Goal: Task Accomplishment & Management: Manage account settings

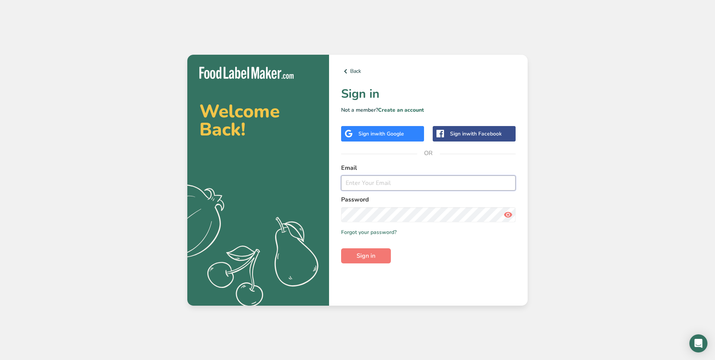
click at [363, 179] on input "email" at bounding box center [428, 182] width 174 height 15
click at [341, 248] on button "Sign in" at bounding box center [366, 255] width 50 height 15
click at [379, 253] on button "Sign in" at bounding box center [366, 255] width 50 height 15
click at [513, 184] on input "[EMAIL_ADDRESS][DOMAIN_NAME]" at bounding box center [428, 182] width 174 height 15
click at [510, 184] on input "[EMAIL_ADDRESS][DOMAIN_NAME]" at bounding box center [428, 182] width 174 height 15
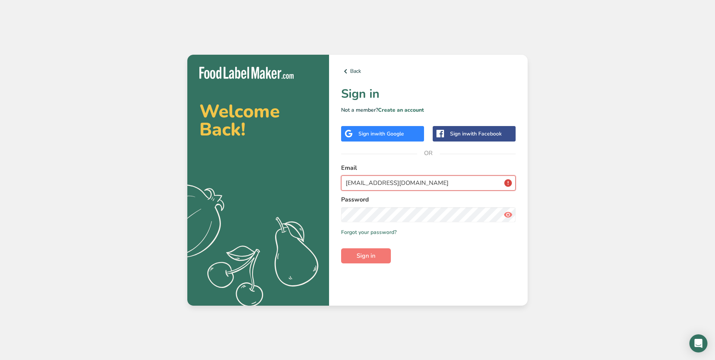
click at [510, 184] on input "[EMAIL_ADDRESS][DOMAIN_NAME]" at bounding box center [428, 182] width 174 height 15
drag, startPoint x: 475, startPoint y: 182, endPoint x: 244, endPoint y: 179, distance: 231.0
click at [246, 180] on section "Welcome Back! .a{fill:#f5f3ed;} Back Sign in Not a member? Create an account Si…" at bounding box center [357, 180] width 340 height 251
type input "[EMAIL_ADDRESS][DOMAIN_NAME]"
click at [356, 259] on button "Sign in" at bounding box center [366, 255] width 50 height 15
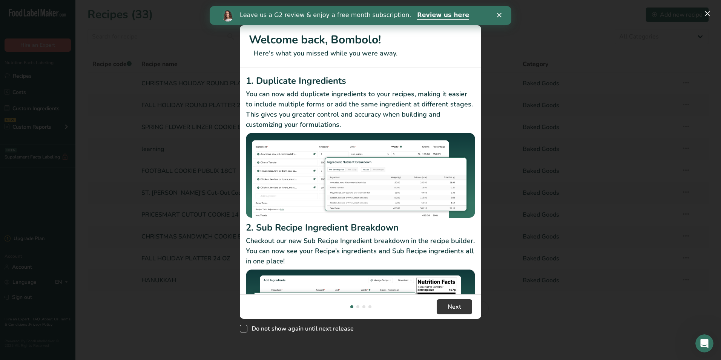
click at [299, 327] on span "Do not show again until next release" at bounding box center [300, 328] width 106 height 8
click at [245, 327] on input "Do not show again until next release" at bounding box center [242, 328] width 5 height 5
checkbox input "true"
click at [500, 13] on icon "Close" at bounding box center [499, 15] width 5 height 5
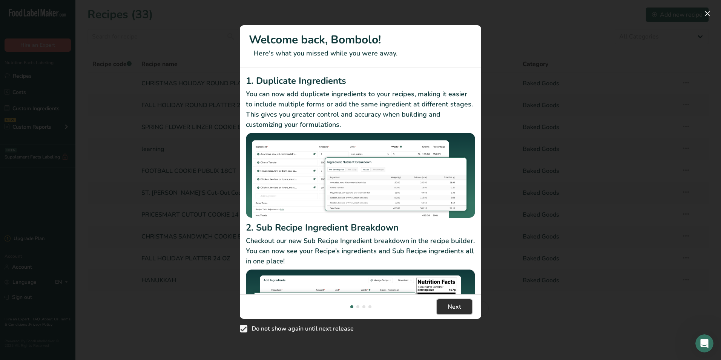
click at [453, 309] on span "Next" at bounding box center [454, 306] width 14 height 9
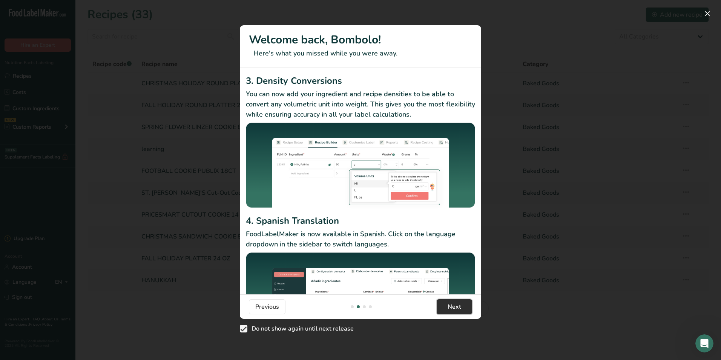
click at [455, 304] on span "Next" at bounding box center [454, 306] width 14 height 9
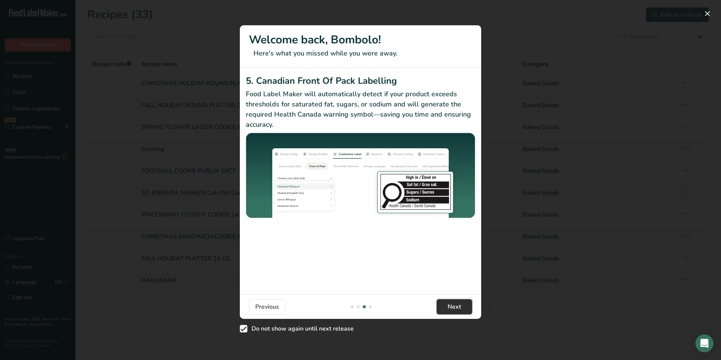
click at [451, 306] on span "Next" at bounding box center [454, 306] width 14 height 9
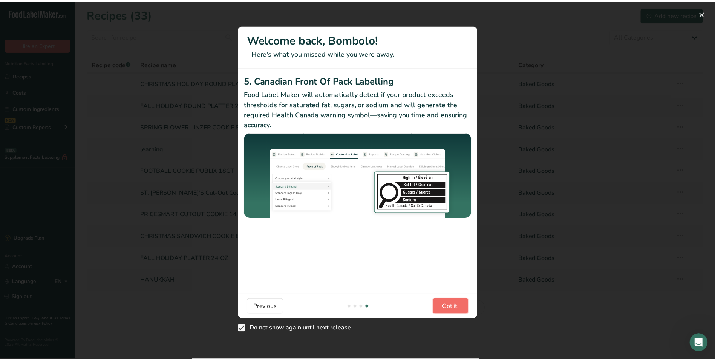
scroll to position [0, 724]
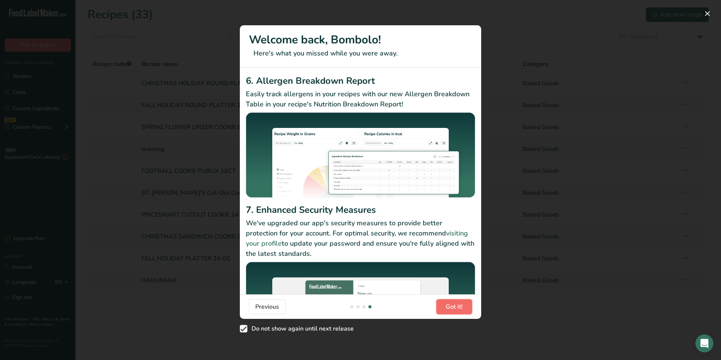
click at [449, 306] on span "Got it!" at bounding box center [453, 306] width 17 height 9
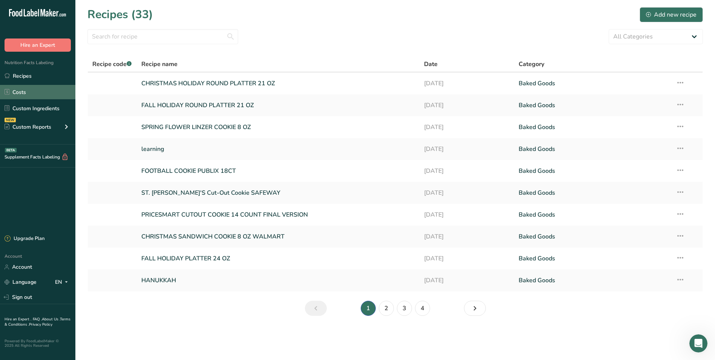
click at [30, 91] on link "Costs" at bounding box center [37, 92] width 75 height 14
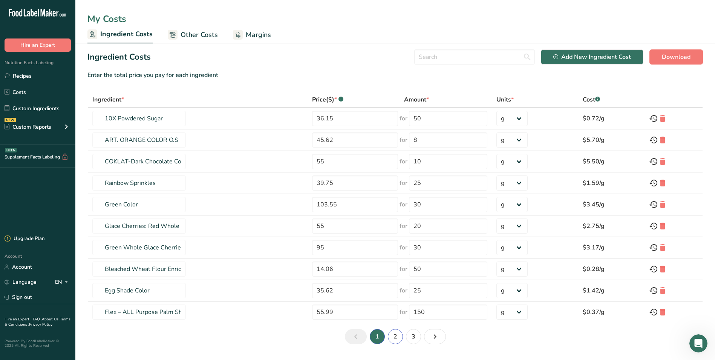
click at [396, 336] on link "2" at bounding box center [395, 336] width 15 height 15
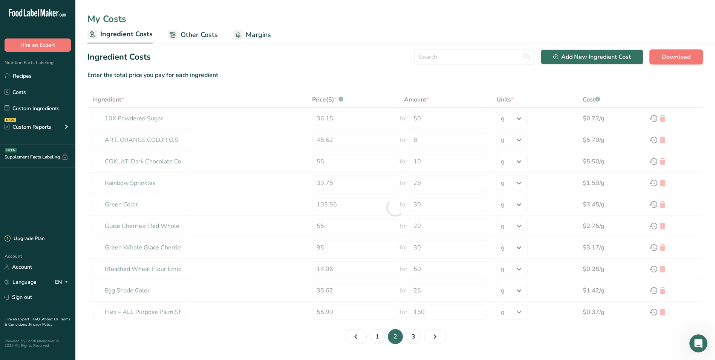
type input "Coating Donut Sugar"
type input "59.75"
type input "45"
type input "Sanding Sugar"
type input "46.25"
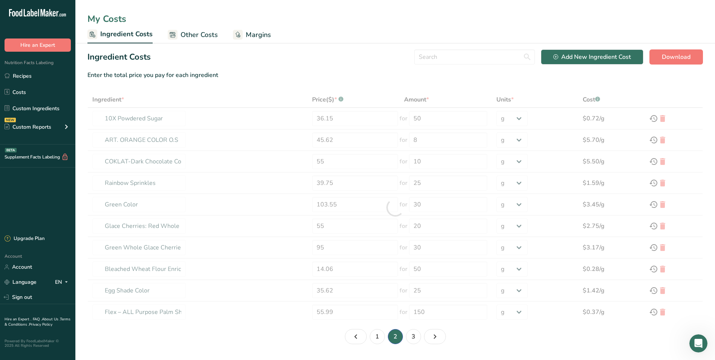
type input "25"
type input "white chocolate"
type input "90"
type input "20"
type input "Rainbow sprinkles"
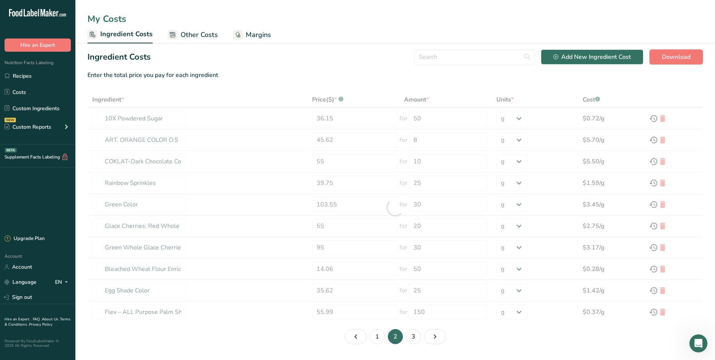
type input "Almond Artificial Flavor"
type input "638"
type input "7040"
type input "Leavening agents, baking soda"
type input "103.55"
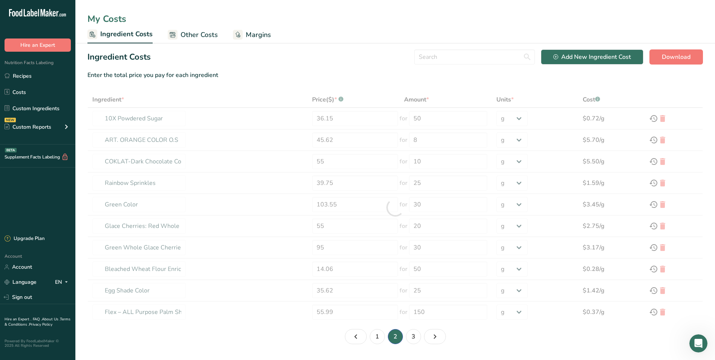
type input "30"
type input "Salt, table"
type input "8.46"
type input "25"
type input "Butter, without salt"
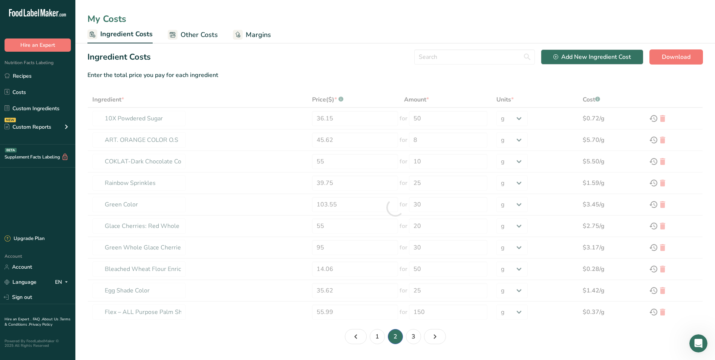
type input "63.72"
type input "32"
type input "Vanilla extract, imitation, no alcohol"
type input "1595.3"
type input "55"
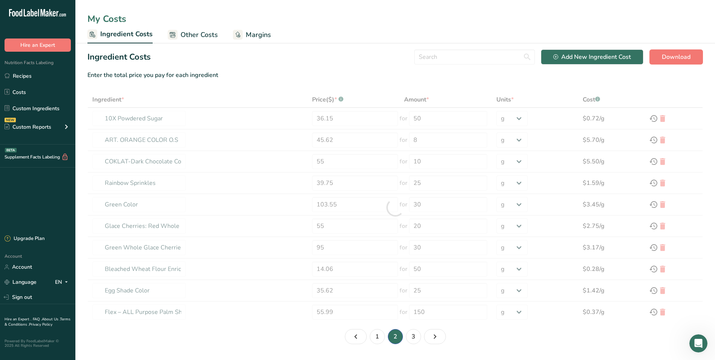
type input "Spices, pumpkin pie spice"
type input "199.95"
type input "25"
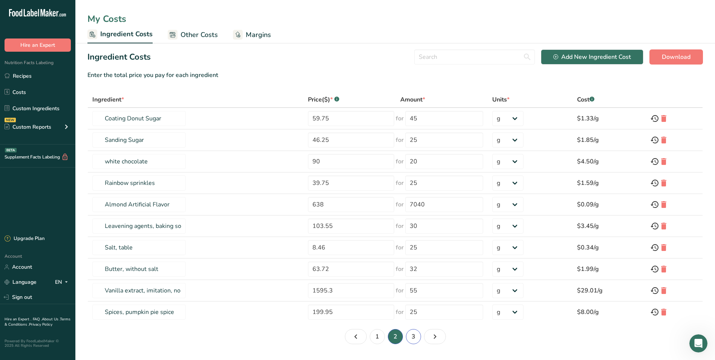
click at [415, 338] on link "3" at bounding box center [413, 336] width 15 height 15
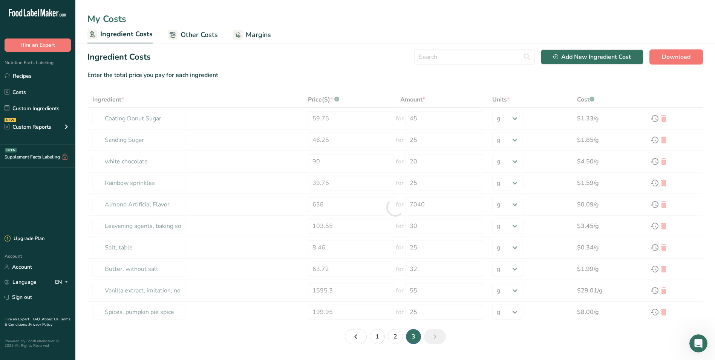
type input "Egg, whole, raw, fresh"
type input "59.99"
type input "220"
type input "Nuts, walnuts, english"
type input "126.15"
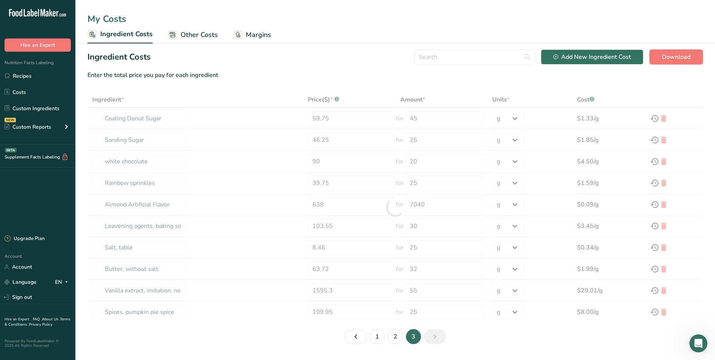
type input "35"
type input "Sugars, granulated"
type input "27.65"
type input "50"
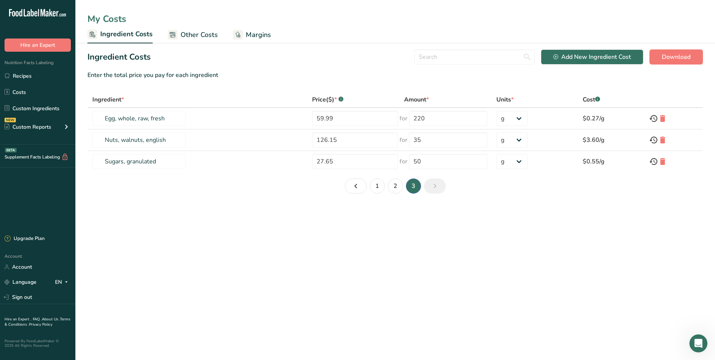
click at [389, 334] on main "My Costs Ingredient Costs Other Costs Margins Ingredient Costs Add New Ingredie…" at bounding box center [357, 180] width 715 height 360
click at [352, 187] on icon "Page 2." at bounding box center [355, 186] width 9 height 14
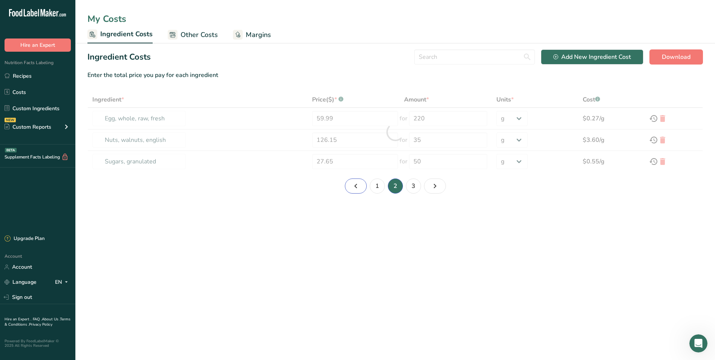
type input "Coating Donut Sugar"
type input "59.75"
type input "45"
type input "Sanding Sugar"
type input "46.25"
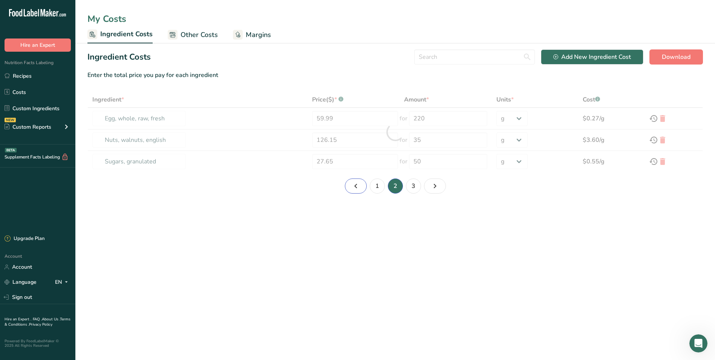
type input "25"
type input "white chocolate"
type input "90"
type input "20"
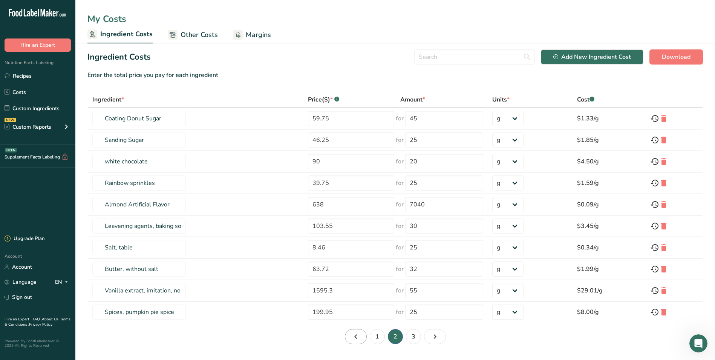
click at [351, 330] on div "Ingredient * Price($) * .a-a{fill:#347362;}.b-a{fill:#fff;} Amount * Units * Co…" at bounding box center [394, 218] width 615 height 252
click at [352, 332] on icon "Page 1." at bounding box center [355, 336] width 9 height 14
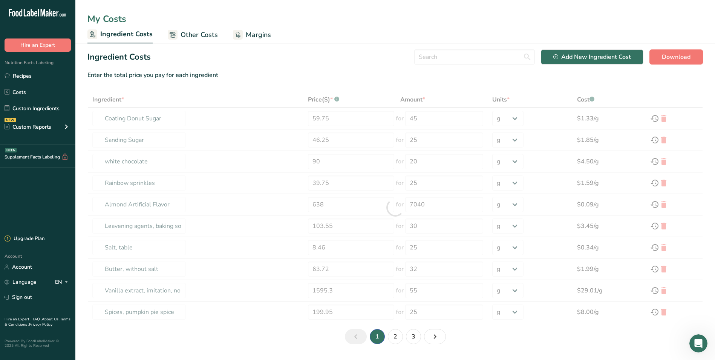
type input "10X Powdered Sugar"
type input "36.15"
type input "50"
type input "ART. ORANGE COLOR O.S"
type input "45.62"
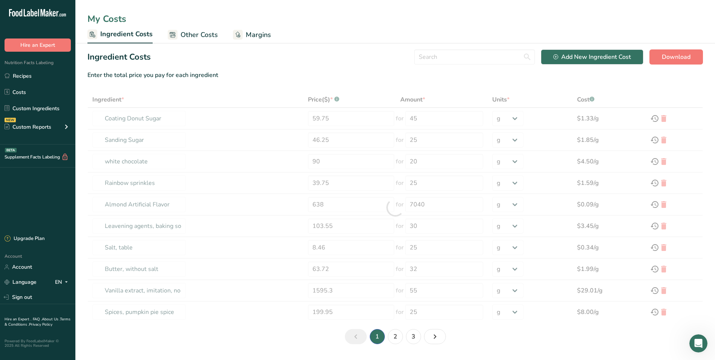
type input "8"
type input "COKLAT-Dark Chocolate Compound"
type input "55"
type input "10"
type input "Rainbow Sprinkles"
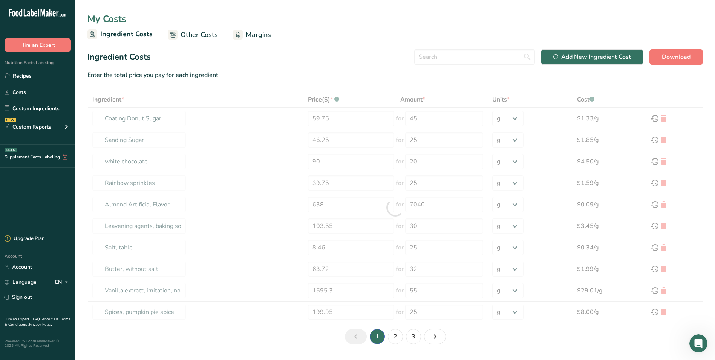
type input "Green Color"
type input "103.55"
type input "30"
type input "Glace Cherries: Red Whole"
type input "55"
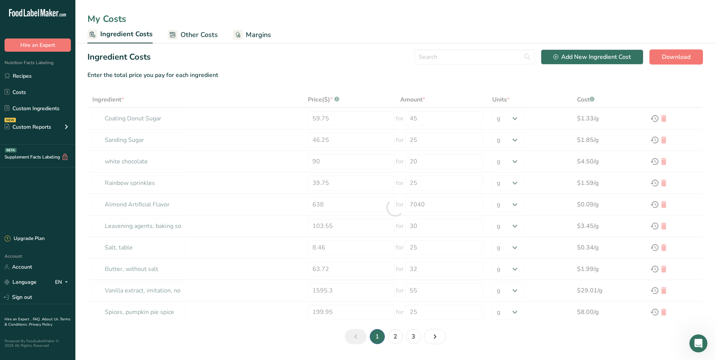
type input "20"
type input "Green Whole Glace Cherries"
type input "95"
type input "30"
type input "Bleached Wheat Flour Enriched"
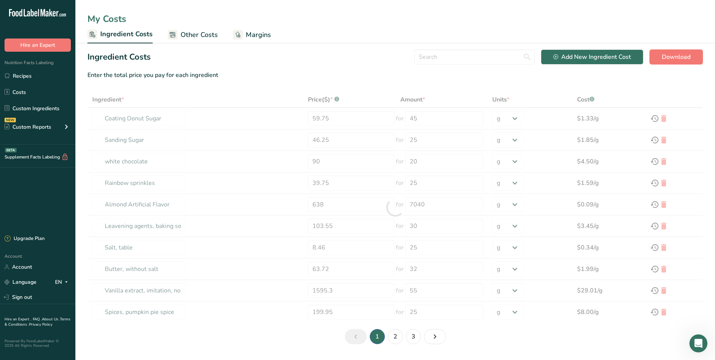
type input "14.06"
type input "50"
type input "Egg Shade Color"
type input "35.62"
type input "25"
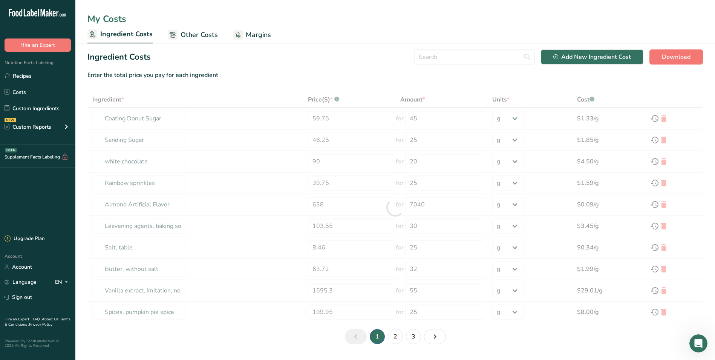
type input "Flex – ALL Purpose Palm Shortening"
type input "55.99"
type input "150"
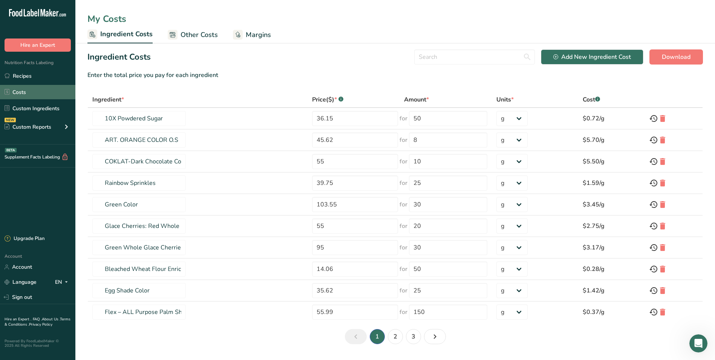
click at [29, 94] on link "Costs" at bounding box center [37, 92] width 75 height 14
click at [31, 92] on link "Costs" at bounding box center [37, 92] width 75 height 14
click at [20, 75] on link "Recipes" at bounding box center [37, 76] width 75 height 14
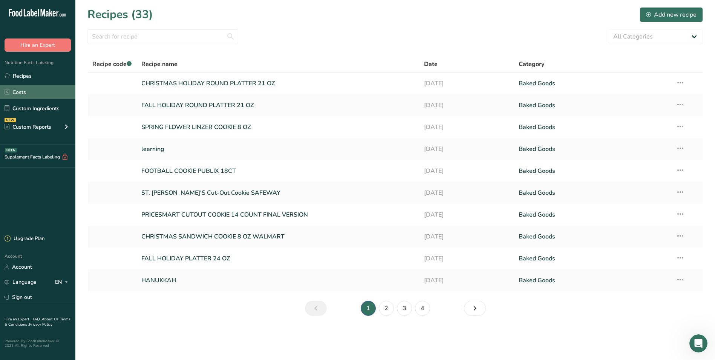
click at [22, 92] on link "Costs" at bounding box center [37, 92] width 75 height 14
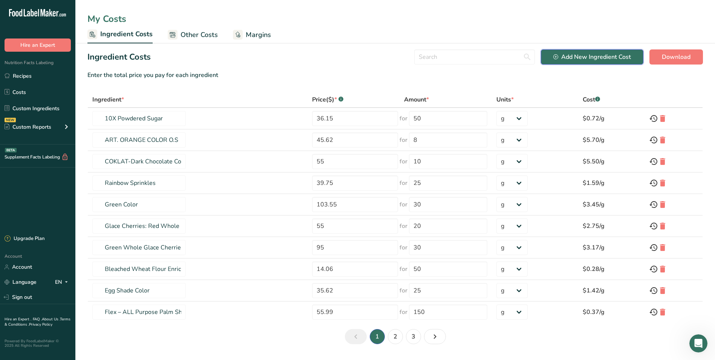
click at [600, 60] on div "Add New Ingredient Cost" at bounding box center [592, 56] width 78 height 9
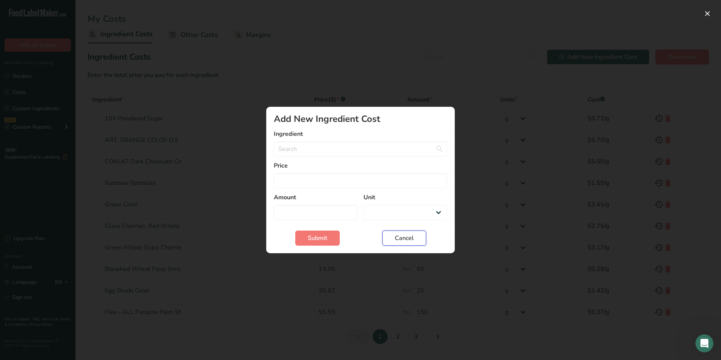
click at [403, 234] on span "Cancel" at bounding box center [404, 237] width 19 height 9
select select "Add New Ingredient Cost Modal"
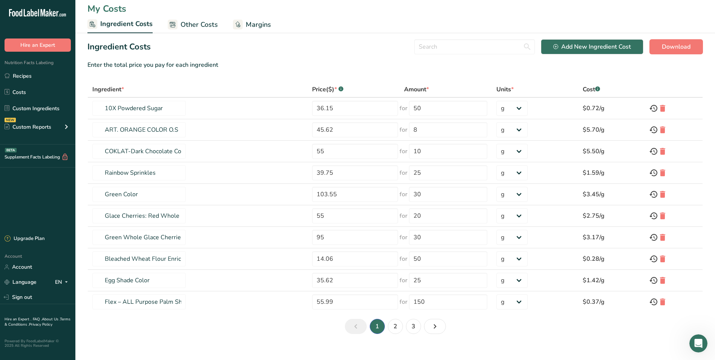
scroll to position [20, 0]
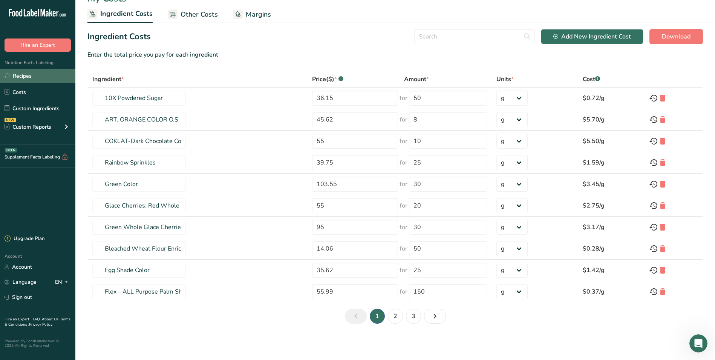
click at [20, 78] on link "Recipes" at bounding box center [37, 76] width 75 height 14
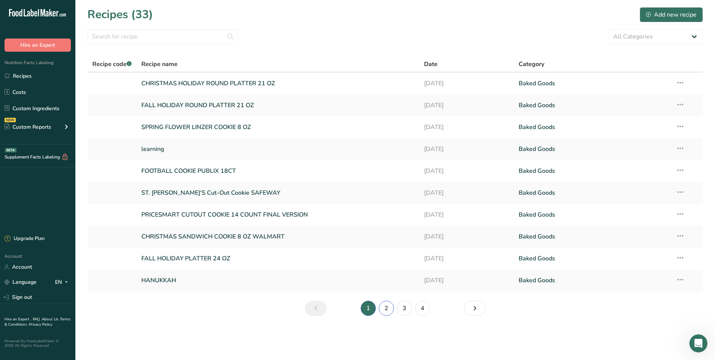
click at [389, 305] on link "2" at bounding box center [386, 307] width 15 height 15
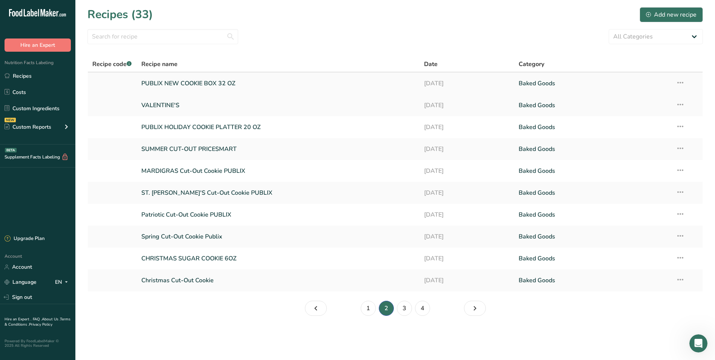
click at [211, 81] on link "PUBLIX NEW COOKIE BOX 32 OZ" at bounding box center [278, 83] width 274 height 16
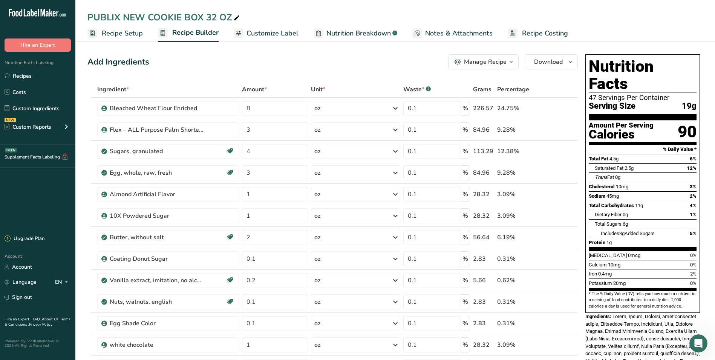
click at [524, 36] on span "Recipe Costing" at bounding box center [545, 33] width 46 height 10
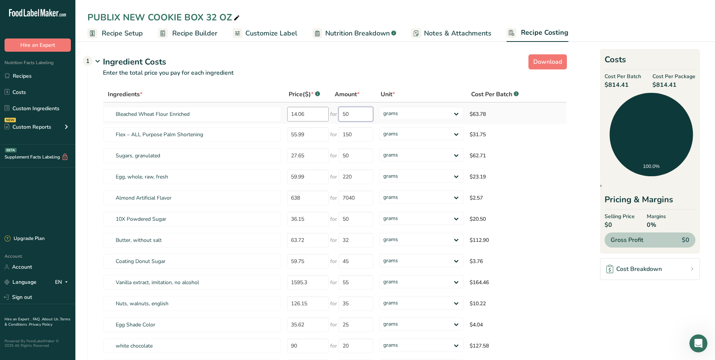
drag, startPoint x: 365, startPoint y: 112, endPoint x: 313, endPoint y: 110, distance: 52.1
click at [313, 110] on tr "Bleached Wheat Flour Enriched 14.06 for 50 grams kg mg mcg lb oz $63.78" at bounding box center [334, 113] width 463 height 21
click at [363, 115] on input "50" at bounding box center [355, 114] width 35 height 15
type input "5"
type input "1"
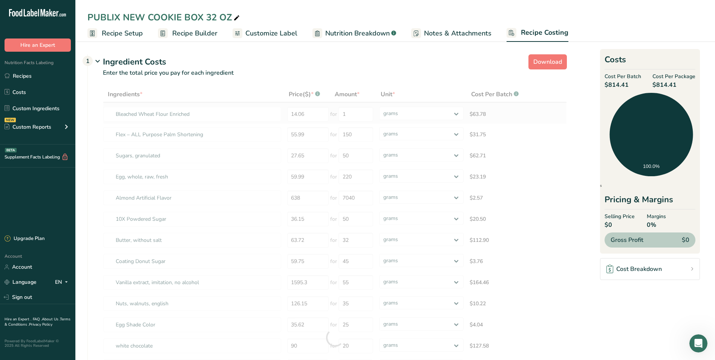
click at [520, 123] on div "Ingredients * Price($) * .a-a{fill:#347362;}.b-a{fill:#fff;} Amount * Unit * Co…" at bounding box center [335, 337] width 464 height 502
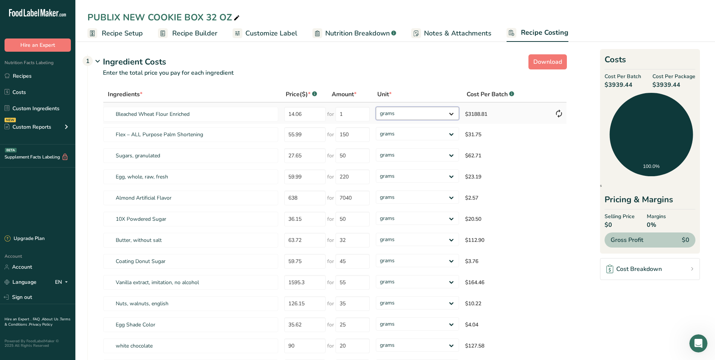
click at [451, 113] on select "grams kg mg mcg lb oz" at bounding box center [417, 113] width 83 height 13
select select "12"
click at [376, 107] on select "grams kg mg mcg lb oz" at bounding box center [417, 113] width 83 height 13
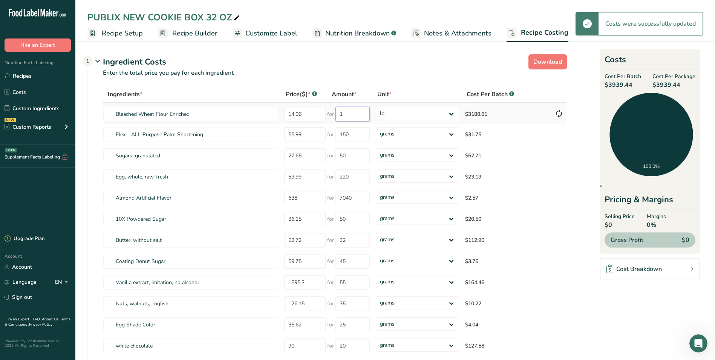
click at [350, 115] on input "1" at bounding box center [352, 114] width 34 height 15
drag, startPoint x: 345, startPoint y: 114, endPoint x: 338, endPoint y: 114, distance: 6.8
click at [338, 114] on input "1" at bounding box center [352, 114] width 34 height 15
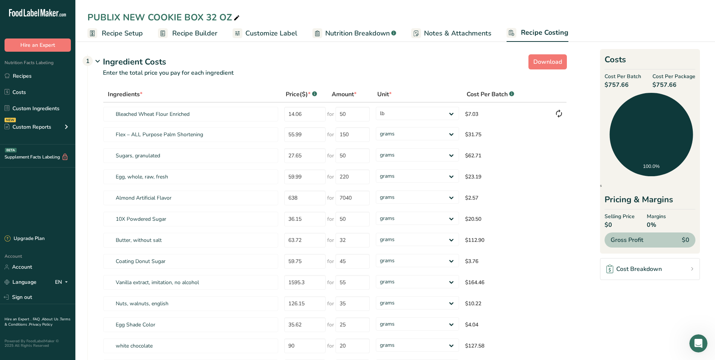
click at [570, 107] on section "Download Ingredient Costs 1 Enter the total price you pay for each ingredient I…" at bounding box center [394, 364] width 615 height 626
click at [421, 115] on select "grams kg mg mcg lb oz" at bounding box center [417, 113] width 83 height 13
drag, startPoint x: 349, startPoint y: 114, endPoint x: 341, endPoint y: 114, distance: 8.3
click at [341, 114] on input "50" at bounding box center [352, 114] width 34 height 15
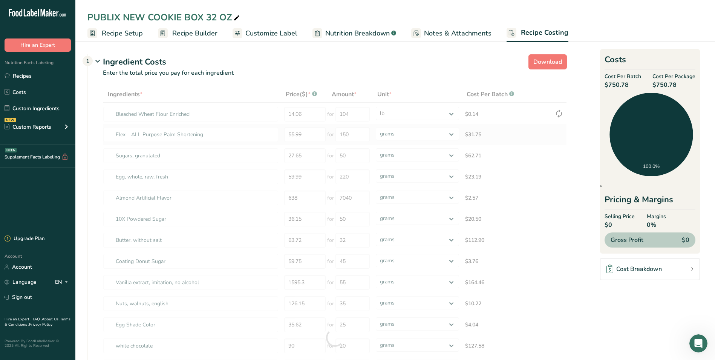
click at [559, 132] on div "Ingredients * Price($) * .a-a{fill:#347362;}.b-a{fill:#fff;} Amount * Unit * Co…" at bounding box center [335, 337] width 464 height 502
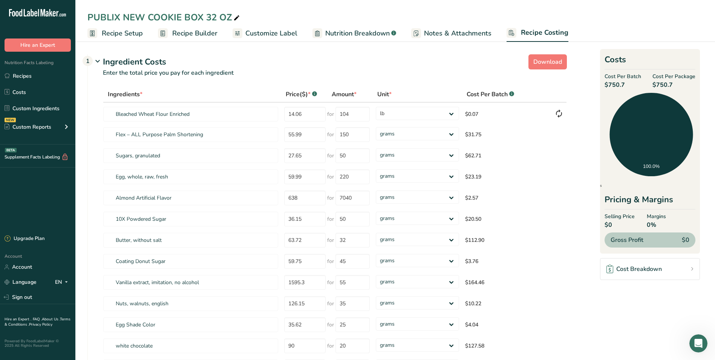
click at [515, 93] on div "Cost Per Batch .a-a{fill:#347362;}.b-a{fill:#fff;}" at bounding box center [507, 94] width 80 height 9
click at [351, 115] on input "104" at bounding box center [352, 114] width 34 height 15
drag, startPoint x: 351, startPoint y: 115, endPoint x: 337, endPoint y: 114, distance: 14.4
click at [337, 114] on input "104" at bounding box center [352, 114] width 34 height 15
type input "50"
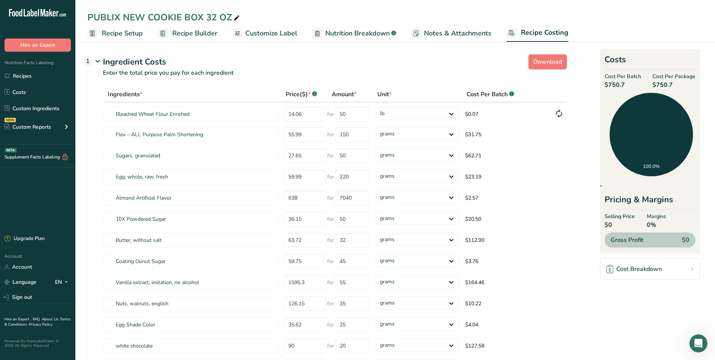
click at [438, 83] on p "Enter the total price you pay for each ingredient" at bounding box center [327, 77] width 479 height 18
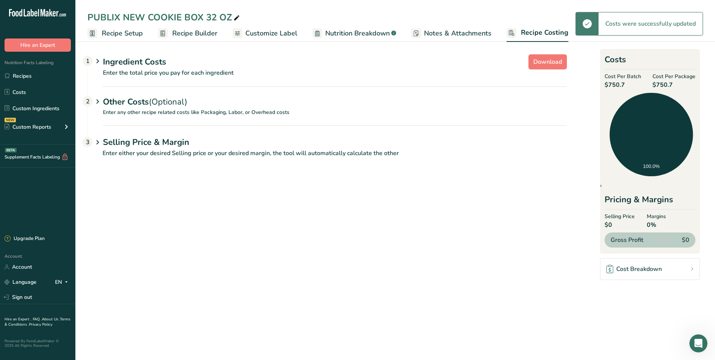
click at [386, 81] on p "Enter the total price you pay for each ingredient" at bounding box center [327, 77] width 479 height 18
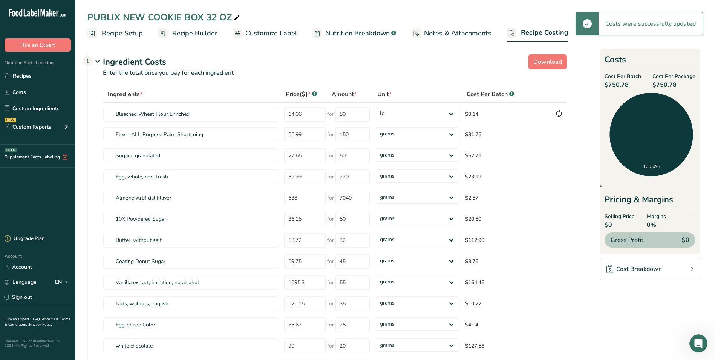
click at [574, 132] on section "Download Ingredient Costs 1 Enter the total price you pay for each ingredient I…" at bounding box center [394, 364] width 615 height 626
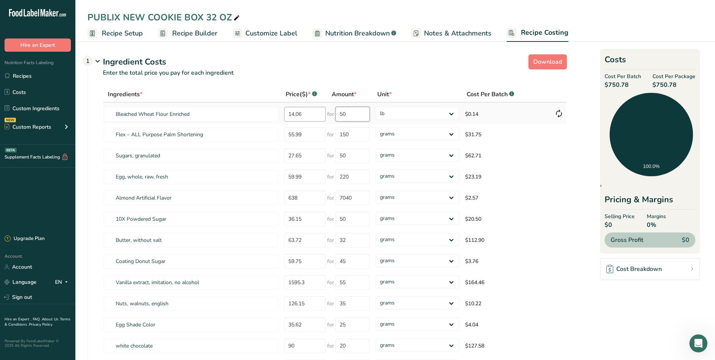
drag, startPoint x: 357, startPoint y: 114, endPoint x: 325, endPoint y: 111, distance: 32.2
click at [325, 111] on tr "Bleached Wheat Flour Enriched 14.06 for 50 grams kg mg mcg lb oz $0.14" at bounding box center [334, 113] width 463 height 21
click at [414, 109] on select "grams kg mg mcg lb oz" at bounding box center [417, 113] width 83 height 13
click at [575, 139] on section "Download Ingredient Costs 1 Enter the total price you pay for each ingredient I…" at bounding box center [394, 364] width 615 height 626
click at [304, 136] on input "55.99" at bounding box center [304, 134] width 41 height 15
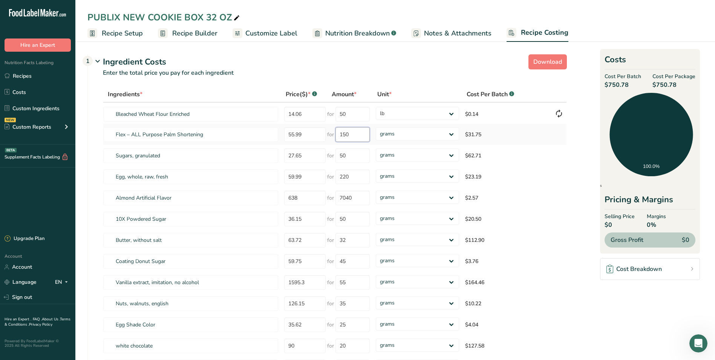
drag, startPoint x: 361, startPoint y: 134, endPoint x: 340, endPoint y: 133, distance: 20.7
click at [340, 133] on input "150" at bounding box center [352, 134] width 34 height 15
click at [453, 133] on select "grams kg mg mcg lb oz" at bounding box center [417, 133] width 83 height 13
select select "12"
click at [376, 127] on select "grams kg mg mcg lb oz" at bounding box center [417, 133] width 83 height 13
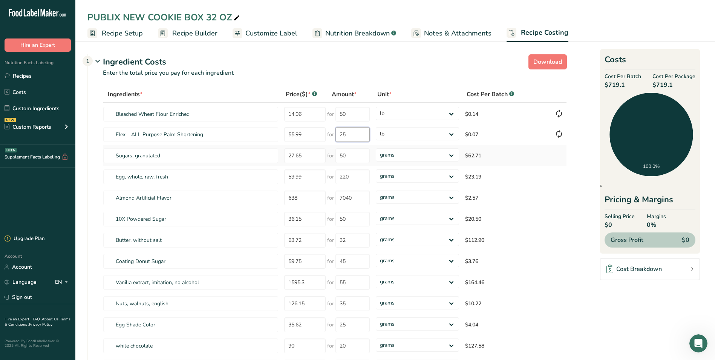
type input "25"
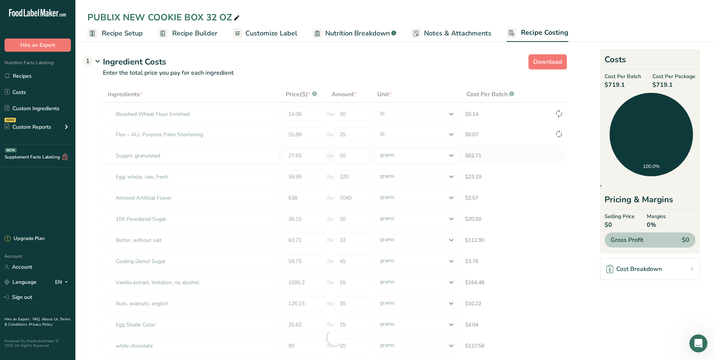
click at [553, 158] on div "Ingredients * Price($) * .a-a{fill:#347362;}.b-a{fill:#fff;} Amount * Unit * Co…" at bounding box center [335, 337] width 464 height 502
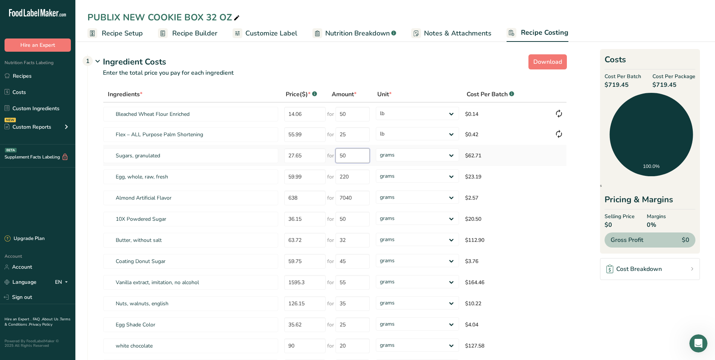
drag, startPoint x: 348, startPoint y: 158, endPoint x: 326, endPoint y: 156, distance: 22.0
click at [326, 157] on tr "Sugars, granulated 27.65 for 50 grams kg mg mcg lb oz $62.71" at bounding box center [334, 155] width 463 height 21
type input "16"
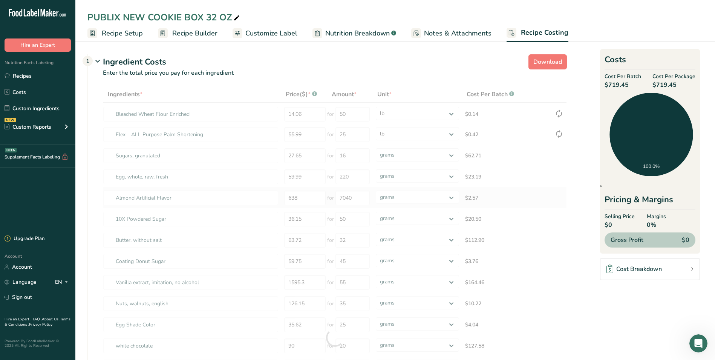
click at [562, 189] on div "Ingredients * Price($) * .a-a{fill:#347362;}.b-a{fill:#fff;} Amount * Unit * Co…" at bounding box center [335, 337] width 464 height 502
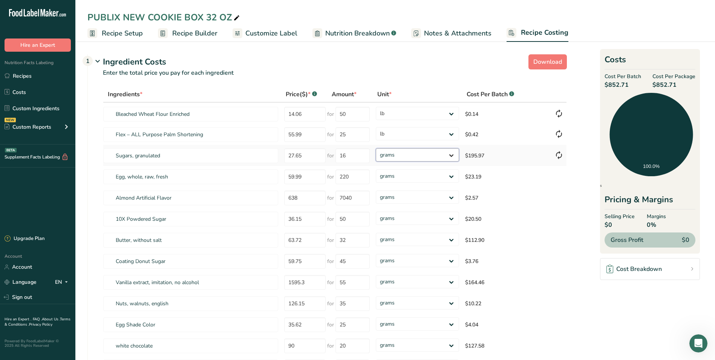
click at [398, 152] on select "grams kg mg mcg lb oz" at bounding box center [417, 154] width 83 height 13
select select "12"
click at [376, 148] on select "grams kg mg mcg lb oz" at bounding box center [417, 154] width 83 height 13
drag, startPoint x: 356, startPoint y: 174, endPoint x: 327, endPoint y: 171, distance: 29.2
click at [327, 171] on div "for 220" at bounding box center [348, 176] width 43 height 15
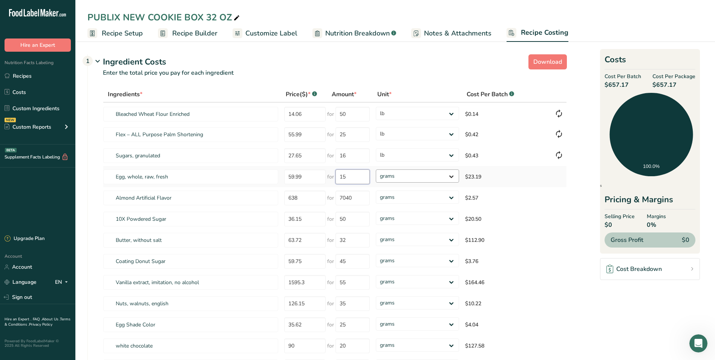
type input "15"
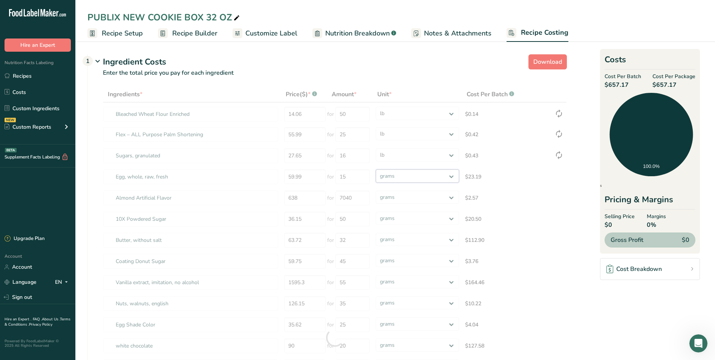
click at [451, 175] on div "Ingredients * Price($) * .a-a{fill:#347362;}.b-a{fill:#fff;} Amount * Unit * Co…" at bounding box center [335, 337] width 464 height 502
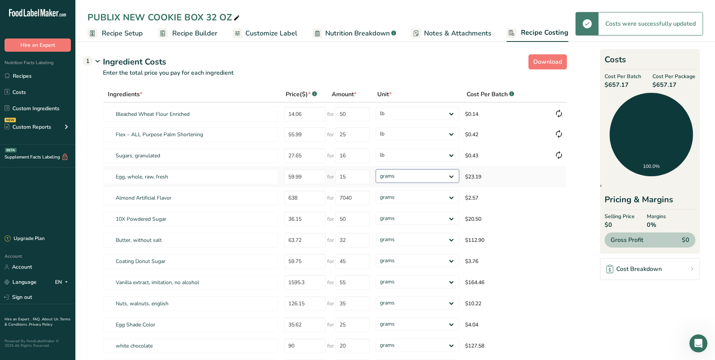
select select "12"
click at [376, 169] on select "grams kg mg mcg lb oz" at bounding box center [417, 175] width 83 height 13
select select "12"
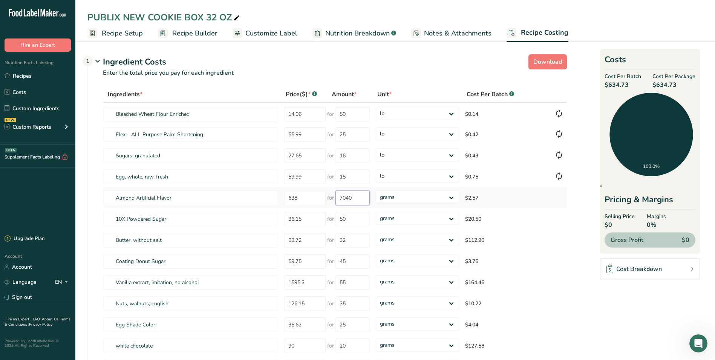
drag, startPoint x: 357, startPoint y: 198, endPoint x: 334, endPoint y: 198, distance: 23.0
click at [334, 198] on div "for 7040" at bounding box center [348, 197] width 43 height 15
click at [451, 196] on select "grams kg mg mcg lb oz" at bounding box center [417, 196] width 83 height 13
select select "5"
click at [376, 190] on select "grams kg mg mcg lb oz" at bounding box center [417, 196] width 83 height 13
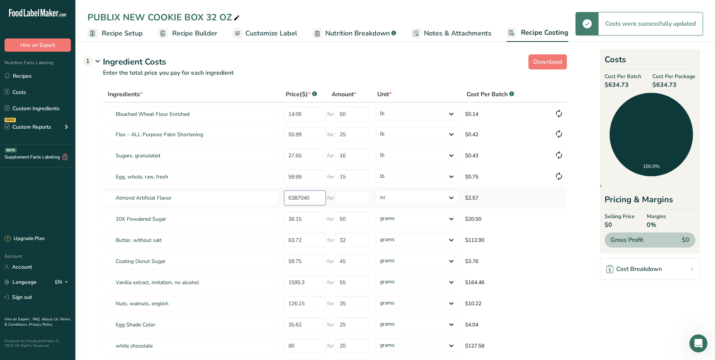
type input "638"
click at [355, 197] on input "7040" at bounding box center [352, 197] width 34 height 15
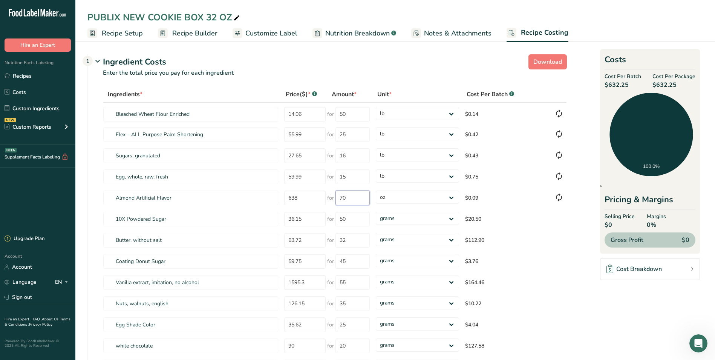
type input "7"
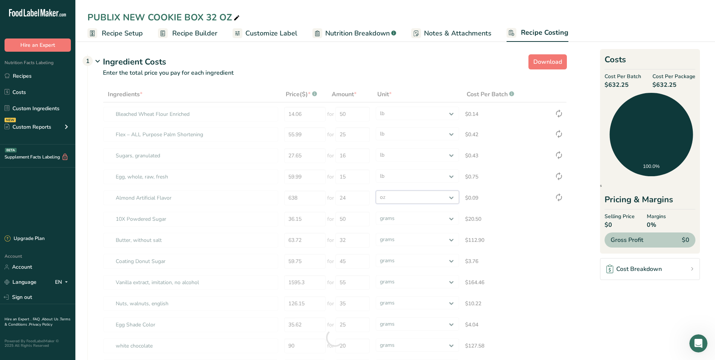
click at [419, 197] on div "Ingredients * Price($) * .a-a{fill:#347362;}.b-a{fill:#fff;} Amount * Unit * Co…" at bounding box center [335, 337] width 464 height 502
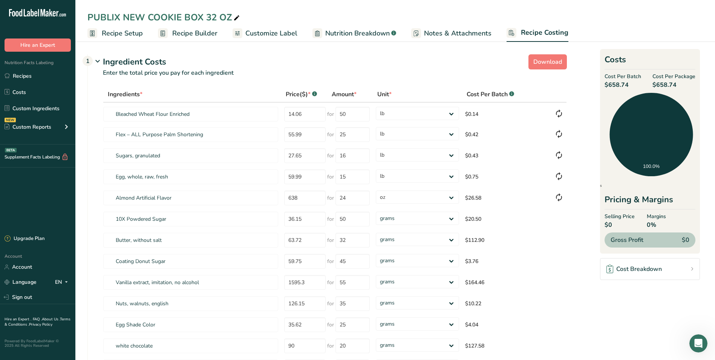
click at [586, 213] on section "Download Ingredient Costs 1 Enter the total price you pay for each ingredient I…" at bounding box center [394, 364] width 615 height 626
click at [403, 199] on select "grams kg mg mcg lb oz" at bounding box center [417, 196] width 83 height 13
click at [349, 194] on input "24" at bounding box center [352, 197] width 34 height 15
click at [451, 196] on select "grams kg mg mcg lb oz" at bounding box center [417, 196] width 83 height 13
click at [360, 196] on input "24" at bounding box center [352, 197] width 34 height 15
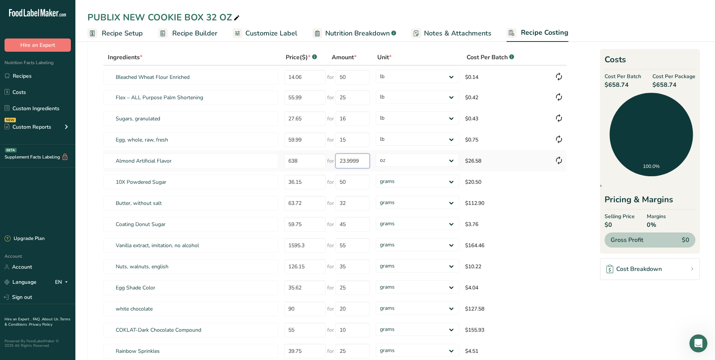
scroll to position [38, 0]
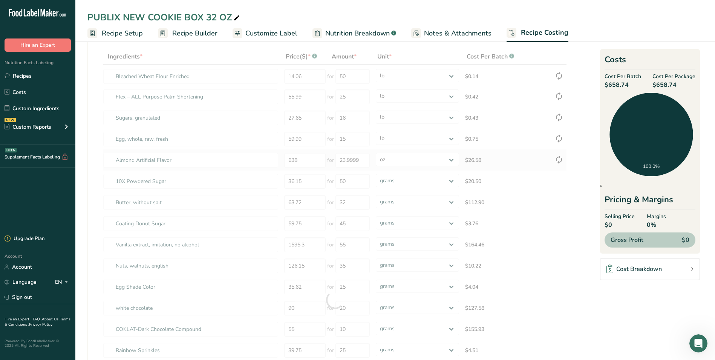
click at [375, 170] on div "Ingredients * Price($) * .a-a{fill:#347362;}.b-a{fill:#fff;} Amount * Unit * Co…" at bounding box center [335, 300] width 464 height 502
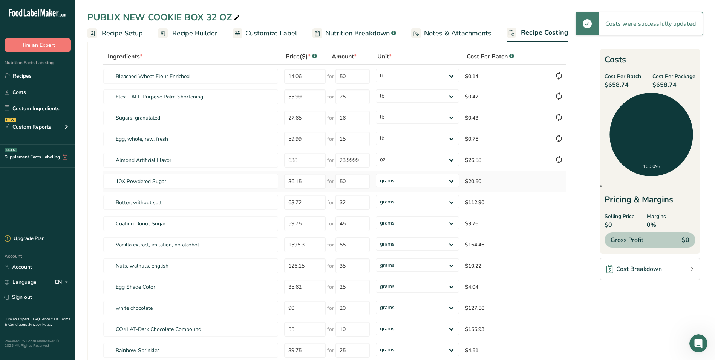
type input "24"
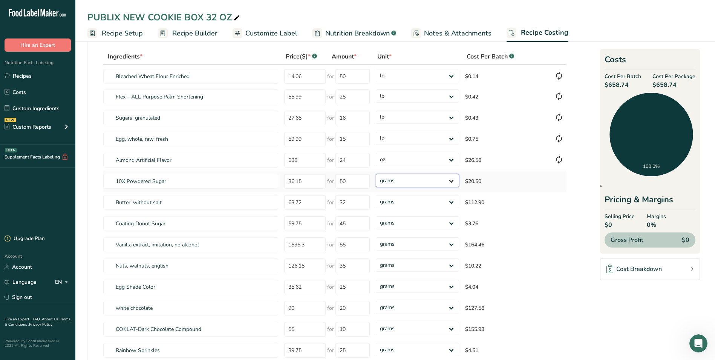
click at [421, 180] on select "grams kg mg mcg lb oz" at bounding box center [417, 180] width 83 height 13
select select "12"
click at [376, 174] on select "grams kg mg mcg lb oz" at bounding box center [417, 180] width 83 height 13
drag, startPoint x: 348, startPoint y: 182, endPoint x: 329, endPoint y: 179, distance: 18.7
click at [329, 179] on div "for 50" at bounding box center [348, 181] width 43 height 15
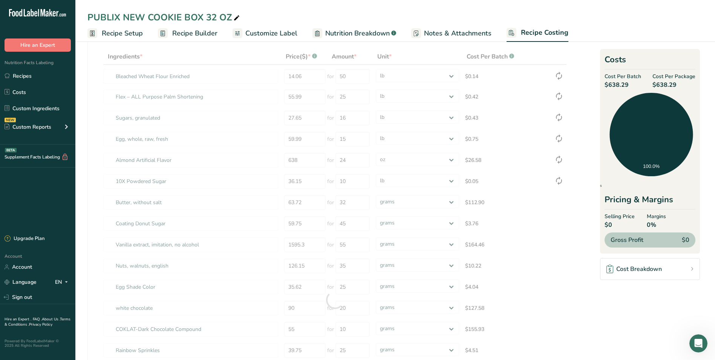
click at [582, 225] on section "Download Ingredient Costs 1 Enter the total price you pay for each ingredient I…" at bounding box center [394, 330] width 615 height 632
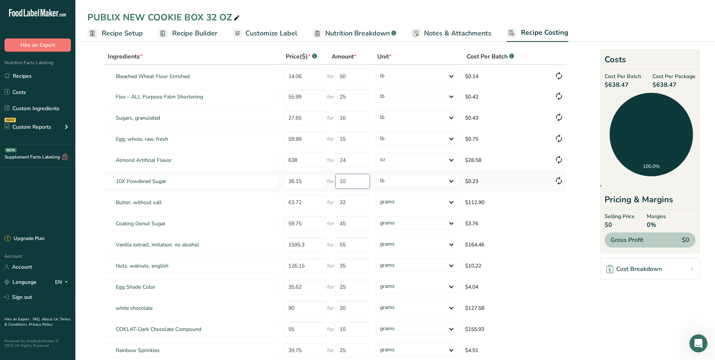
drag, startPoint x: 349, startPoint y: 182, endPoint x: 340, endPoint y: 182, distance: 9.0
click at [340, 182] on input "10" at bounding box center [352, 181] width 34 height 15
type input "5"
click at [585, 174] on section "Download Ingredient Costs 1 Enter the total price you pay for each ingredient I…" at bounding box center [394, 327] width 615 height 626
drag, startPoint x: 358, startPoint y: 205, endPoint x: 338, endPoint y: 203, distance: 19.3
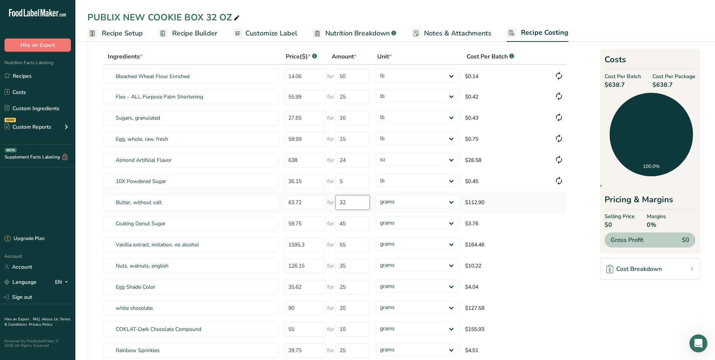
click at [338, 203] on input "32" at bounding box center [352, 202] width 34 height 15
type input "10"
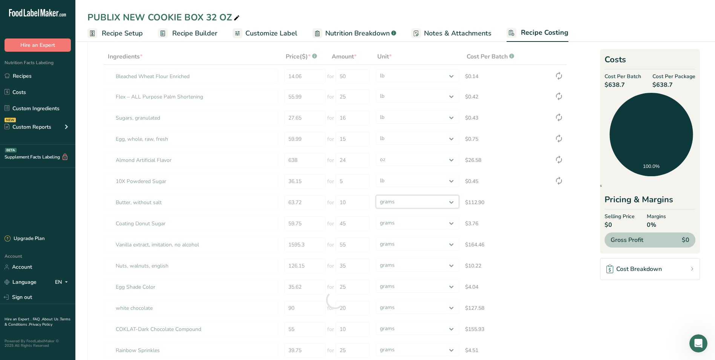
click at [415, 202] on div "Ingredients * Price($) * .a-a{fill:#347362;}.b-a{fill:#fff;} Amount * Unit * Co…" at bounding box center [335, 300] width 464 height 502
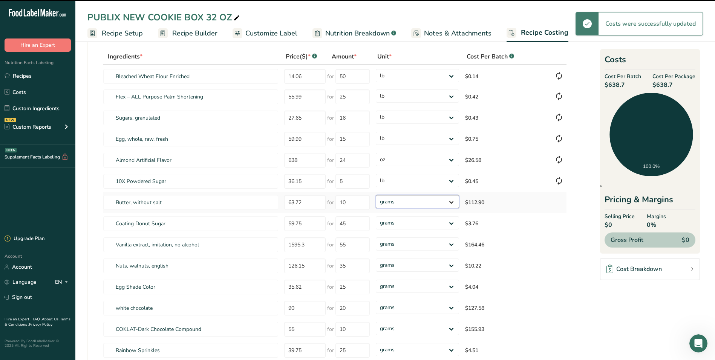
select select "12"
click at [376, 195] on select "grams kg mg mcg lb oz" at bounding box center [417, 201] width 83 height 13
select select "12"
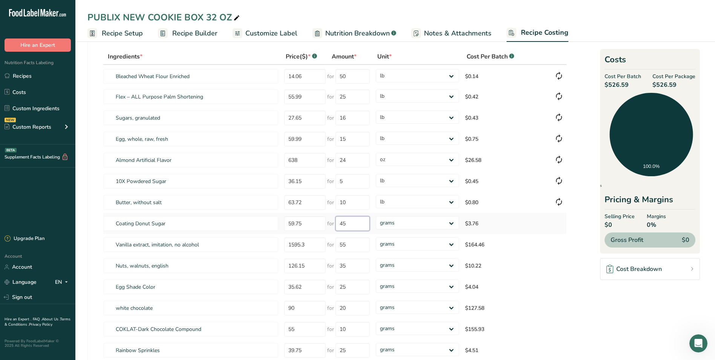
drag, startPoint x: 355, startPoint y: 225, endPoint x: 334, endPoint y: 224, distance: 20.8
click at [334, 224] on div "for 45" at bounding box center [348, 223] width 43 height 15
type input "20"
click at [584, 242] on section "Download Ingredient Costs 1 Enter the total price you pay for each ingredient I…" at bounding box center [394, 327] width 615 height 626
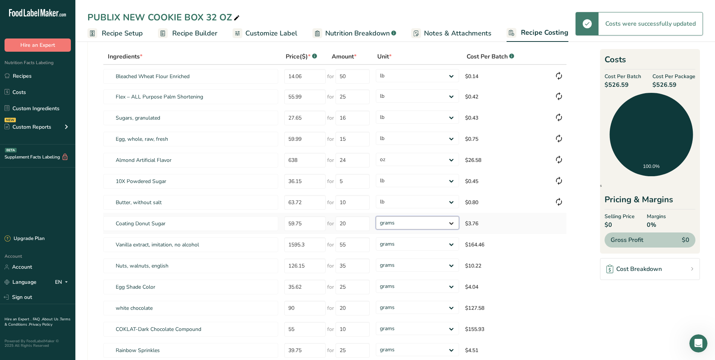
click at [457, 227] on select "grams kg mg mcg lb oz" at bounding box center [417, 222] width 83 height 13
select select "12"
click at [376, 216] on select "grams kg mg mcg lb oz" at bounding box center [417, 222] width 83 height 13
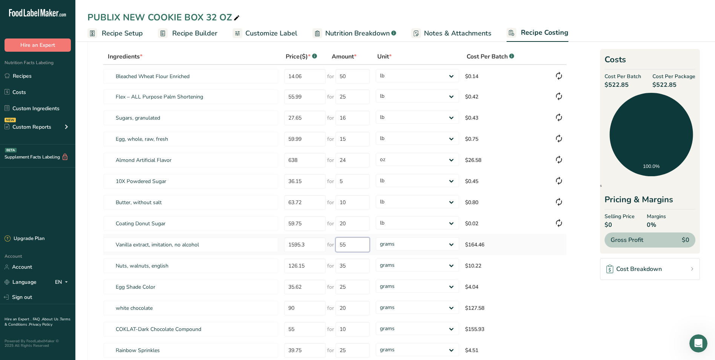
click at [358, 246] on input "55" at bounding box center [352, 244] width 34 height 15
drag, startPoint x: 358, startPoint y: 246, endPoint x: 339, endPoint y: 242, distance: 19.6
click at [339, 242] on input "55" at bounding box center [352, 244] width 34 height 15
drag, startPoint x: 349, startPoint y: 158, endPoint x: 335, endPoint y: 159, distance: 13.2
click at [335, 159] on input "24" at bounding box center [352, 160] width 34 height 15
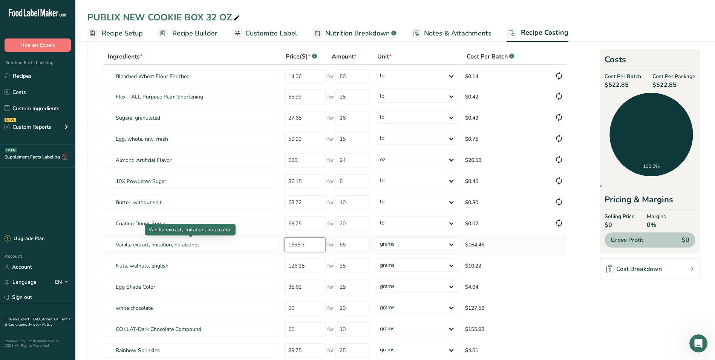
click at [269, 239] on tr "Vanilla extract, imitation, no alcohol 1595.3 for 55 grams kg mg mcg lb oz $164…" at bounding box center [334, 244] width 463 height 21
click at [294, 246] on input "2544" at bounding box center [304, 244] width 41 height 15
type input "2544"
click at [349, 249] on div "Ingredients * Price($) * .a-a{fill:#347362;}.b-a{fill:#fff;} Amount * Unit * Co…" at bounding box center [335, 300] width 464 height 502
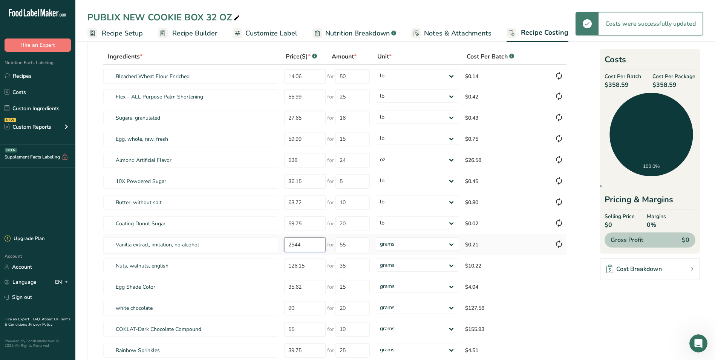
click at [292, 245] on div "Ingredients * Price($) * .a-a{fill:#347362;}.b-a{fill:#fff;} Amount * Unit * Co…" at bounding box center [335, 300] width 464 height 502
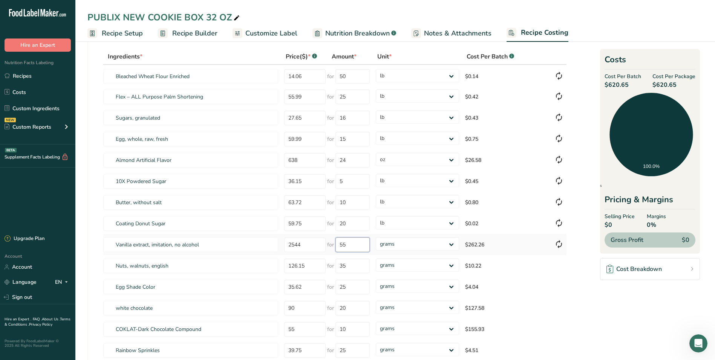
click at [361, 246] on input "55" at bounding box center [352, 244] width 34 height 15
drag, startPoint x: 356, startPoint y: 243, endPoint x: 340, endPoint y: 243, distance: 16.2
click at [340, 243] on input "55" at bounding box center [352, 244] width 34 height 15
type input "24"
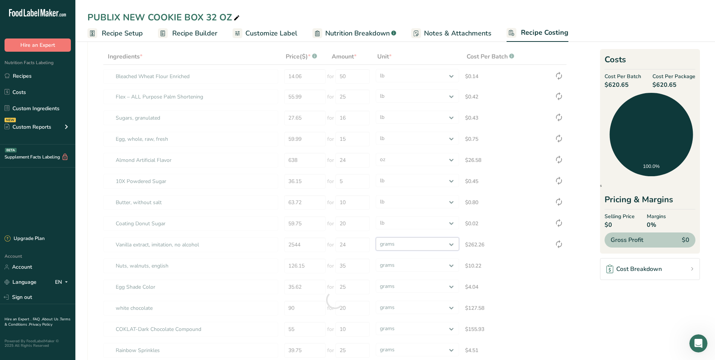
click at [401, 243] on div "Ingredients * Price($) * .a-a{fill:#347362;}.b-a{fill:#fff;} Amount * Unit * Co…" at bounding box center [335, 300] width 464 height 502
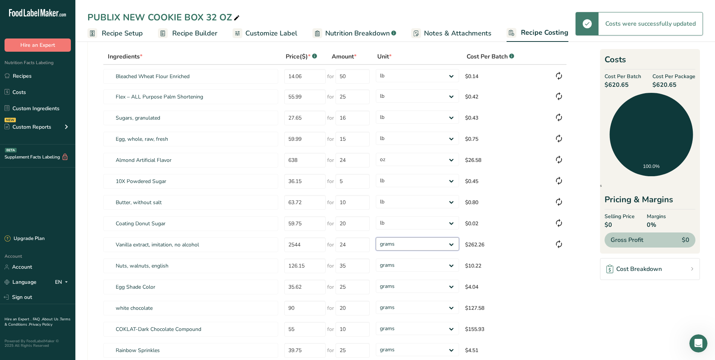
select select "5"
click at [376, 237] on select "grams kg mg mcg lb oz" at bounding box center [417, 243] width 83 height 13
select select "5"
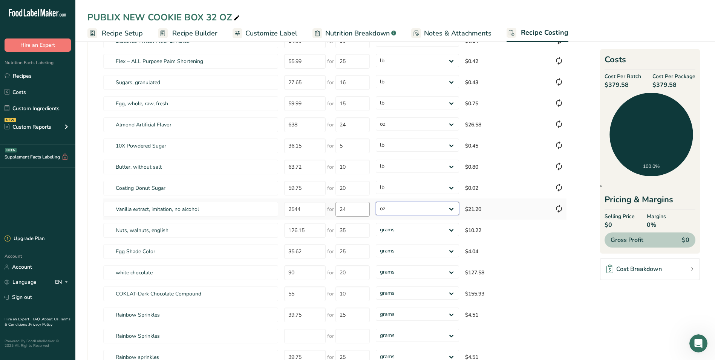
scroll to position [75, 0]
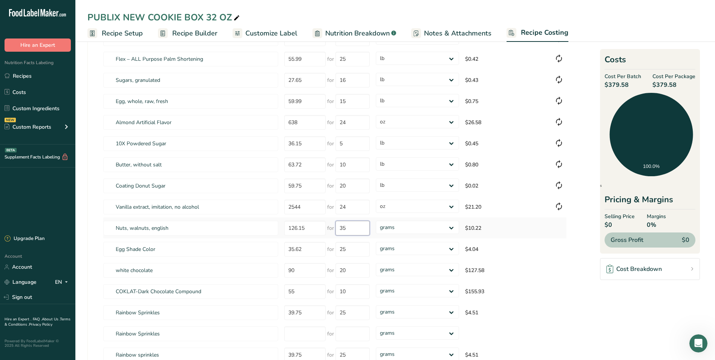
drag, startPoint x: 350, startPoint y: 226, endPoint x: 341, endPoint y: 227, distance: 9.1
click at [341, 227] on input "35" at bounding box center [352, 227] width 34 height 15
type input "3"
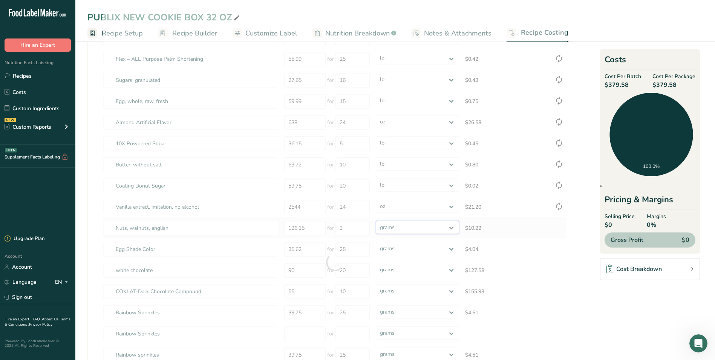
click at [444, 229] on div "Ingredients * Price($) * .a-a{fill:#347362;}.b-a{fill:#fff;} Amount * Unit * Co…" at bounding box center [335, 262] width 464 height 502
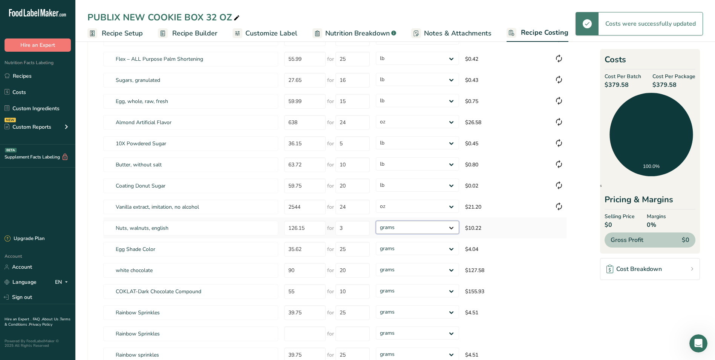
select select "12"
click at [376, 220] on select "grams kg mg mcg lb oz" at bounding box center [417, 226] width 83 height 13
select select "12"
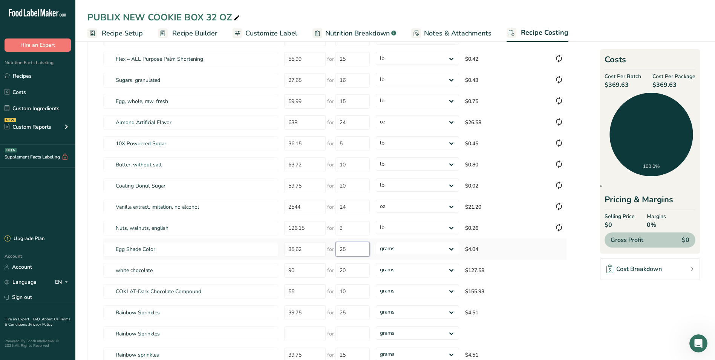
drag, startPoint x: 347, startPoint y: 248, endPoint x: 340, endPoint y: 248, distance: 7.2
click at [340, 248] on input "25" at bounding box center [352, 249] width 34 height 15
type input "5"
click at [574, 282] on section "Download Ingredient Costs 1 Enter the total price you pay for each ingredient I…" at bounding box center [394, 289] width 615 height 626
drag, startPoint x: 306, startPoint y: 247, endPoint x: 287, endPoint y: 248, distance: 19.2
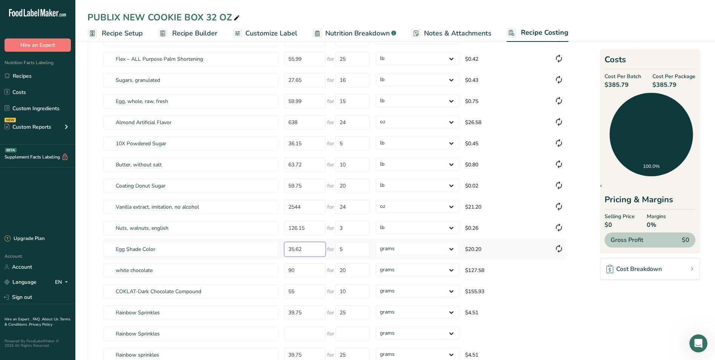
click at [287, 248] on input "35.62" at bounding box center [304, 249] width 41 height 15
type input "224"
click at [565, 312] on div "Ingredients * Price($) * .a-a{fill:#347362;}.b-a{fill:#fff;} Amount * Unit * Co…" at bounding box center [335, 262] width 464 height 502
click at [411, 248] on select "grams kg mg mcg lb oz" at bounding box center [417, 248] width 83 height 13
select select "5"
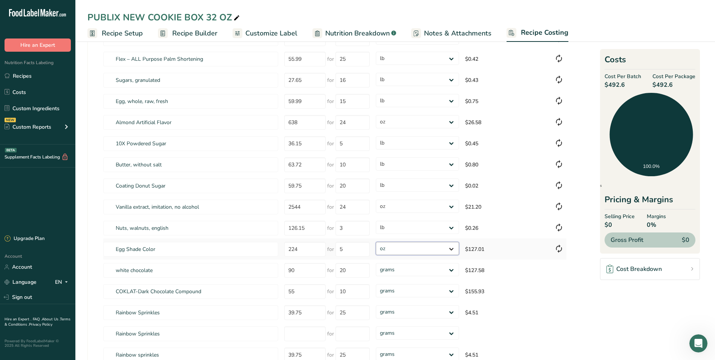
click at [376, 242] on select "grams kg mg mcg lb oz" at bounding box center [417, 248] width 83 height 13
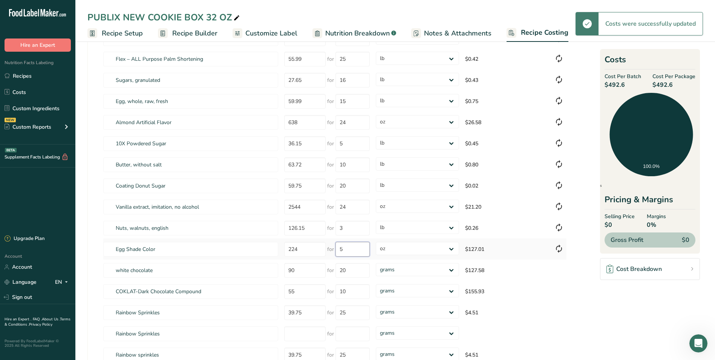
drag, startPoint x: 354, startPoint y: 248, endPoint x: 338, endPoint y: 248, distance: 16.2
click at [338, 248] on input "5" at bounding box center [352, 249] width 34 height 15
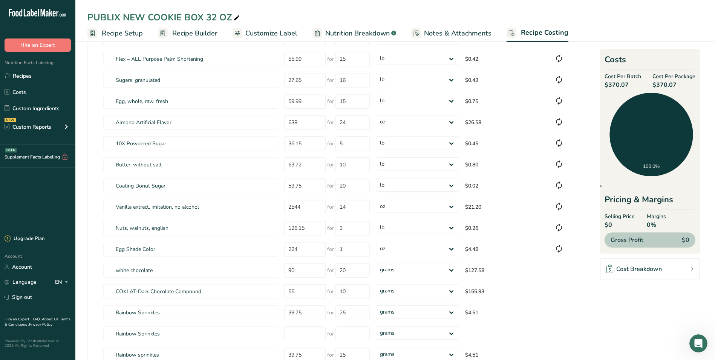
click at [583, 293] on section "Download Ingredient Costs 1 Enter the total price you pay for each ingredient I…" at bounding box center [394, 289] width 615 height 626
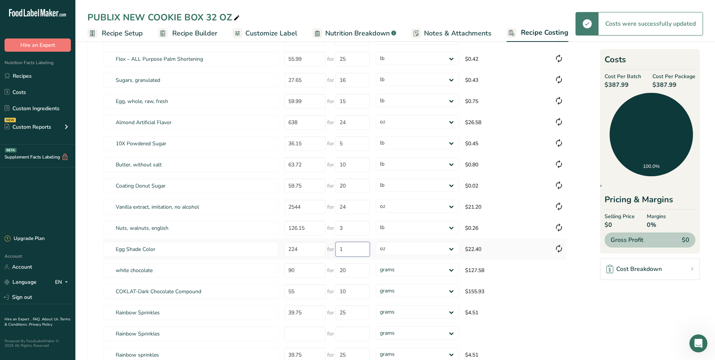
drag, startPoint x: 344, startPoint y: 249, endPoint x: 337, endPoint y: 249, distance: 7.2
click at [337, 249] on input "1" at bounding box center [352, 249] width 34 height 15
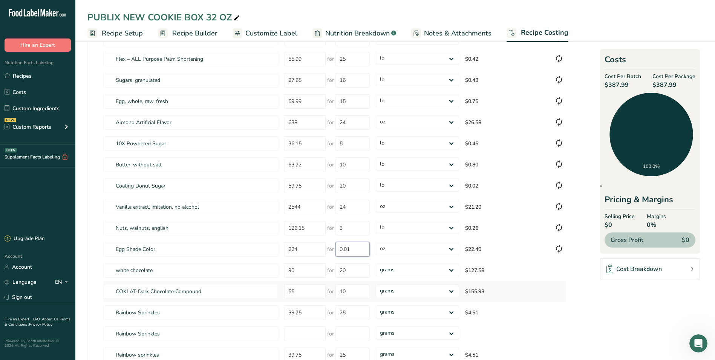
type input "0.01"
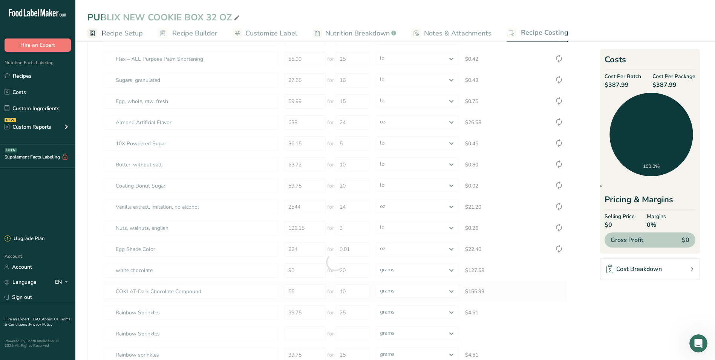
click at [551, 289] on div "Ingredients * Price($) * .a-a{fill:#347362;}.b-a{fill:#fff;} Amount * Unit * Co…" at bounding box center [335, 262] width 464 height 502
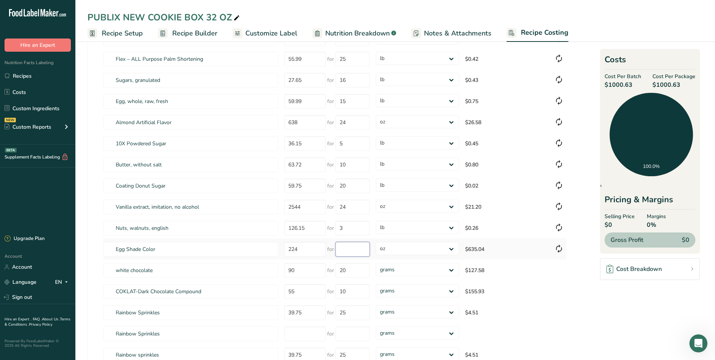
click at [354, 246] on input "number" at bounding box center [352, 249] width 34 height 15
type input "0.01"
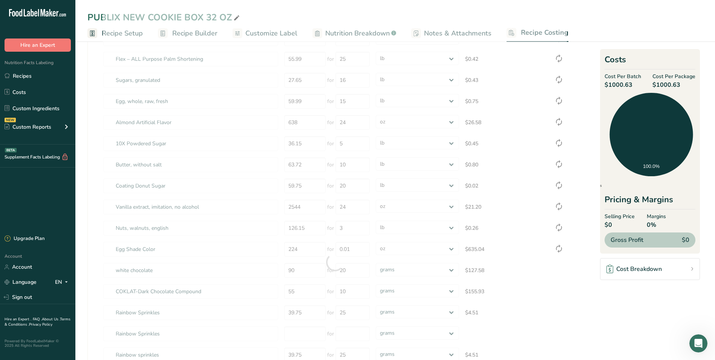
click at [582, 277] on section "Download Ingredient Costs 1 Enter the total price you pay for each ingredient I…" at bounding box center [394, 292] width 615 height 632
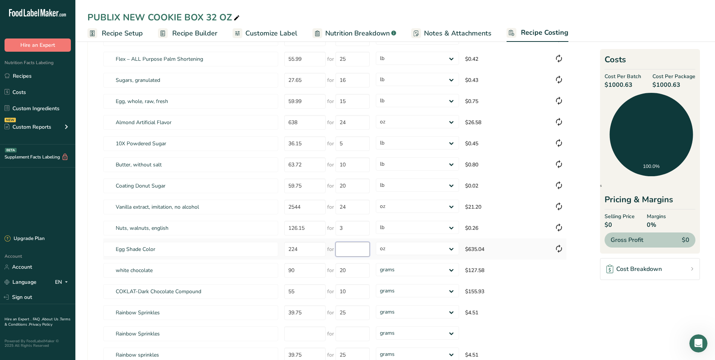
click at [349, 246] on input "number" at bounding box center [352, 249] width 34 height 15
type input "1"
click at [588, 286] on section "Download Ingredient Costs 1 Enter the total price you pay for each ingredient I…" at bounding box center [394, 289] width 615 height 626
click at [351, 252] on input "1" at bounding box center [352, 249] width 34 height 15
type input "0.1"
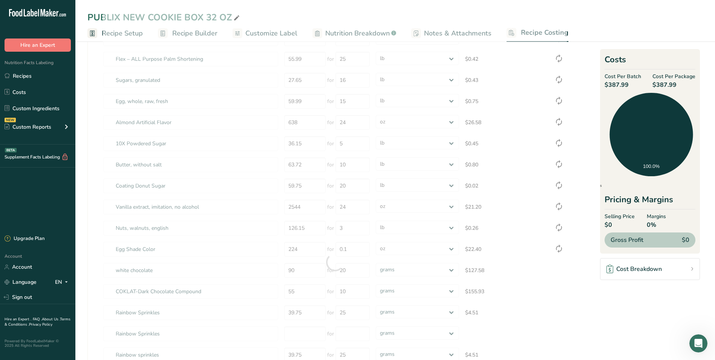
click at [618, 289] on section "Download Ingredient Costs 1 Enter the total price you pay for each ingredient I…" at bounding box center [394, 292] width 615 height 632
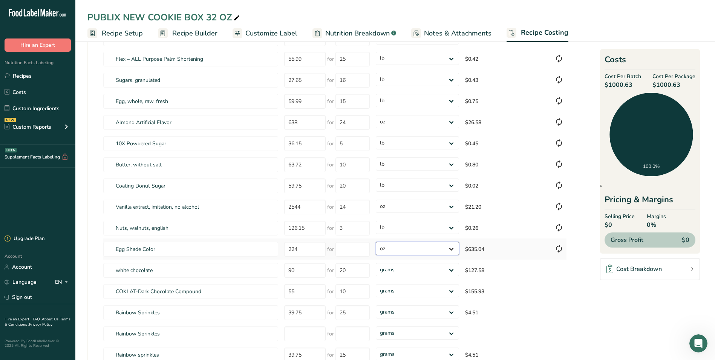
click at [407, 251] on select "grams kg mg mcg lb oz" at bounding box center [417, 248] width 83 height 13
select select "12"
click at [376, 242] on select "grams kg mg mcg lb oz" at bounding box center [417, 248] width 83 height 13
click at [357, 249] on input "number" at bounding box center [352, 249] width 34 height 15
type input "0.01"
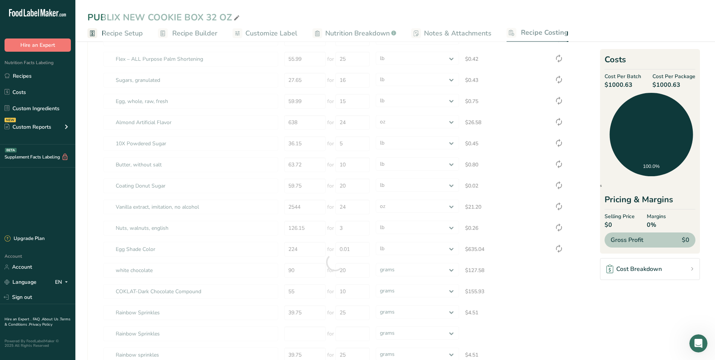
click at [589, 312] on section "Download Ingredient Costs 1 Enter the total price you pay for each ingredient I…" at bounding box center [394, 292] width 615 height 632
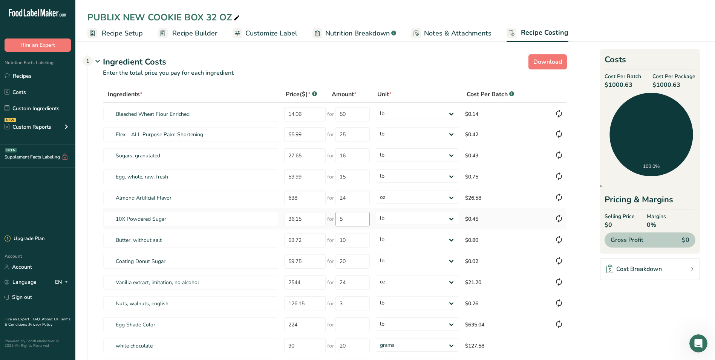
scroll to position [38, 0]
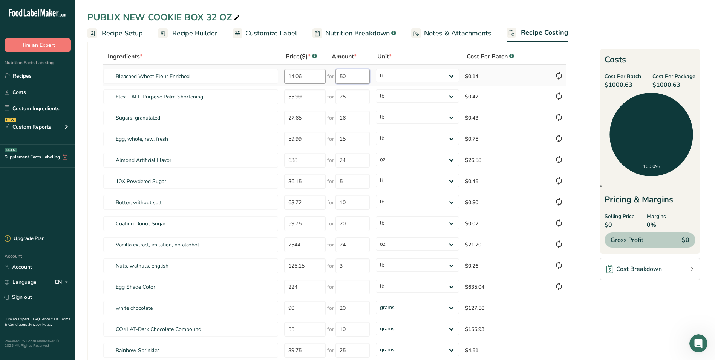
drag, startPoint x: 355, startPoint y: 77, endPoint x: 308, endPoint y: 77, distance: 47.5
click at [308, 77] on tr "Bleached Wheat Flour Enriched 14.06 for 50 grams kg mg mcg lb oz $0.14" at bounding box center [334, 75] width 463 height 21
click at [525, 152] on div "Ingredients * Price($) * .a-a{fill:#347362;}.b-a{fill:#fff;} Amount * Unit * Co…" at bounding box center [335, 300] width 464 height 502
drag, startPoint x: 342, startPoint y: 78, endPoint x: 334, endPoint y: 76, distance: 8.1
click at [334, 76] on div "for 1" at bounding box center [348, 76] width 43 height 15
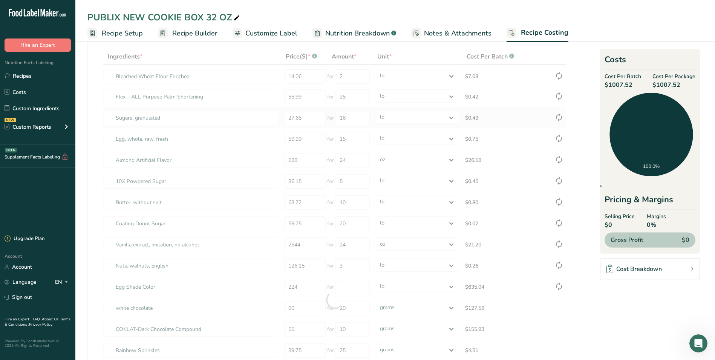
click at [504, 113] on div "Ingredients * Price($) * .a-a{fill:#347362;}.b-a{fill:#fff;} Amount * Unit * Co…" at bounding box center [335, 300] width 464 height 502
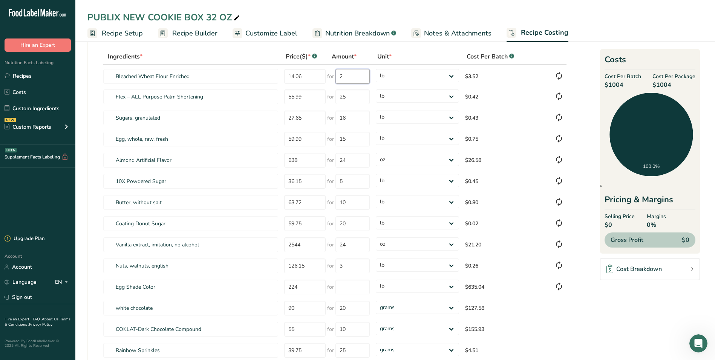
drag, startPoint x: 350, startPoint y: 76, endPoint x: 340, endPoint y: 3, distance: 73.9
click at [322, 64] on table "Ingredients * Price($) * .a-a{fill:#347362;}.b-a{fill:#fff;} Amount * Unit * Co…" at bounding box center [335, 300] width 464 height 502
click at [531, 78] on td "$3.52" at bounding box center [506, 75] width 89 height 21
click at [531, 91] on td "$0.42" at bounding box center [506, 96] width 89 height 21
click at [525, 81] on td "$3.52" at bounding box center [506, 75] width 89 height 21
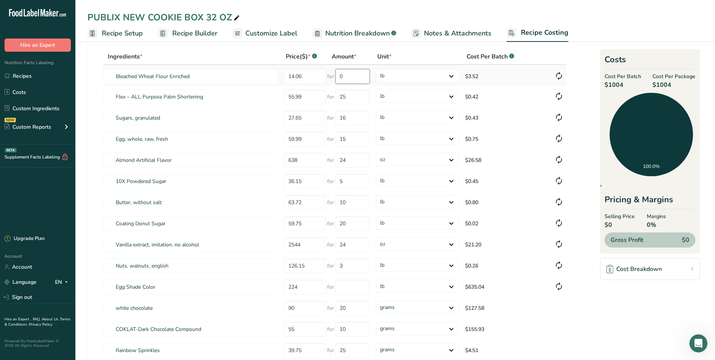
click at [352, 74] on input "0" at bounding box center [352, 76] width 34 height 15
drag, startPoint x: 344, startPoint y: 73, endPoint x: 337, endPoint y: 73, distance: 6.4
click at [337, 73] on input "0" at bounding box center [352, 76] width 34 height 15
type input "50"
click at [499, 114] on div "Ingredients * Price($) * .a-a{fill:#347362;}.b-a{fill:#fff;} Amount * Unit * Co…" at bounding box center [335, 300] width 464 height 502
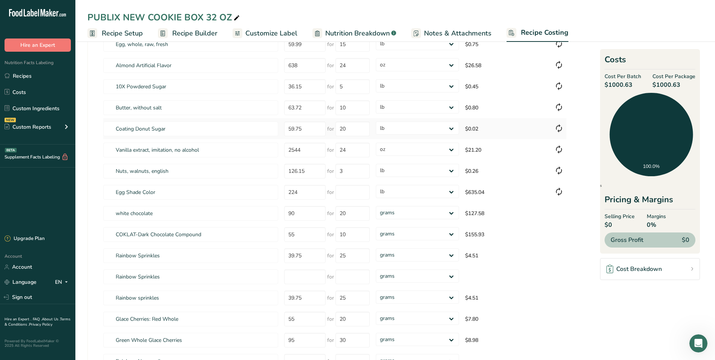
scroll to position [151, 0]
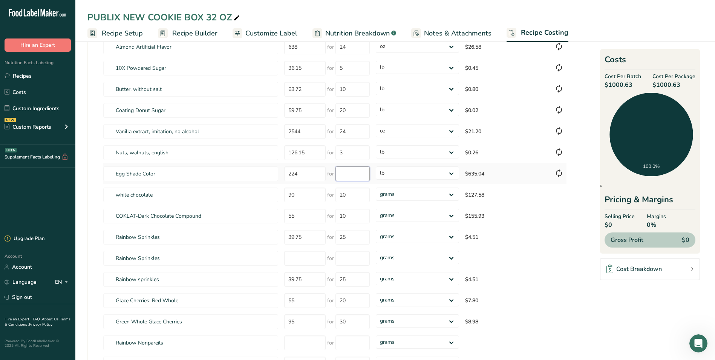
click at [355, 177] on input "number" at bounding box center [352, 173] width 34 height 15
click at [302, 172] on input "224" at bounding box center [304, 173] width 41 height 15
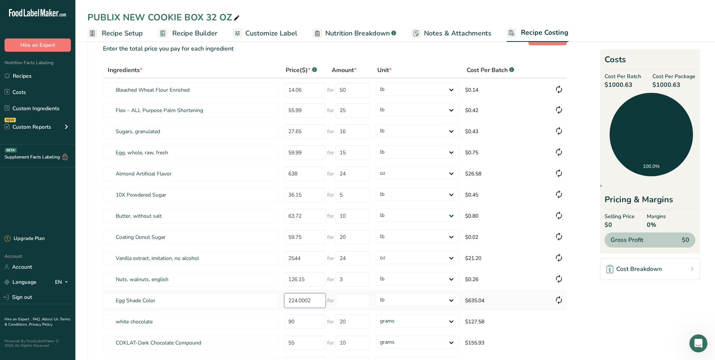
scroll to position [0, 0]
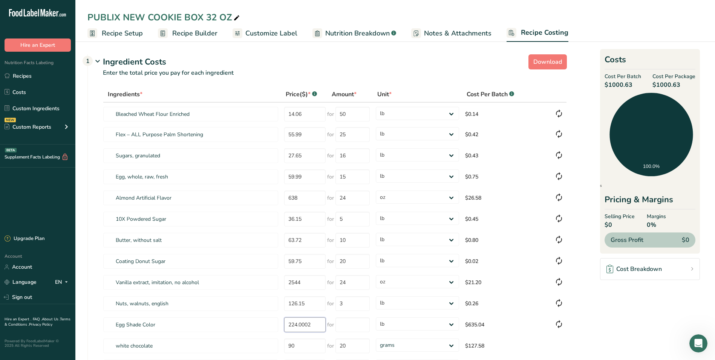
type input "224.0002"
click at [305, 94] on div "Price($) * .a-a{fill:#347362;}.b-a{fill:#fff;}" at bounding box center [301, 94] width 31 height 9
click at [277, 114] on tr "Bleached Wheat Flour Enriched 14.06 for 50 grams kg mg mcg lb oz $0.14" at bounding box center [334, 113] width 463 height 21
type input "0.5"
click at [346, 114] on div "Ingredients * Price($) * .a-a{fill:#347362;}.b-a{fill:#fff;} Amount * Unit * Co…" at bounding box center [335, 337] width 464 height 502
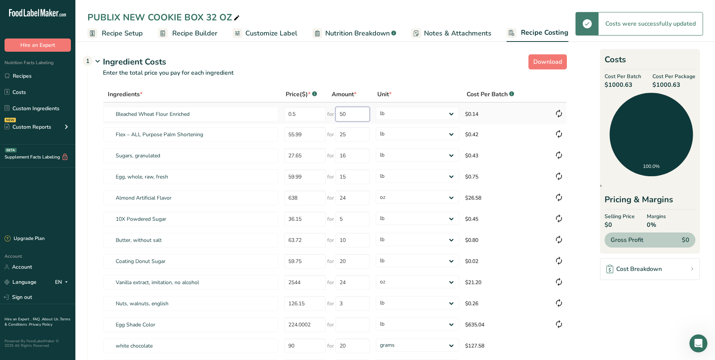
drag, startPoint x: 354, startPoint y: 115, endPoint x: 330, endPoint y: 114, distance: 23.7
click at [330, 114] on div "for 50" at bounding box center [348, 114] width 43 height 15
type input "224"
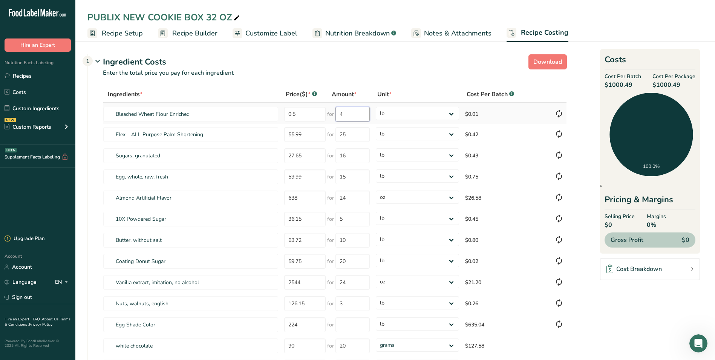
type input "4"
click at [494, 114] on div "Ingredients * Price($) * .a-a{fill:#347362;}.b-a{fill:#fff;} Amount * Unit * Co…" at bounding box center [335, 337] width 464 height 502
drag, startPoint x: 306, startPoint y: 115, endPoint x: 243, endPoint y: 90, distance: 67.9
click at [247, 99] on table "Ingredients * Price($) * .a-a{fill:#347362;}.b-a{fill:#fff;} Amount * Unit * Co…" at bounding box center [335, 337] width 464 height 502
type input "14"
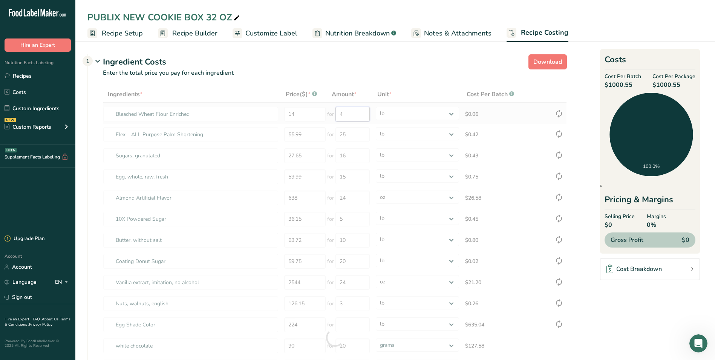
click at [343, 110] on div "Ingredients * Price($) * .a-a{fill:#347362;}.b-a{fill:#fff;} Amount * Unit * Co…" at bounding box center [335, 337] width 464 height 502
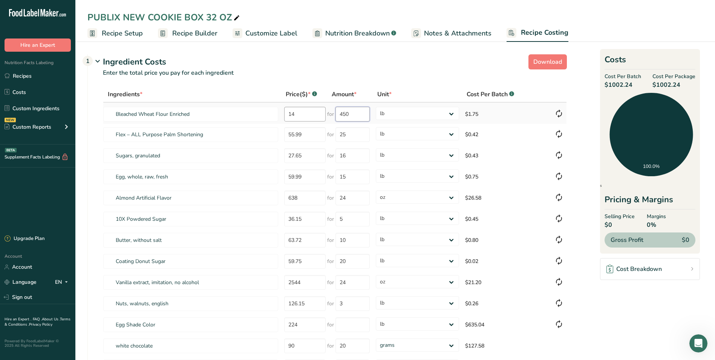
drag, startPoint x: 322, startPoint y: 115, endPoint x: 305, endPoint y: 115, distance: 17.7
click at [305, 115] on tr "Bleached Wheat Flour Enriched 14 for 450 grams kg mg mcg lb oz $1.75" at bounding box center [334, 113] width 463 height 21
type input "50"
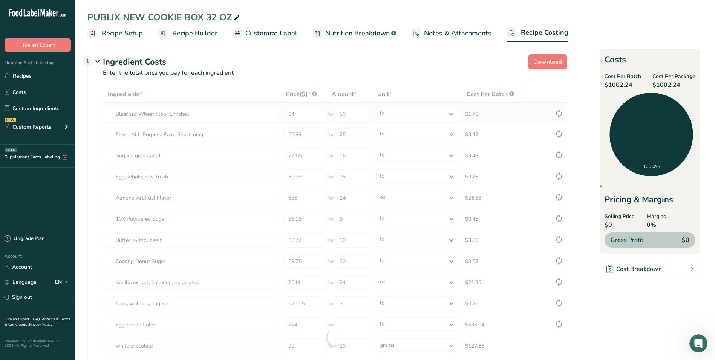
click at [387, 121] on div "Ingredients * Price($) * .a-a{fill:#347362;}.b-a{fill:#fff;} Amount * Unit * Co…" at bounding box center [335, 337] width 464 height 502
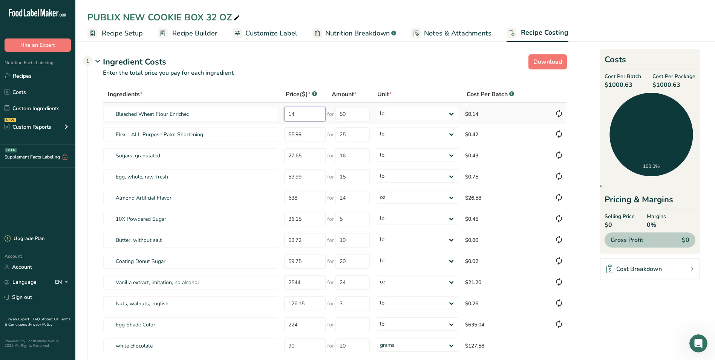
click at [300, 113] on input "14" at bounding box center [304, 114] width 41 height 15
type input "14.90"
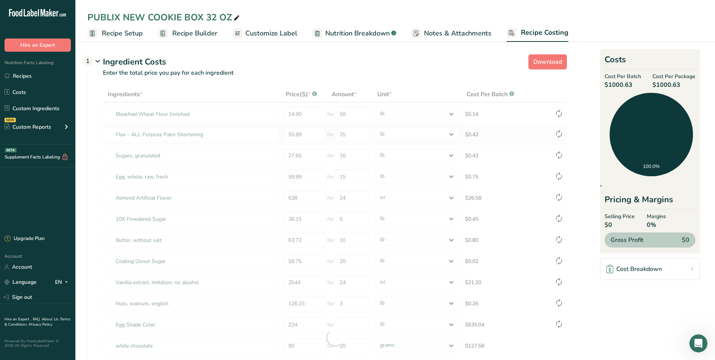
click at [514, 142] on div "Ingredients * Price($) * .a-a{fill:#347362;}.b-a{fill:#fff;} Amount * Unit * Co…" at bounding box center [335, 337] width 464 height 502
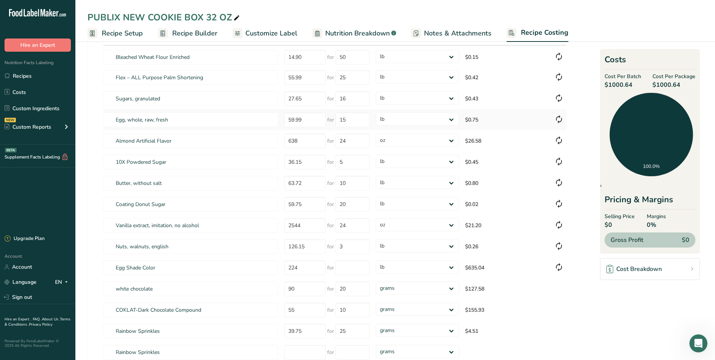
scroll to position [75, 0]
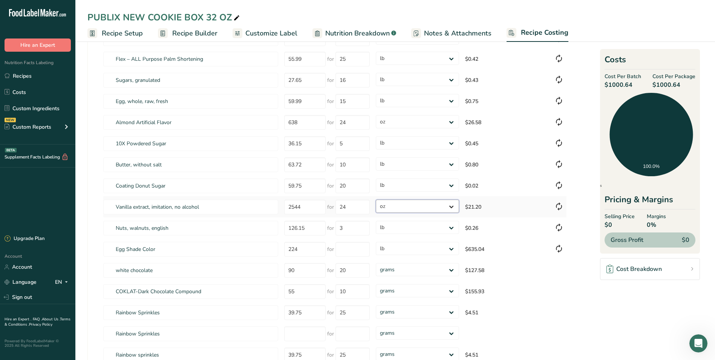
click at [419, 205] on select "grams kg mg mcg lb oz" at bounding box center [417, 205] width 83 height 13
click at [400, 204] on select "grams kg mg mcg lb oz" at bounding box center [417, 205] width 83 height 13
drag, startPoint x: 354, startPoint y: 206, endPoint x: 335, endPoint y: 205, distance: 18.5
click at [335, 205] on input "24" at bounding box center [352, 206] width 34 height 15
type input "240"
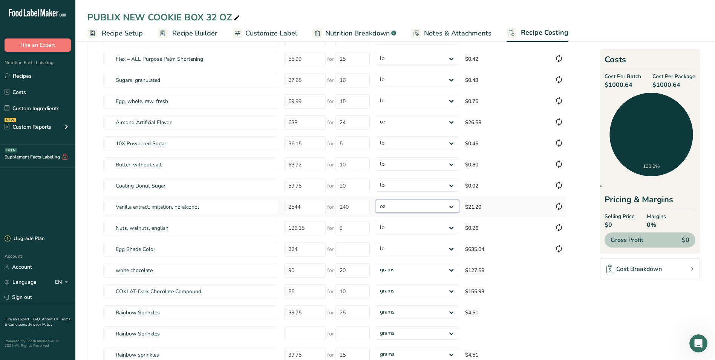
click at [401, 207] on div "Ingredients * Price($) * .a-a{fill:#347362;}.b-a{fill:#fff;} Amount * Unit * Co…" at bounding box center [335, 262] width 464 height 502
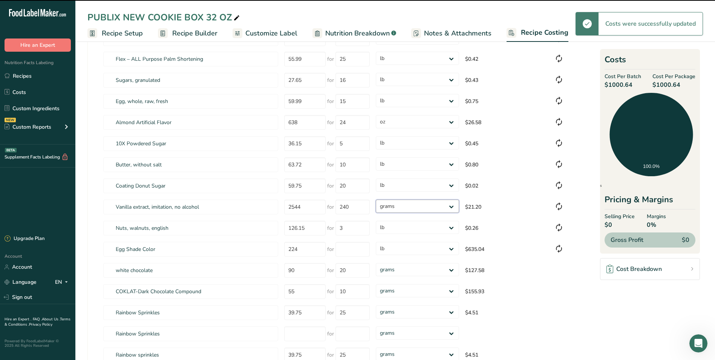
drag, startPoint x: 401, startPoint y: 207, endPoint x: 398, endPoint y: 213, distance: 7.1
click at [376, 199] on select "grams kg mg mcg lb oz" at bounding box center [417, 205] width 83 height 13
select select "5"
select select
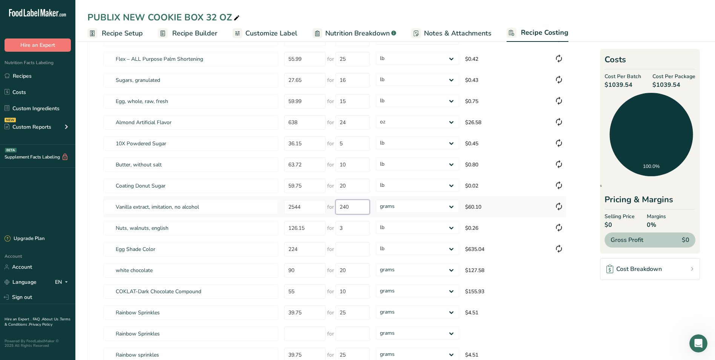
drag, startPoint x: 358, startPoint y: 208, endPoint x: 340, endPoint y: 207, distance: 18.2
click at [340, 207] on input "240" at bounding box center [352, 206] width 34 height 15
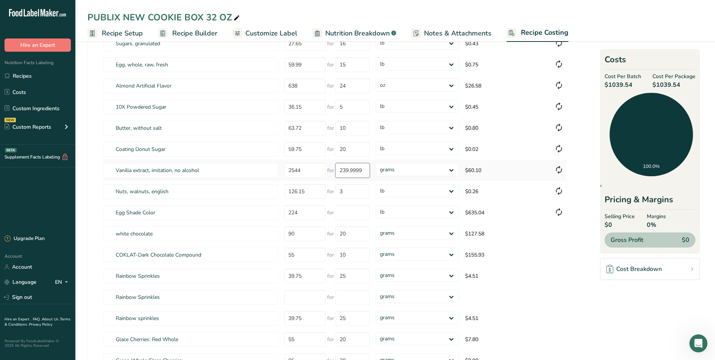
scroll to position [113, 0]
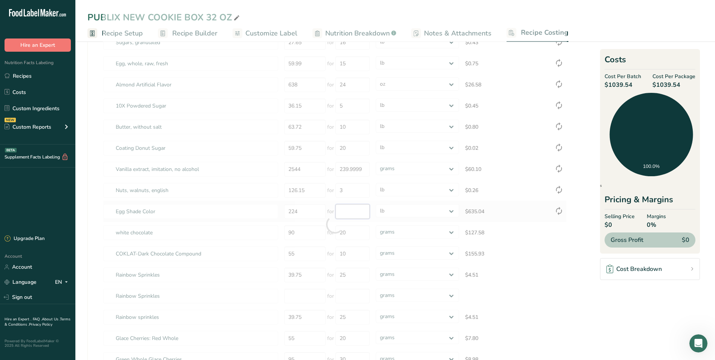
click at [345, 211] on div "Ingredients * Price($) * .a-a{fill:#347362;}.b-a{fill:#fff;} Amount * Unit * Co…" at bounding box center [335, 224] width 464 height 502
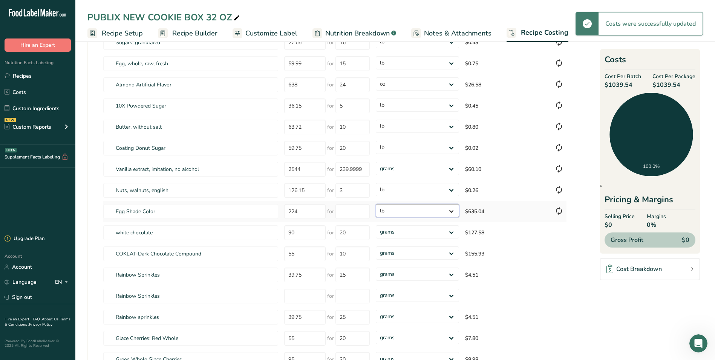
click at [435, 216] on select "grams kg mg mcg lb oz" at bounding box center [417, 210] width 83 height 13
type input "240"
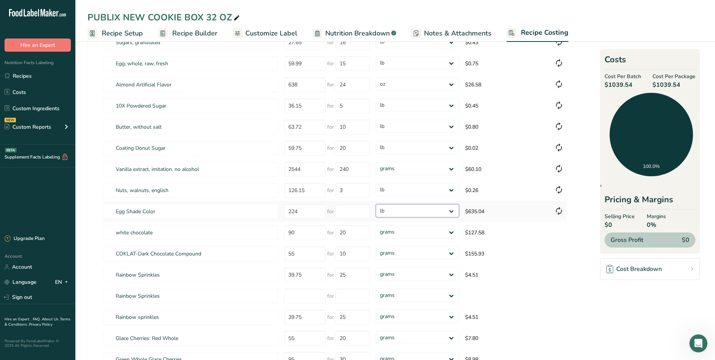
select select
click at [376, 204] on select "grams kg mg mcg lb oz" at bounding box center [417, 210] width 83 height 13
click at [362, 211] on input "number" at bounding box center [352, 211] width 34 height 15
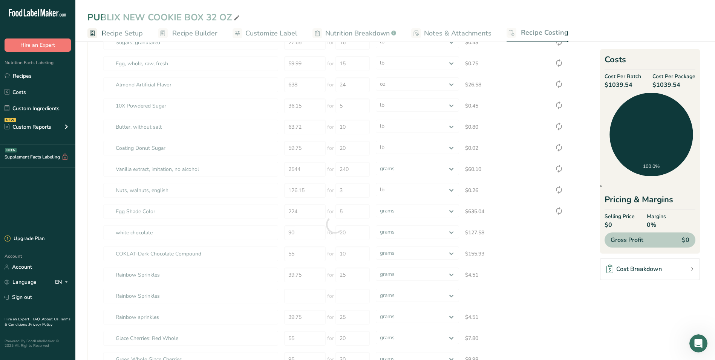
click at [576, 222] on section "Download Ingredient Costs 1 Enter the total price you pay for each ingredient I…" at bounding box center [394, 254] width 615 height 632
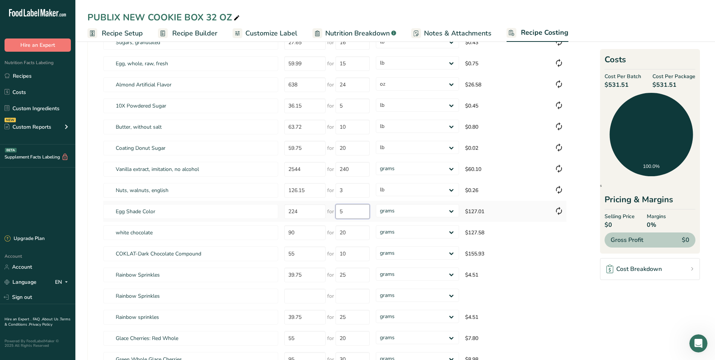
click at [338, 212] on input "5" at bounding box center [352, 211] width 34 height 15
type input "100"
click at [558, 235] on div "Ingredients * Price($) * .a-a{fill:#347362;}.b-a{fill:#fff;} Amount * Unit * Co…" at bounding box center [335, 224] width 464 height 502
click at [410, 208] on select "grams kg mg mcg lb oz" at bounding box center [417, 210] width 83 height 13
select select "5"
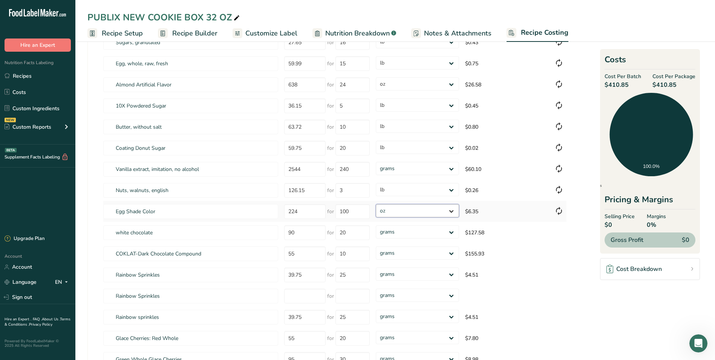
click at [376, 204] on select "grams kg mg mcg lb oz" at bounding box center [417, 210] width 83 height 13
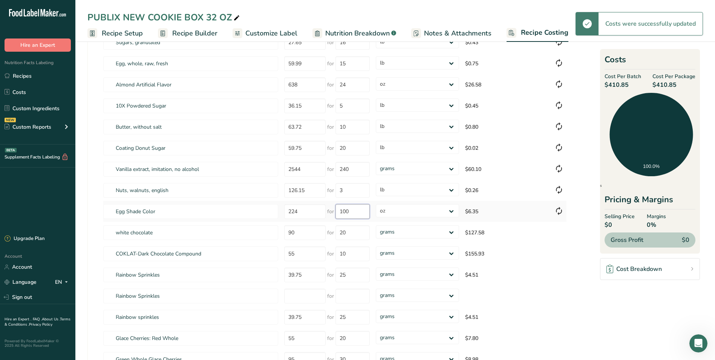
drag, startPoint x: 359, startPoint y: 210, endPoint x: 339, endPoint y: 210, distance: 19.6
click at [339, 210] on input "100" at bounding box center [352, 211] width 34 height 15
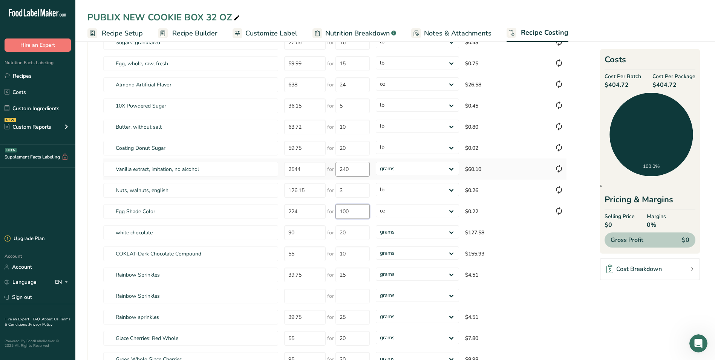
drag, startPoint x: 355, startPoint y: 211, endPoint x: 341, endPoint y: 169, distance: 44.5
click at [324, 209] on tr "Egg Shade Color 224 for 100 grams kg mg mcg lb oz $0.22" at bounding box center [334, 210] width 463 height 21
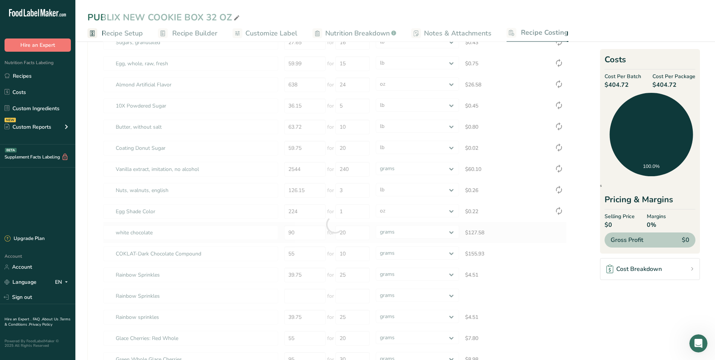
click at [563, 234] on div "Ingredients * Price($) * .a-a{fill:#347362;}.b-a{fill:#fff;} Amount * Unit * Co…" at bounding box center [335, 224] width 464 height 502
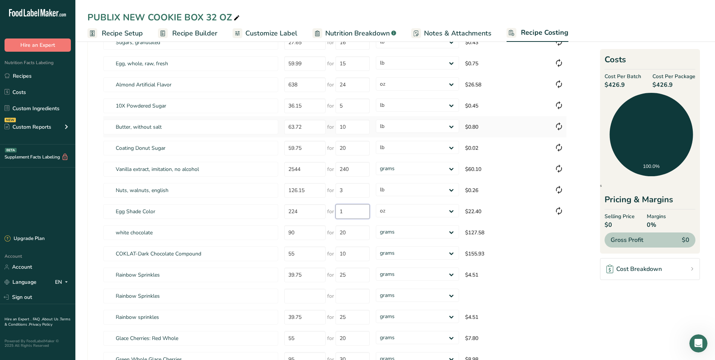
drag, startPoint x: 347, startPoint y: 210, endPoint x: 346, endPoint y: 117, distance: 93.1
click at [330, 197] on tbody "Bleached Wheat Flour Enriched 14.90 for 50 grams kg mg mcg lb oz $0.15 Flex – A…" at bounding box center [334, 231] width 463 height 485
type input "400"
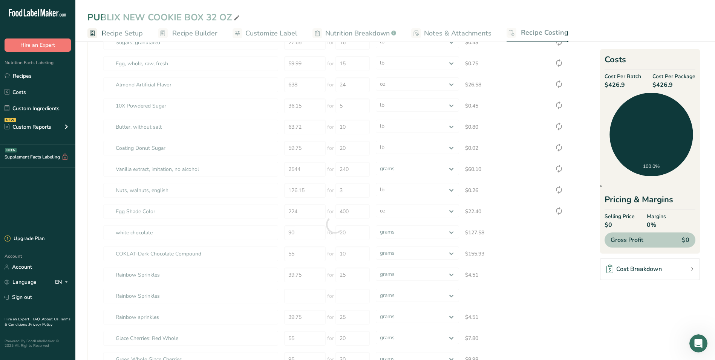
click at [596, 279] on section "Download Ingredient Costs 1 Enter the total price you pay for each ingredient I…" at bounding box center [394, 254] width 615 height 632
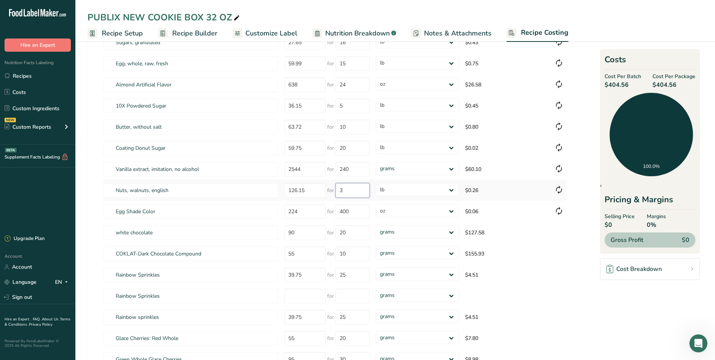
click at [354, 190] on input "3" at bounding box center [352, 190] width 34 height 15
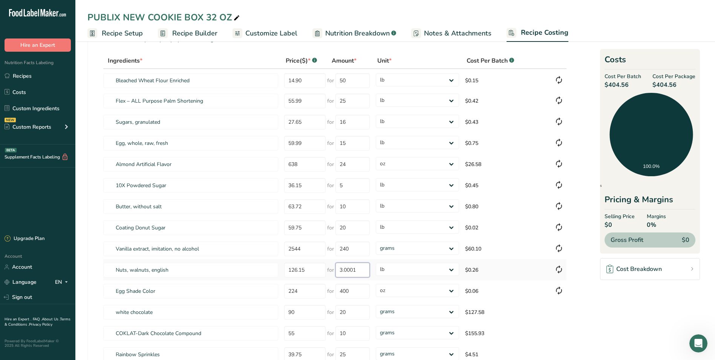
scroll to position [0, 0]
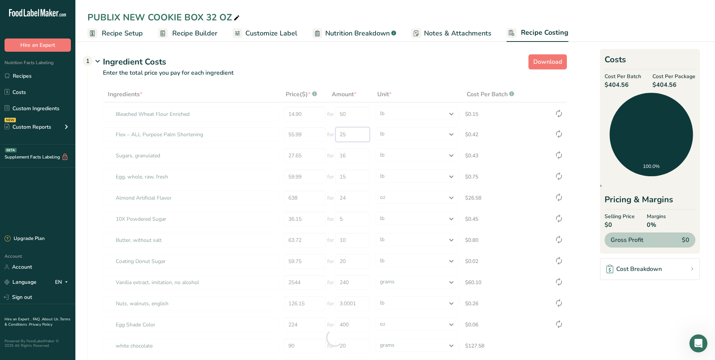
drag, startPoint x: 351, startPoint y: 135, endPoint x: 325, endPoint y: 129, distance: 26.6
click at [327, 133] on div "Ingredients * Price($) * .a-a{fill:#347362;}.b-a{fill:#fff;} Amount * Unit * Co…" at bounding box center [335, 337] width 464 height 502
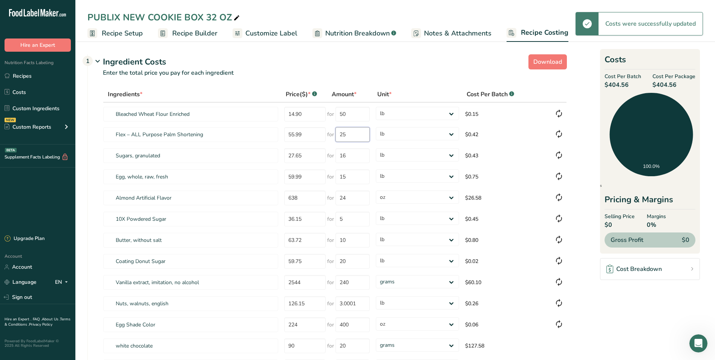
type input "3"
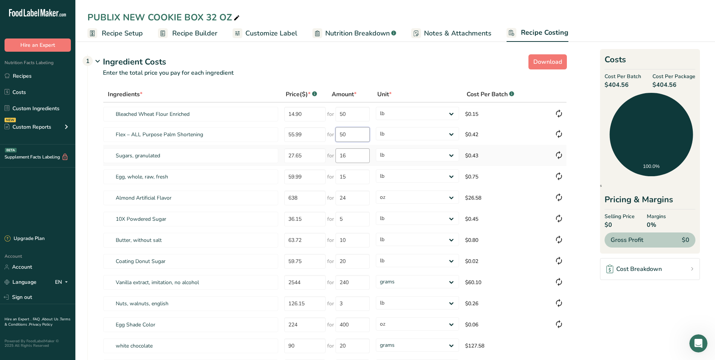
type input "50"
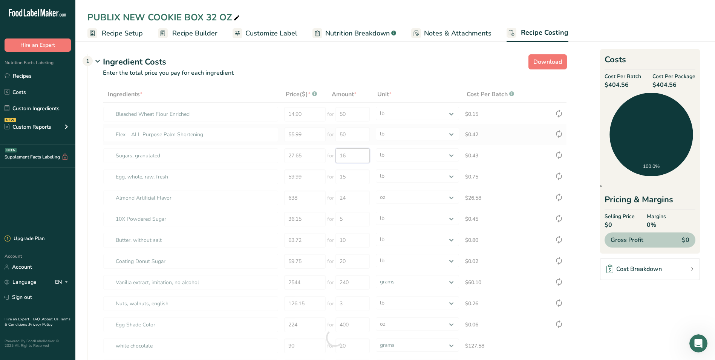
drag, startPoint x: 355, startPoint y: 156, endPoint x: 327, endPoint y: 135, distance: 34.7
click at [326, 153] on tr "Sugars, granulated 27.65 for 16 grams kg mg mcg lb oz $0.43" at bounding box center [334, 155] width 463 height 21
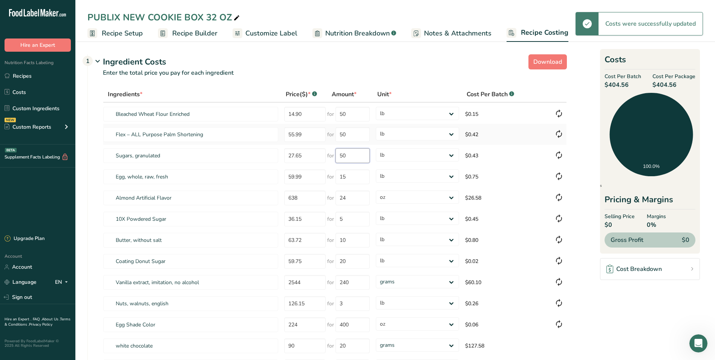
type input "16"
drag, startPoint x: 352, startPoint y: 178, endPoint x: 383, endPoint y: 5, distance: 175.5
click at [324, 144] on tbody "Bleached Wheat Flour Enriched 14.90 for 50 grams kg mg mcg lb oz $0.15 Flex – A…" at bounding box center [334, 345] width 463 height 485
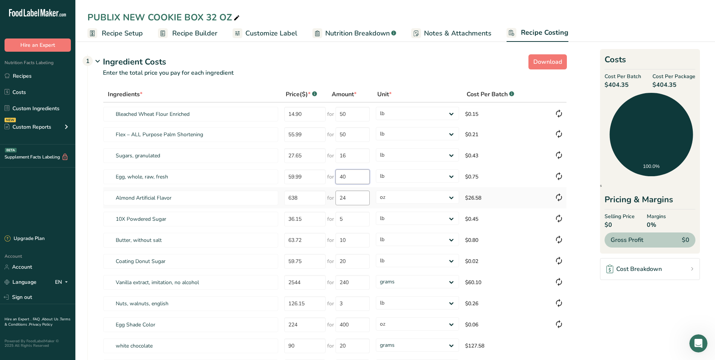
type input "40"
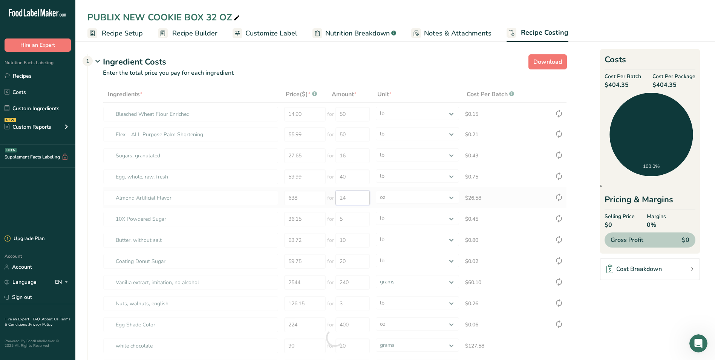
click at [352, 196] on div "Ingredients * Price($) * .a-a{fill:#347362;}.b-a{fill:#fff;} Amount * Unit * Co…" at bounding box center [335, 337] width 464 height 502
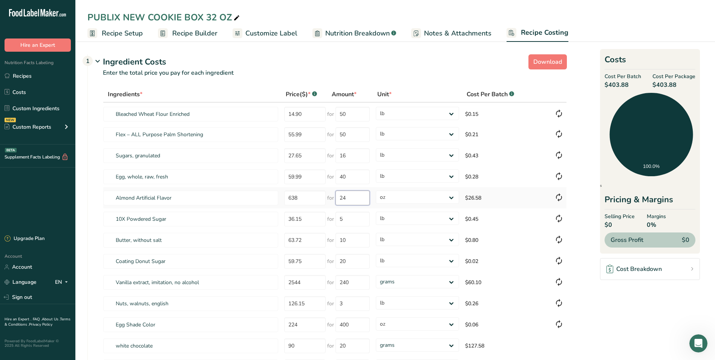
drag, startPoint x: 352, startPoint y: 196, endPoint x: 331, endPoint y: 196, distance: 20.7
click at [331, 196] on div "for 24" at bounding box center [348, 197] width 43 height 15
click at [409, 200] on select "grams kg mg mcg lb oz" at bounding box center [417, 196] width 83 height 13
select select "1"
click at [376, 190] on select "grams kg mg mcg lb oz" at bounding box center [417, 196] width 83 height 13
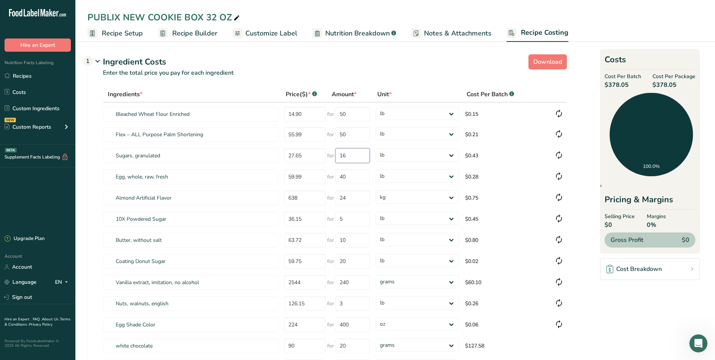
drag, startPoint x: 351, startPoint y: 153, endPoint x: 357, endPoint y: 91, distance: 62.1
click at [333, 153] on div "for 16" at bounding box center [348, 155] width 43 height 15
type input "50"
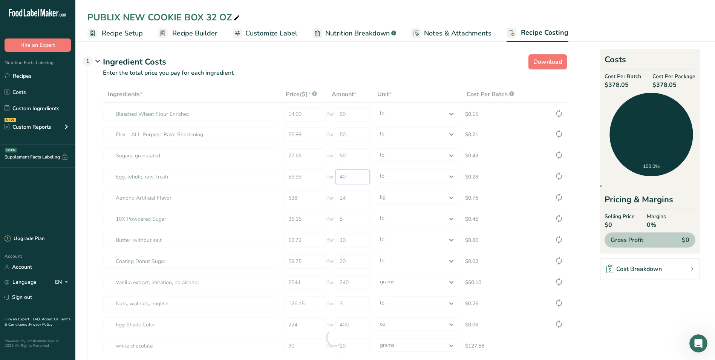
click at [363, 173] on div "Ingredients * Price($) * .a-a{fill:#347362;}.b-a{fill:#fff;} Amount * Unit * Co…" at bounding box center [335, 337] width 464 height 502
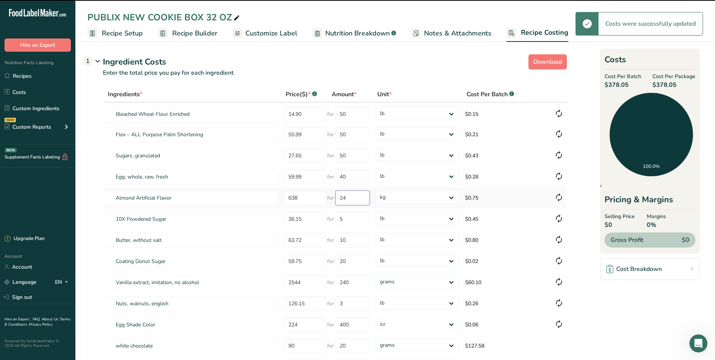
click at [351, 199] on input "24" at bounding box center [352, 197] width 34 height 15
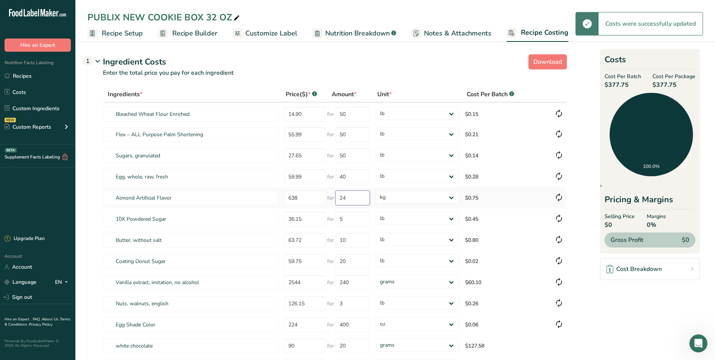
drag, startPoint x: 351, startPoint y: 199, endPoint x: 340, endPoint y: 199, distance: 11.3
click at [340, 199] on input "24" at bounding box center [352, 197] width 34 height 15
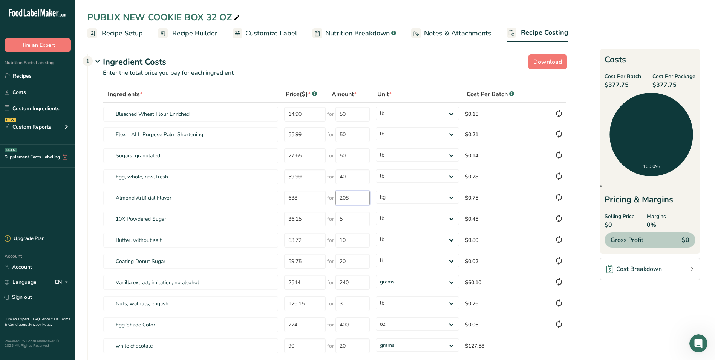
type input "208"
drag, startPoint x: 354, startPoint y: 217, endPoint x: 355, endPoint y: 120, distance: 97.2
click at [331, 216] on div "for 5" at bounding box center [348, 218] width 43 height 15
type input "50"
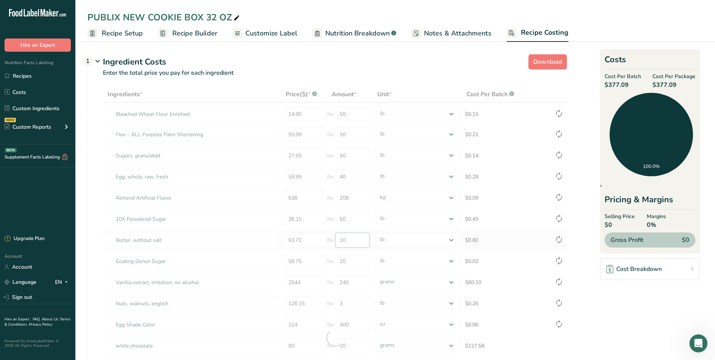
click at [360, 236] on div "Ingredients * Price($) * .a-a{fill:#347362;}.b-a{fill:#fff;} Amount * Unit * Co…" at bounding box center [335, 337] width 464 height 502
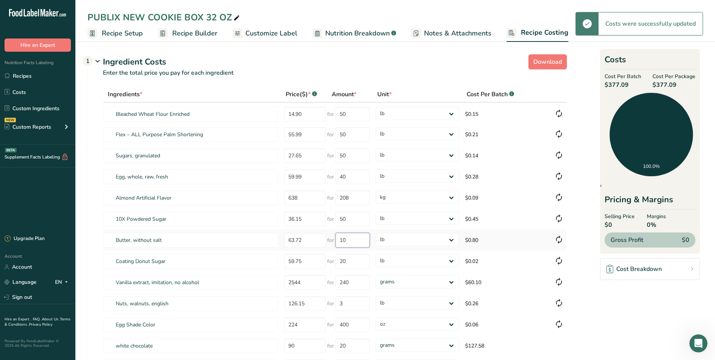
drag, startPoint x: 356, startPoint y: 240, endPoint x: 335, endPoint y: 233, distance: 22.3
click at [335, 234] on input "10" at bounding box center [352, 240] width 34 height 15
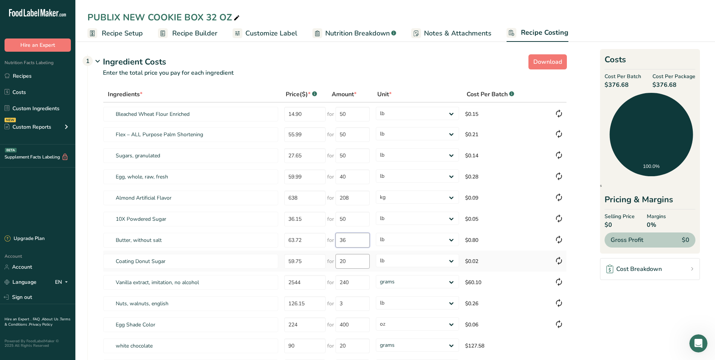
type input "36"
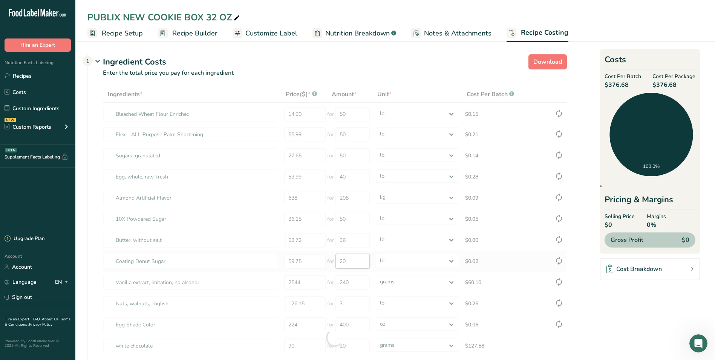
click at [351, 258] on div "Ingredients * Price($) * .a-a{fill:#347362;}.b-a{fill:#fff;} Amount * Unit * Co…" at bounding box center [335, 337] width 464 height 502
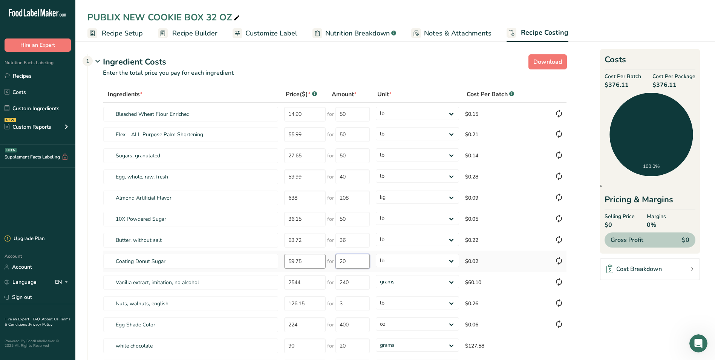
drag, startPoint x: 349, startPoint y: 263, endPoint x: 325, endPoint y: 260, distance: 24.3
click at [325, 260] on tr "Coating Donut Sugar 59.75 for 20 grams kg mg mcg lb oz $0.02" at bounding box center [334, 260] width 463 height 21
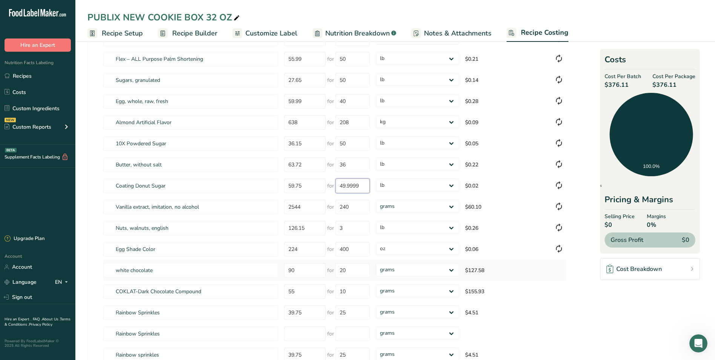
scroll to position [113, 0]
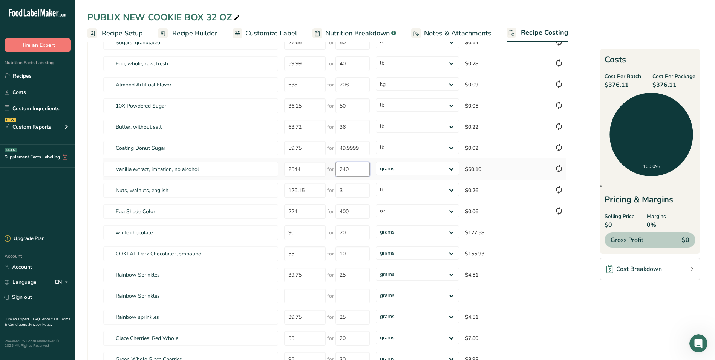
click at [353, 168] on div "Ingredients * Price($) * .a-a{fill:#347362;}.b-a{fill:#fff;} Amount * Unit * Co…" at bounding box center [335, 224] width 464 height 502
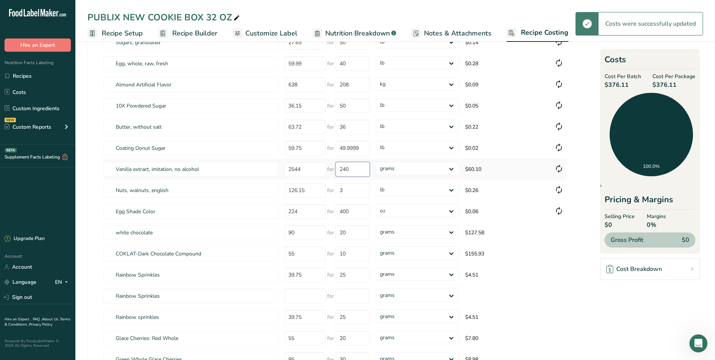
type input "50"
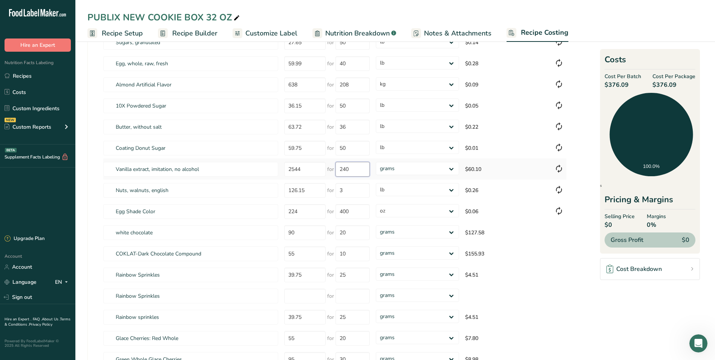
drag, startPoint x: 357, startPoint y: 170, endPoint x: 332, endPoint y: 166, distance: 24.5
click at [332, 166] on div "for 240" at bounding box center [348, 169] width 43 height 15
type input "208"
click at [403, 168] on div "Ingredients * Price($) * .a-a{fill:#347362;}.b-a{fill:#fff;} Amount * Unit * Co…" at bounding box center [335, 224] width 464 height 502
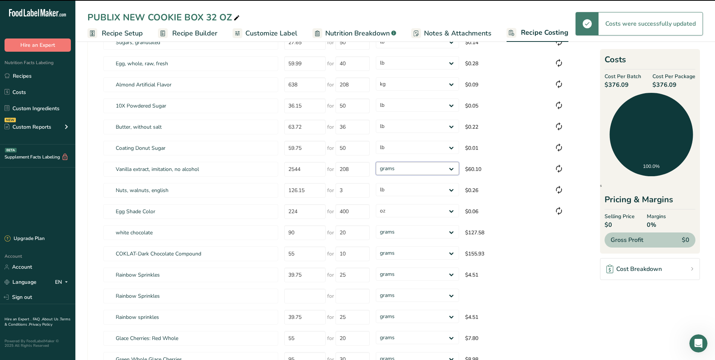
select select "1"
drag, startPoint x: 403, startPoint y: 168, endPoint x: 401, endPoint y: 175, distance: 7.4
click at [376, 162] on select "grams kg mg mcg lb oz" at bounding box center [417, 168] width 83 height 13
select select "1"
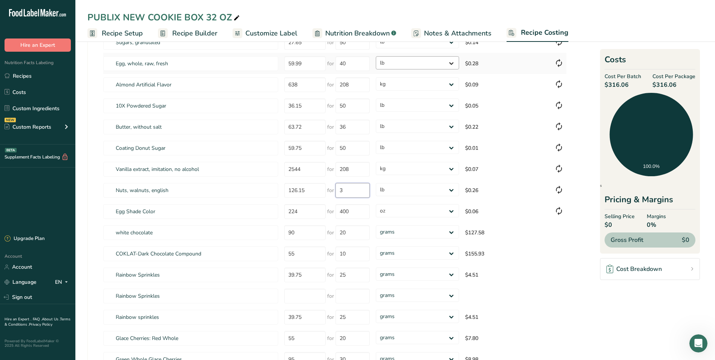
drag, startPoint x: 355, startPoint y: 189, endPoint x: 391, endPoint y: 68, distance: 126.4
click at [323, 187] on tr "Nuts, walnuts, english 126.15 for 3 grams kg mg mcg lb oz $0.26" at bounding box center [334, 189] width 463 height 21
type input "25"
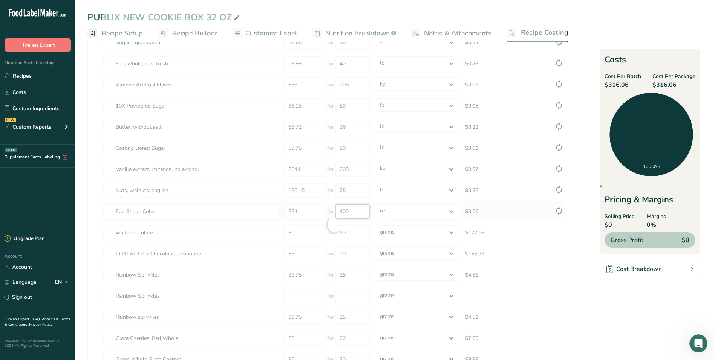
click at [355, 213] on div "Ingredients * Price($) * .a-a{fill:#347362;}.b-a{fill:#fff;} Amount * Unit * Co…" at bounding box center [335, 224] width 464 height 502
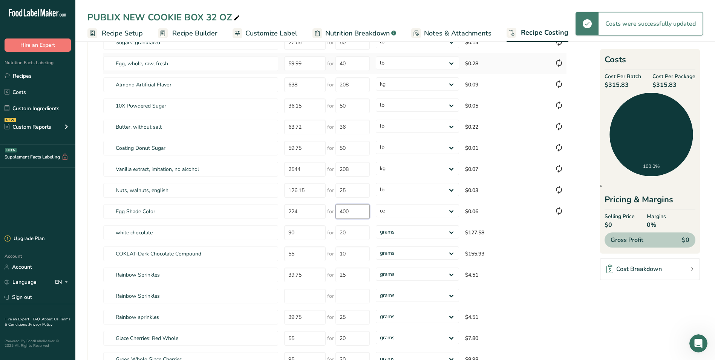
drag, startPoint x: 357, startPoint y: 213, endPoint x: 408, endPoint y: 73, distance: 148.1
click at [337, 209] on input "400" at bounding box center [352, 211] width 34 height 15
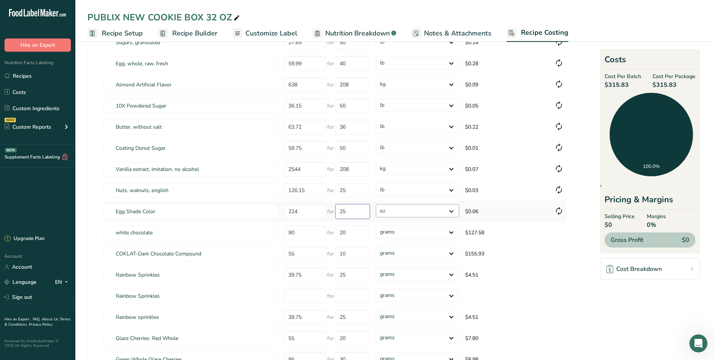
type input "25"
click at [397, 208] on div "Ingredients * Price($) * .a-a{fill:#347362;}.b-a{fill:#fff;} Amount * Unit * Co…" at bounding box center [335, 224] width 464 height 502
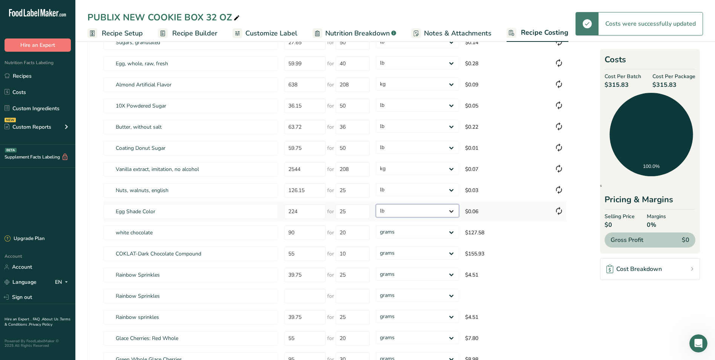
drag, startPoint x: 397, startPoint y: 208, endPoint x: 397, endPoint y: 217, distance: 9.4
click at [376, 204] on select "grams kg mg mcg lb oz" at bounding box center [417, 210] width 83 height 13
select select "12"
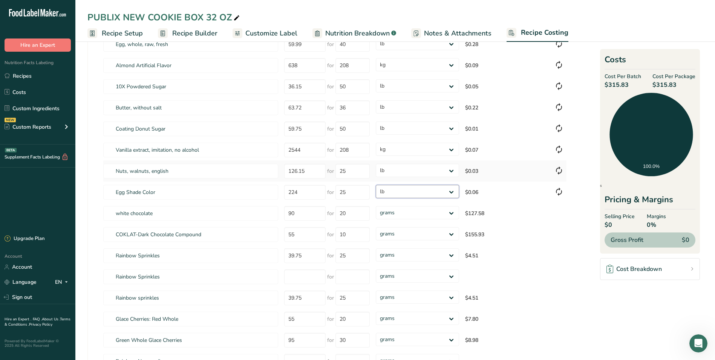
scroll to position [151, 0]
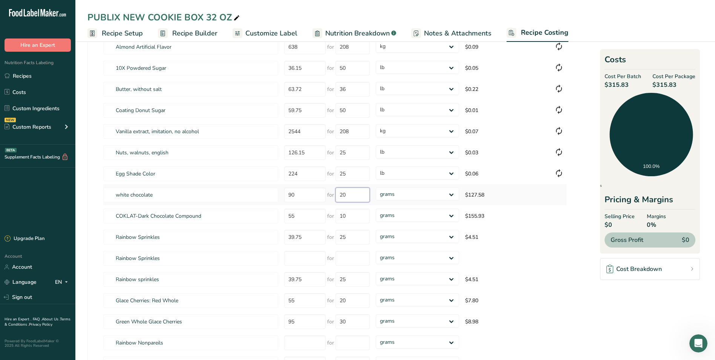
drag, startPoint x: 363, startPoint y: 196, endPoint x: 334, endPoint y: 193, distance: 29.6
click at [334, 193] on div "for 20" at bounding box center [348, 194] width 43 height 15
type input "35"
click at [441, 198] on div "Ingredients * Price($) * .a-a{fill:#347362;}.b-a{fill:#fff;} Amount * Unit * Co…" at bounding box center [335, 187] width 464 height 502
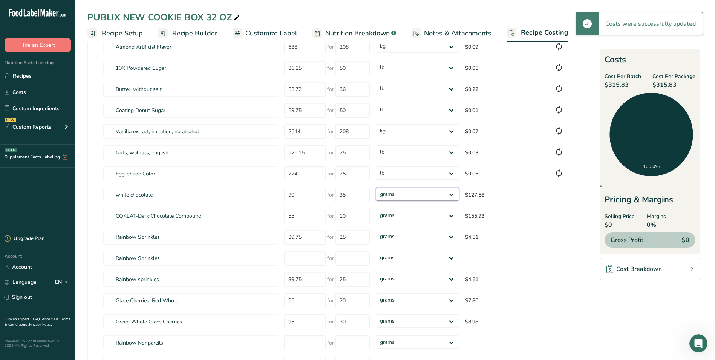
select select "12"
drag, startPoint x: 441, startPoint y: 198, endPoint x: 432, endPoint y: 202, distance: 10.1
click at [376, 187] on select "grams kg mg mcg lb oz" at bounding box center [417, 193] width 83 height 13
select select "12"
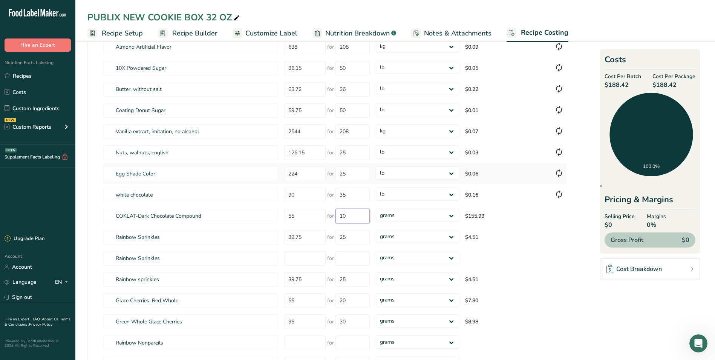
drag, startPoint x: 356, startPoint y: 215, endPoint x: 339, endPoint y: 181, distance: 38.3
click at [331, 211] on div "for 10" at bounding box center [348, 215] width 43 height 15
type input "35"
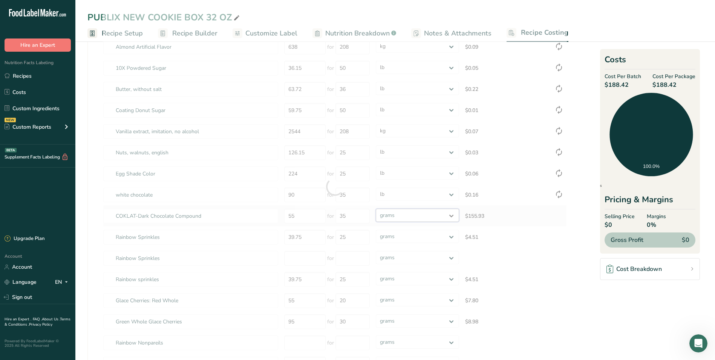
click at [415, 217] on div "Ingredients * Price($) * .a-a{fill:#347362;}.b-a{fill:#fff;} Amount * Unit * Co…" at bounding box center [335, 187] width 464 height 502
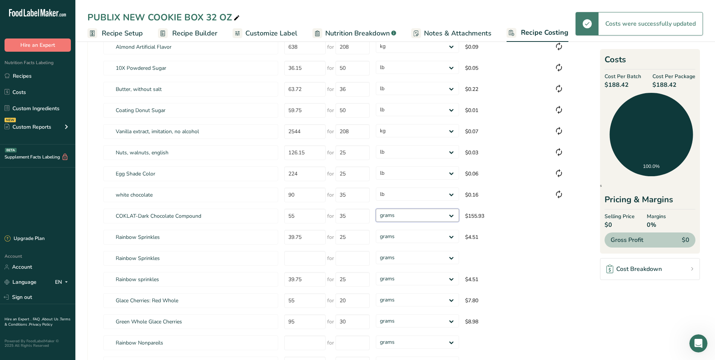
select select "12"
click at [376, 208] on select "grams kg mg mcg lb oz" at bounding box center [417, 214] width 83 height 13
select select "12"
drag, startPoint x: 357, startPoint y: 236, endPoint x: 334, endPoint y: 236, distance: 23.0
click at [334, 236] on div "for 25" at bounding box center [348, 237] width 43 height 15
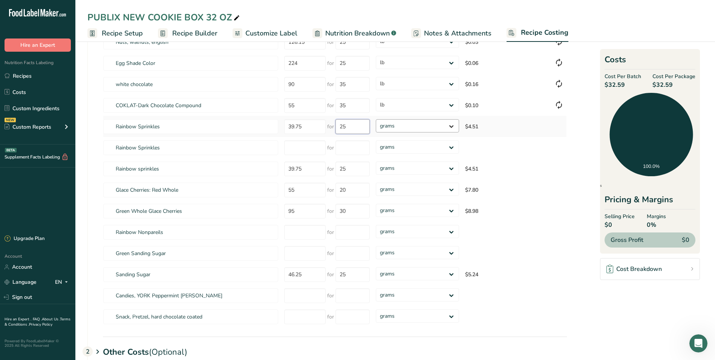
scroll to position [264, 0]
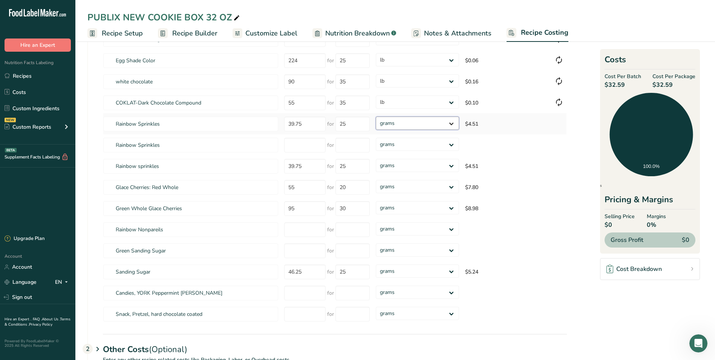
click at [453, 121] on select "grams kg mg mcg lb oz" at bounding box center [417, 122] width 83 height 13
select select "12"
click at [376, 116] on select "grams kg mg mcg lb oz" at bounding box center [417, 122] width 83 height 13
click at [293, 140] on input "number" at bounding box center [304, 145] width 41 height 15
type input "39.75"
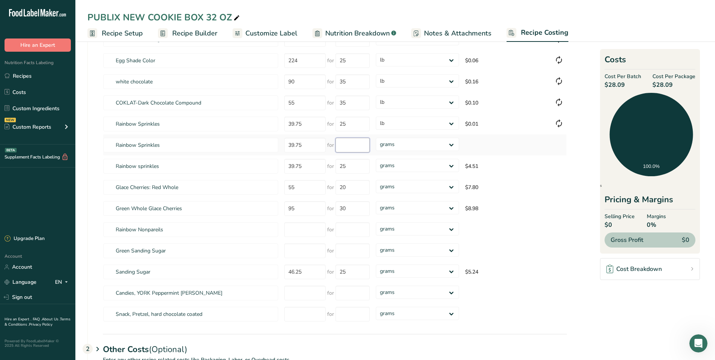
click at [350, 143] on input "number" at bounding box center [352, 145] width 34 height 15
type input "25"
click at [399, 142] on div "Ingredients * Price($) * .a-a{fill:#347362;}.b-a{fill:#fff;} Amount * Unit * Co…" at bounding box center [335, 73] width 464 height 502
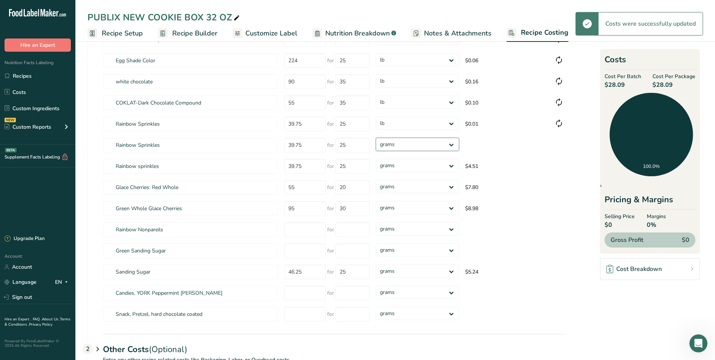
select select "12"
drag, startPoint x: 399, startPoint y: 142, endPoint x: 396, endPoint y: 152, distance: 10.4
click at [376, 138] on select "grams kg mg mcg lb oz" at bounding box center [417, 144] width 83 height 13
select select "12"
drag, startPoint x: 354, startPoint y: 144, endPoint x: 300, endPoint y: 142, distance: 54.0
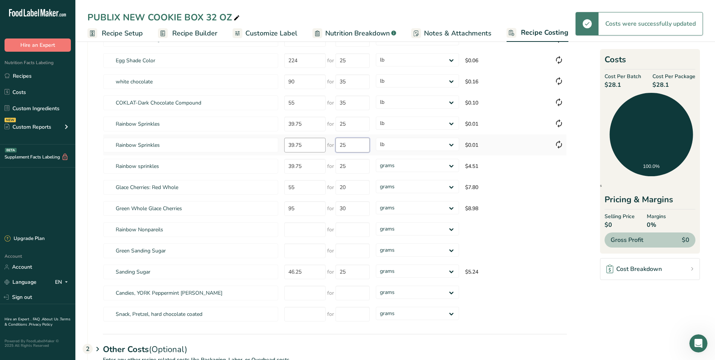
click at [300, 142] on tr "Rainbow Sprinkles 39.75 for 25 grams kg mg mcg lb oz $0.01" at bounding box center [334, 144] width 463 height 21
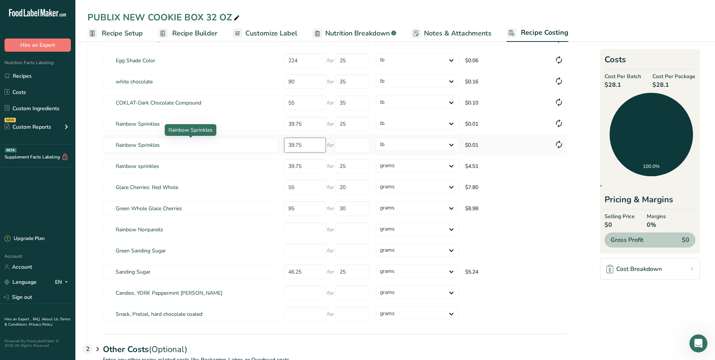
click at [248, 139] on tr "Rainbow Sprinkles 39.75 for grams kg mg mcg lb oz $0.01" at bounding box center [334, 144] width 463 height 21
click at [409, 161] on select "grams kg mg mcg lb oz" at bounding box center [417, 165] width 83 height 13
select select "12"
click at [376, 159] on select "grams kg mg mcg lb oz" at bounding box center [417, 165] width 83 height 13
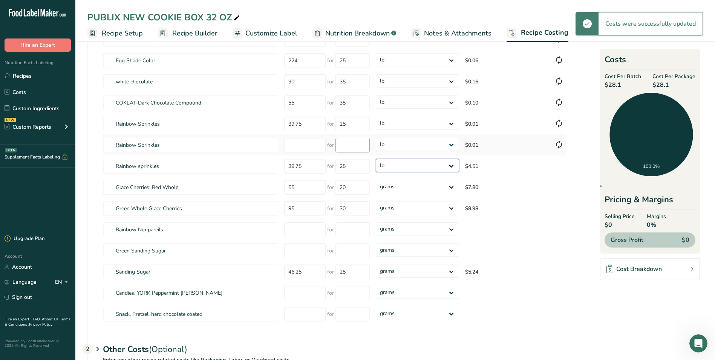
type input "39.75"
type input "25"
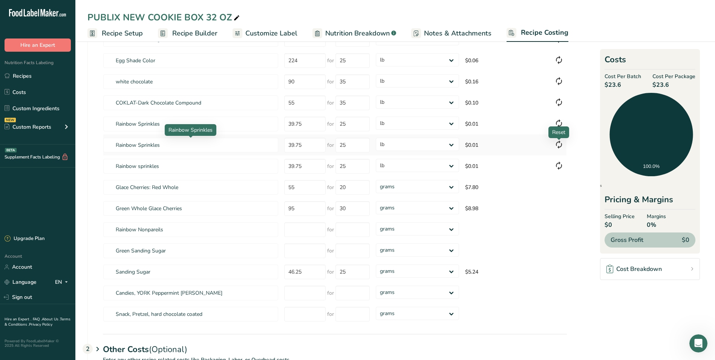
drag, startPoint x: 238, startPoint y: 139, endPoint x: 557, endPoint y: 144, distance: 319.3
click at [557, 144] on icon at bounding box center [558, 145] width 9 height 14
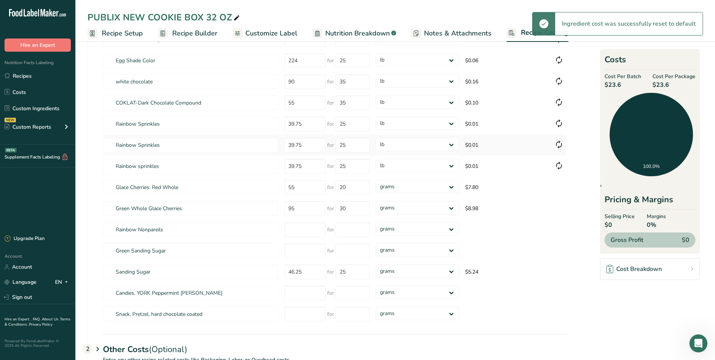
drag, startPoint x: 557, startPoint y: 144, endPoint x: 540, endPoint y: 145, distance: 17.7
click at [540, 145] on td "$0.01" at bounding box center [506, 144] width 89 height 21
select select
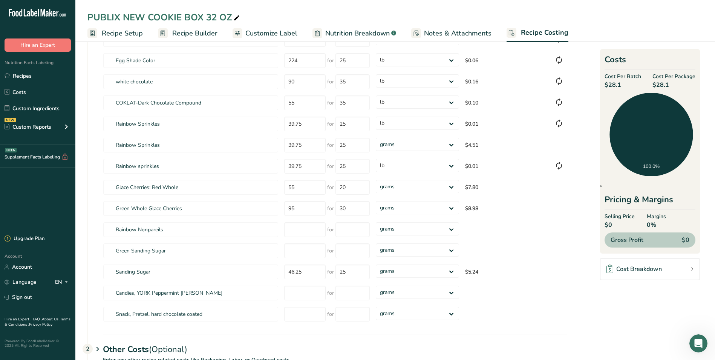
click at [598, 152] on section "Download Ingredient Costs 1 Enter the total price you pay for each ingredient I…" at bounding box center [394, 100] width 615 height 626
click at [589, 153] on section "Download Ingredient Costs 1 Enter the total price you pay for each ingredient I…" at bounding box center [394, 100] width 615 height 626
drag, startPoint x: 554, startPoint y: 141, endPoint x: 303, endPoint y: 147, distance: 250.7
click at [308, 145] on input "39.75" at bounding box center [304, 145] width 41 height 15
click at [270, 145] on tr "Rainbow Sprinkles 39.75 for 25 grams kg mg mcg lb oz $4.51" at bounding box center [334, 144] width 463 height 21
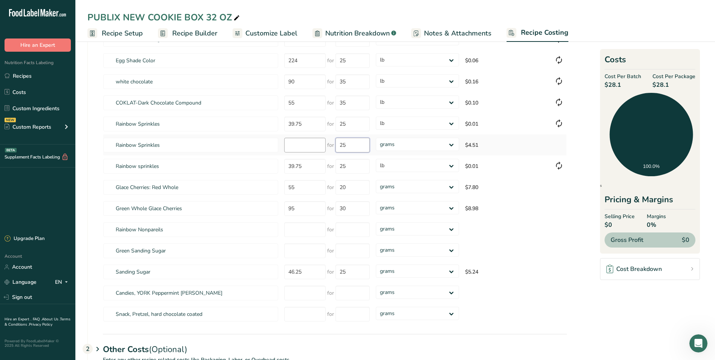
drag, startPoint x: 353, startPoint y: 144, endPoint x: 298, endPoint y: 143, distance: 55.4
click at [298, 143] on tr "Rainbow Sprinkles for 25 grams kg mg mcg lb oz $4.51" at bounding box center [334, 144] width 463 height 21
click at [445, 147] on select "grams kg mg mcg lb oz" at bounding box center [417, 144] width 83 height 13
click at [516, 181] on td "$7.80" at bounding box center [506, 186] width 89 height 21
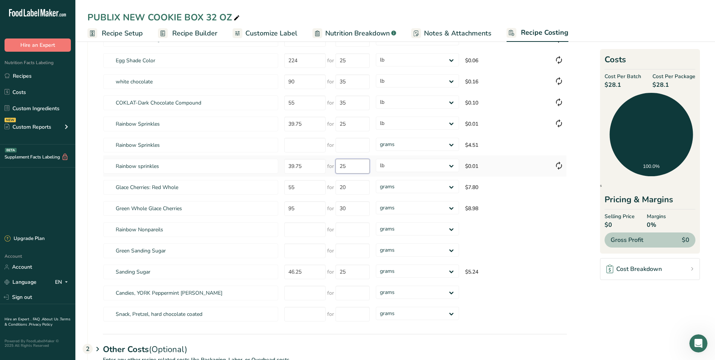
click at [361, 168] on input "25" at bounding box center [352, 166] width 34 height 15
drag, startPoint x: 491, startPoint y: 146, endPoint x: 468, endPoint y: 146, distance: 22.6
click at [468, 146] on td "$4.51" at bounding box center [506, 144] width 89 height 21
click at [559, 144] on td at bounding box center [558, 144] width 15 height 21
click at [561, 145] on td at bounding box center [558, 144] width 15 height 21
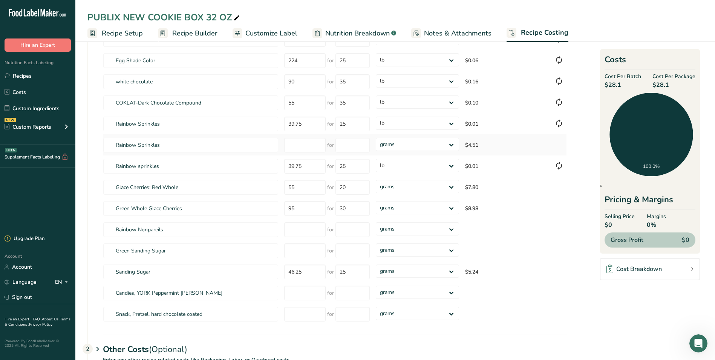
click at [561, 146] on td at bounding box center [558, 144] width 15 height 21
drag, startPoint x: 357, startPoint y: 188, endPoint x: 373, endPoint y: 119, distance: 70.8
click at [328, 185] on div "for 20" at bounding box center [348, 187] width 43 height 15
type input "30"
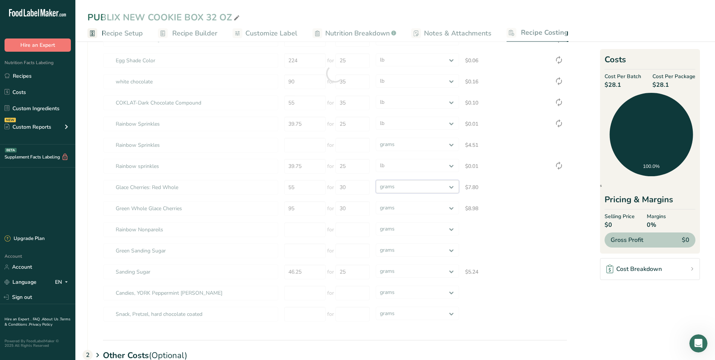
drag, startPoint x: 447, startPoint y: 189, endPoint x: 443, endPoint y: 191, distance: 4.2
click at [446, 189] on div "Ingredients * Price($) * .a-a{fill:#347362;}.b-a{fill:#fff;} Amount * Unit * Co…" at bounding box center [335, 73] width 464 height 502
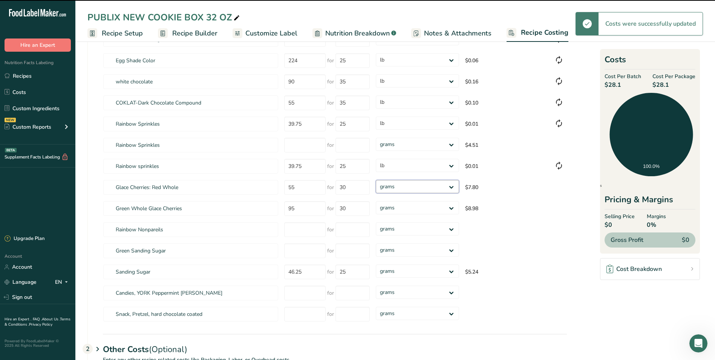
select select "12"
click at [376, 180] on select "grams kg mg mcg lb oz" at bounding box center [417, 186] width 83 height 13
type input "39.75"
type input "25"
select select "12"
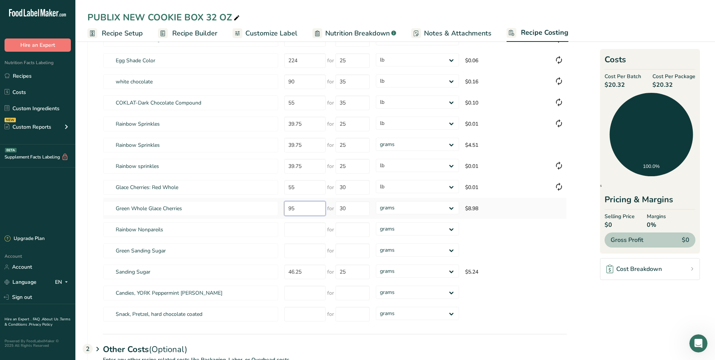
drag, startPoint x: 312, startPoint y: 210, endPoint x: 279, endPoint y: 208, distance: 32.8
click at [279, 208] on tr "Green Whole Glace Cherries 95 for 30 grams kg mg mcg lb oz $8.98" at bounding box center [334, 207] width 463 height 21
type input "76.50"
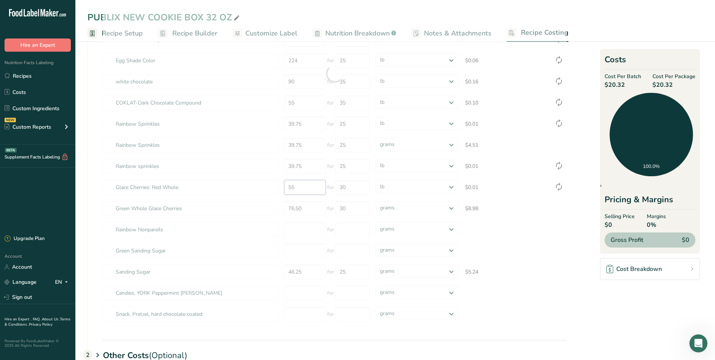
drag, startPoint x: 301, startPoint y: 190, endPoint x: 383, endPoint y: 36, distance: 175.2
click at [276, 188] on div "Ingredients * Price($) * .a-a{fill:#347362;}.b-a{fill:#fff;} Amount * Unit * Co…" at bounding box center [335, 73] width 464 height 502
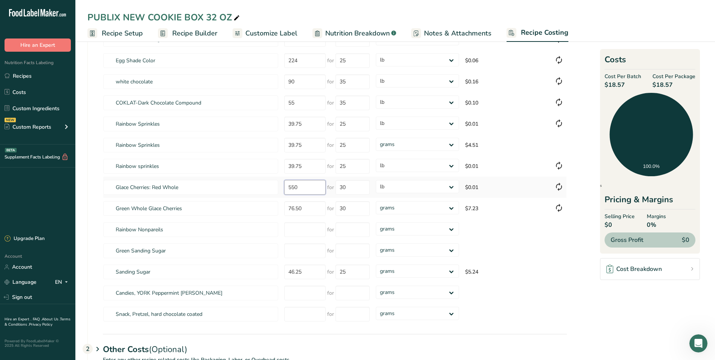
click at [257, 186] on tr "Glace Cherries: Red Whole 550 for 30 grams kg mg mcg lb oz $0.01" at bounding box center [334, 186] width 463 height 21
type input "76.50"
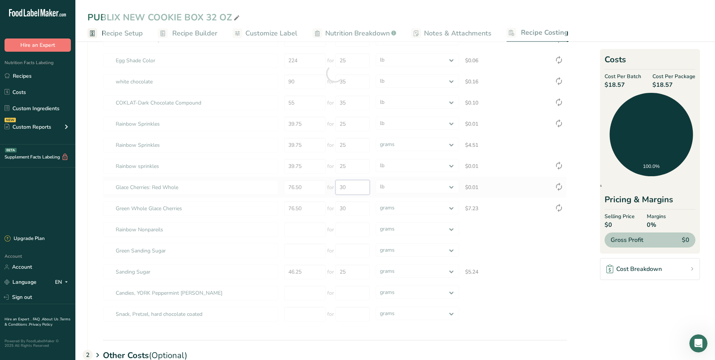
click at [354, 192] on div "Ingredients * Price($) * .a-a{fill:#347362;}.b-a{fill:#fff;} Amount * Unit * Co…" at bounding box center [335, 73] width 464 height 502
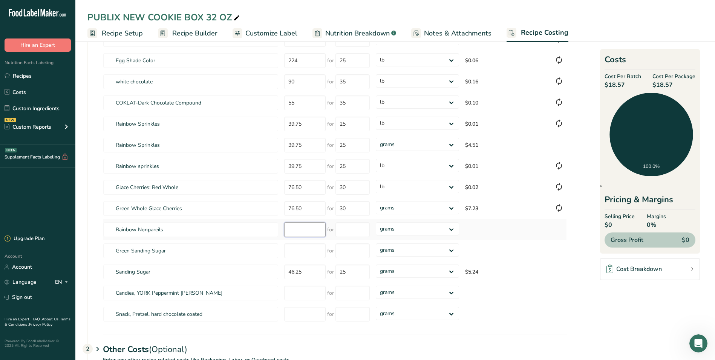
click at [293, 232] on input "number" at bounding box center [304, 229] width 41 height 15
type input "39.75"
click at [356, 230] on input "number" at bounding box center [352, 229] width 34 height 15
type input "25"
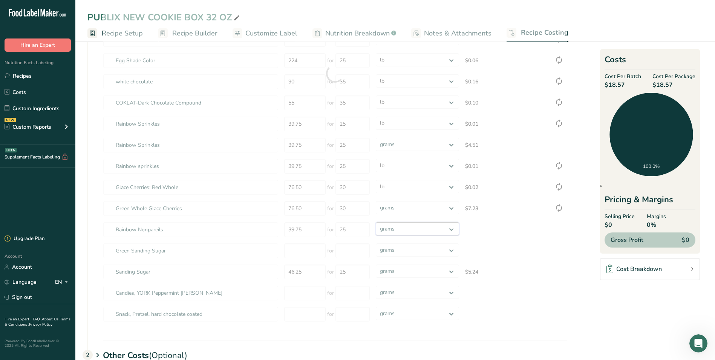
click at [422, 230] on div "Ingredients * Price($) * .a-a{fill:#347362;}.b-a{fill:#fff;} Amount * Unit * Co…" at bounding box center [335, 73] width 464 height 502
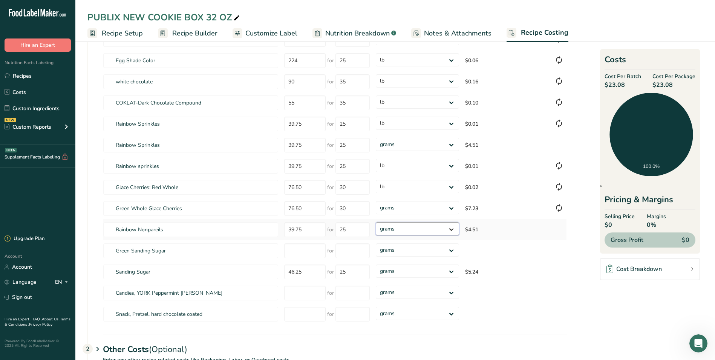
select select "12"
click at [376, 222] on select "grams kg mg mcg lb oz" at bounding box center [417, 228] width 83 height 13
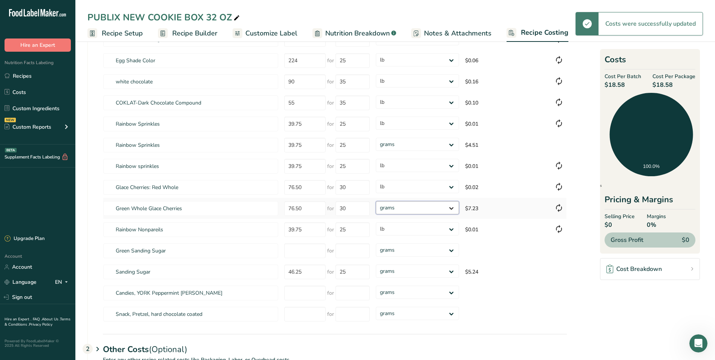
click at [403, 205] on select "grams kg mg mcg lb oz" at bounding box center [417, 207] width 83 height 13
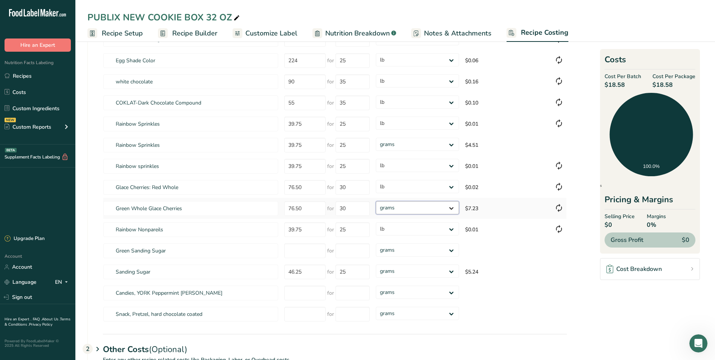
select select "12"
click at [376, 201] on select "grams kg mg mcg lb oz" at bounding box center [417, 207] width 83 height 13
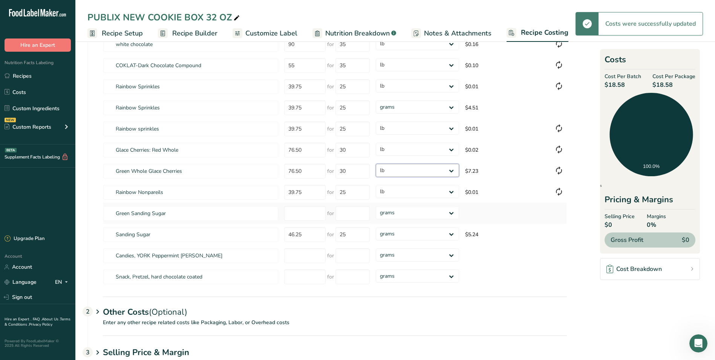
scroll to position [302, 0]
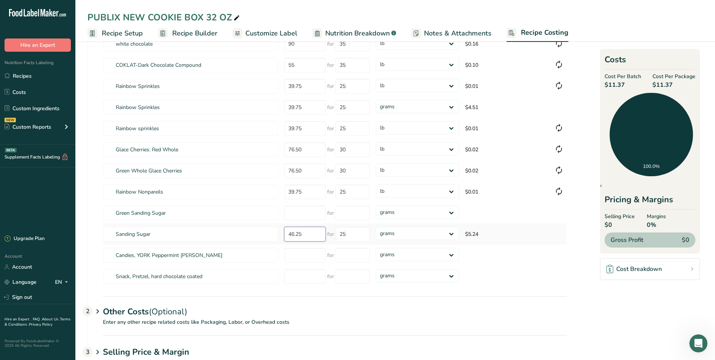
drag, startPoint x: 298, startPoint y: 231, endPoint x: 285, endPoint y: 232, distance: 12.8
click at [285, 232] on input "46.25" at bounding box center [304, 234] width 41 height 15
click at [407, 234] on select "grams kg mg mcg lb oz" at bounding box center [417, 233] width 83 height 13
select select "12"
click at [376, 227] on select "grams kg mg mcg lb oz" at bounding box center [417, 233] width 83 height 13
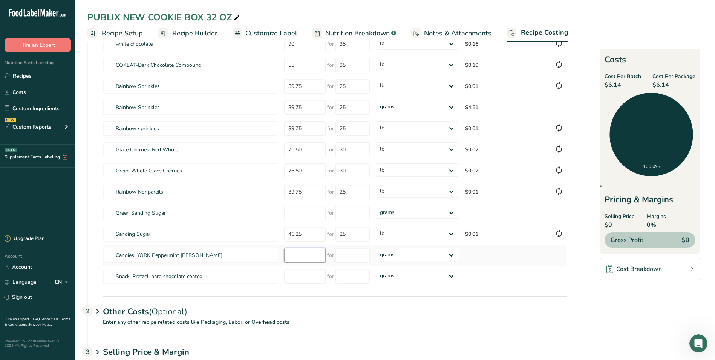
click at [290, 256] on input "number" at bounding box center [304, 255] width 41 height 15
type input "40.56"
click at [358, 255] on input "number" at bounding box center [352, 255] width 34 height 15
type input "30"
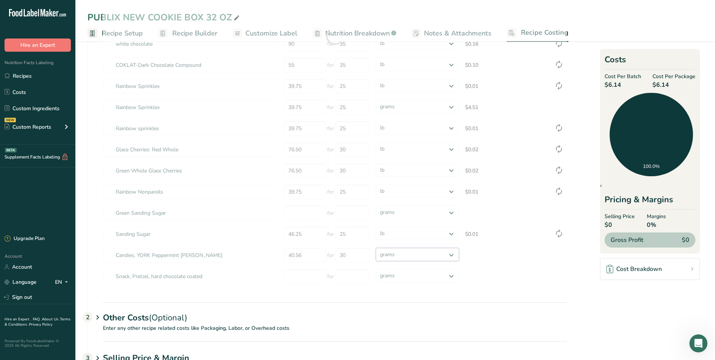
click at [405, 260] on div "Ingredients * Price($) * .a-a{fill:#347362;}.b-a{fill:#fff;} Amount * Unit * Co…" at bounding box center [335, 36] width 464 height 502
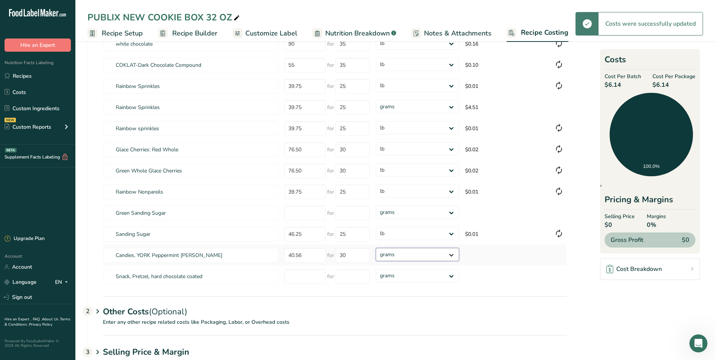
select select "12"
click at [376, 248] on select "grams kg mg mcg lb oz" at bounding box center [417, 254] width 83 height 13
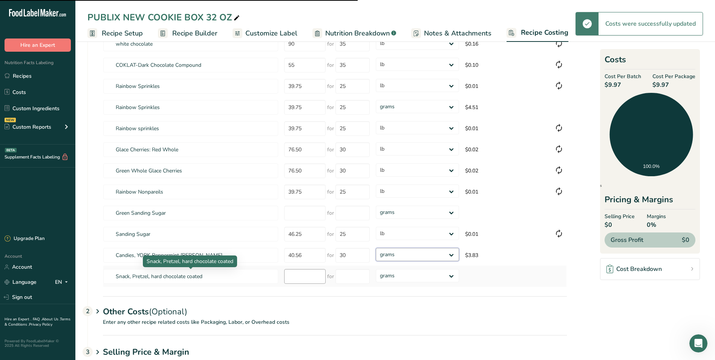
select select "12"
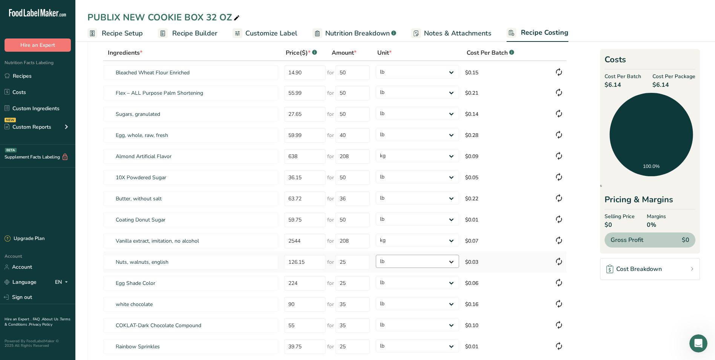
scroll to position [0, 0]
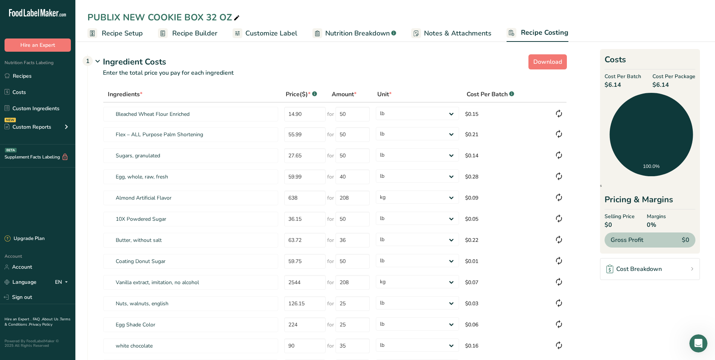
click at [639, 268] on div "Cost Breakdown" at bounding box center [633, 268] width 55 height 9
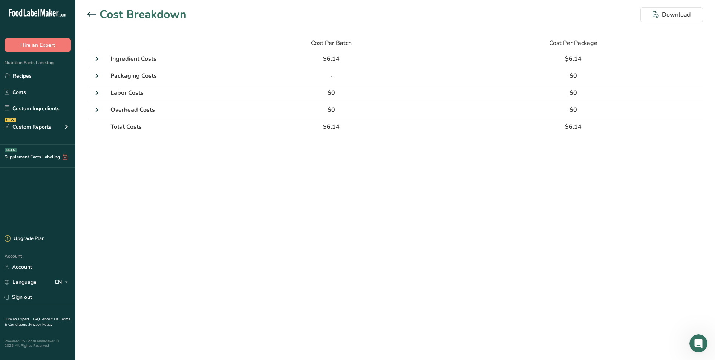
click at [93, 17] on div at bounding box center [93, 14] width 12 height 9
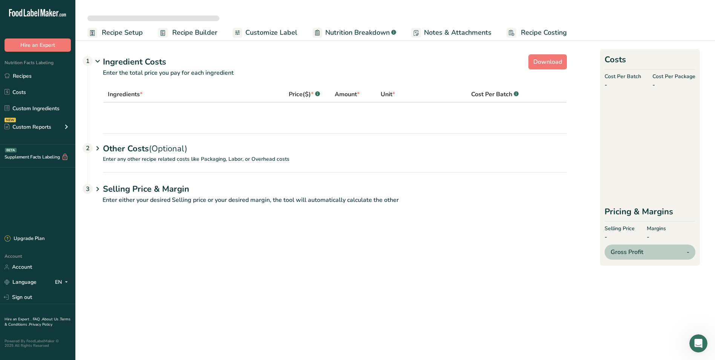
select select "12"
select select "1"
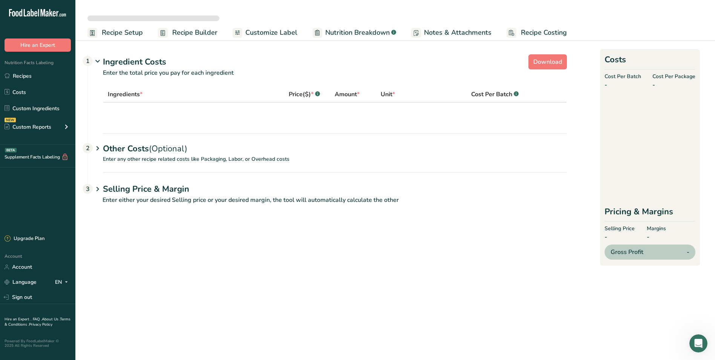
select select "12"
select select "1"
select select "12"
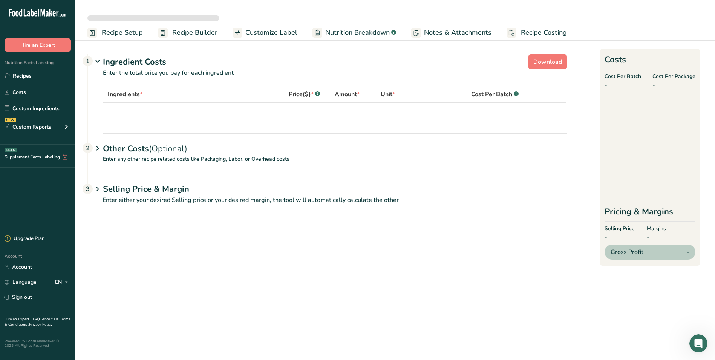
select select "12"
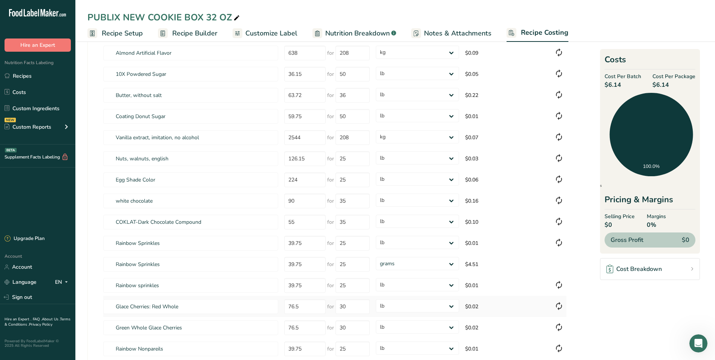
scroll to position [151, 0]
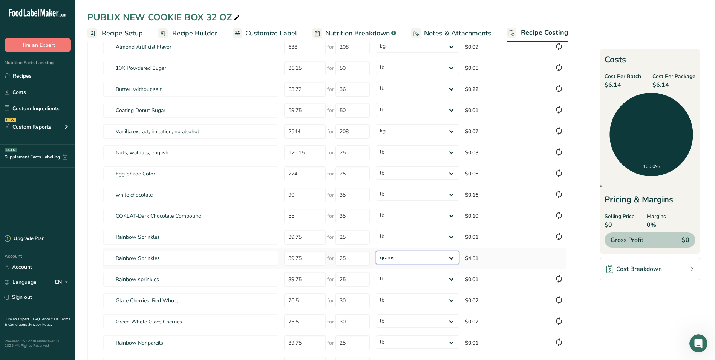
click at [452, 258] on select "grams kg mg mcg lb oz" at bounding box center [417, 257] width 83 height 13
click at [376, 251] on select "grams kg mg mcg lb oz" at bounding box center [417, 257] width 83 height 13
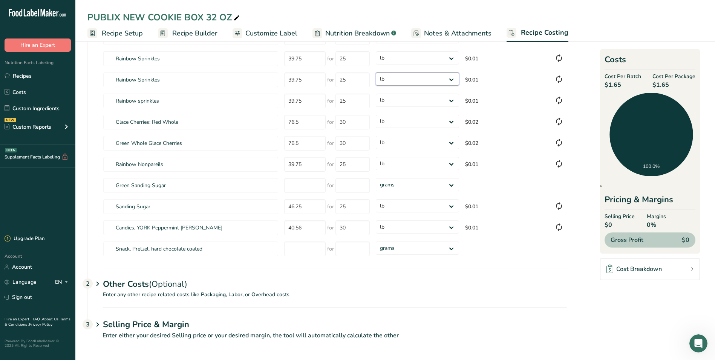
scroll to position [330, 0]
click at [168, 279] on span "(Optional)" at bounding box center [168, 282] width 38 height 11
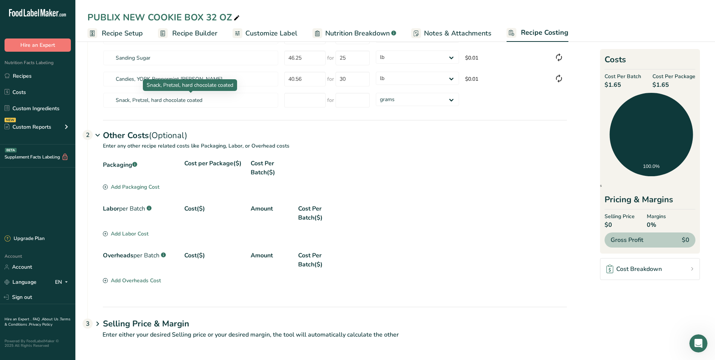
scroll to position [478, 0]
click at [192, 210] on div "Cost($)" at bounding box center [214, 213] width 60 height 18
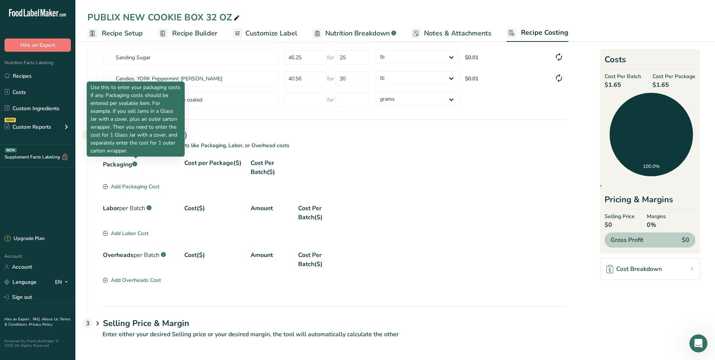
click at [136, 164] on rect at bounding box center [134, 163] width 5 height 5
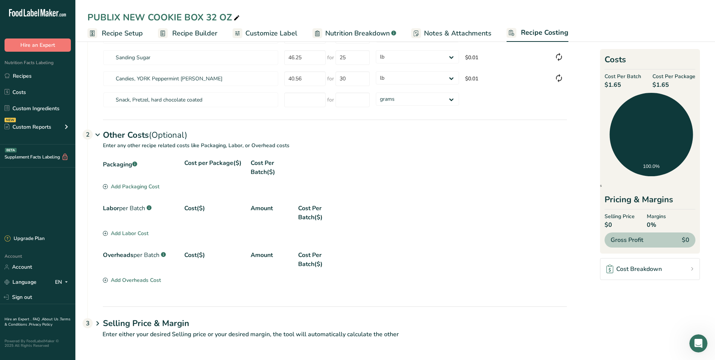
click at [136, 164] on rect at bounding box center [134, 163] width 5 height 5
click at [118, 164] on div "Packaging .a-a{fill:#347362;}.b-a{fill:#fff;}" at bounding box center [140, 167] width 75 height 18
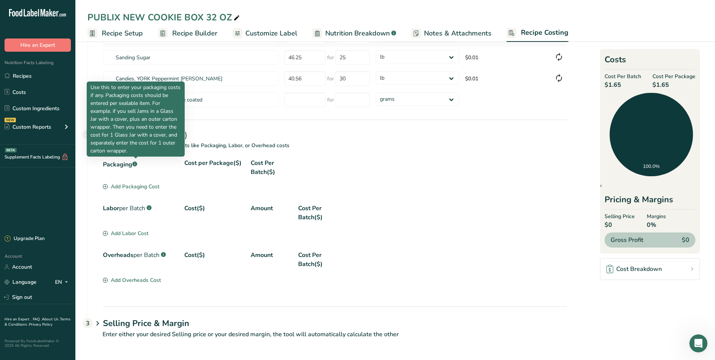
drag, startPoint x: 137, startPoint y: 164, endPoint x: 329, endPoint y: 155, distance: 192.1
click at [329, 155] on p "Enter any other recipe related costs like Packaging, Labor, or Overhead costs" at bounding box center [327, 149] width 479 height 17
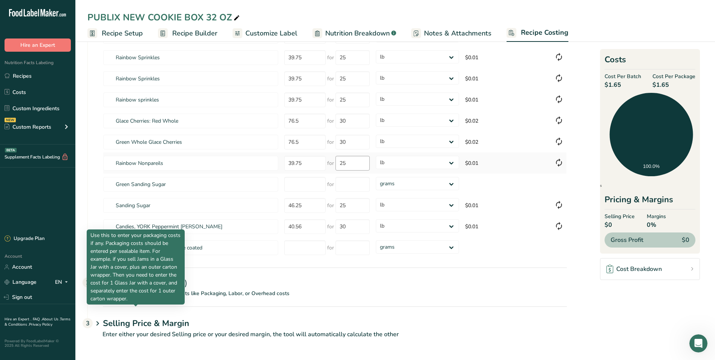
scroll to position [330, 0]
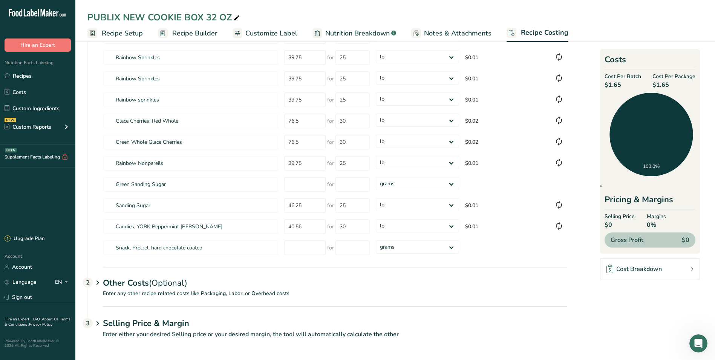
click at [169, 285] on span "(Optional)" at bounding box center [168, 282] width 38 height 11
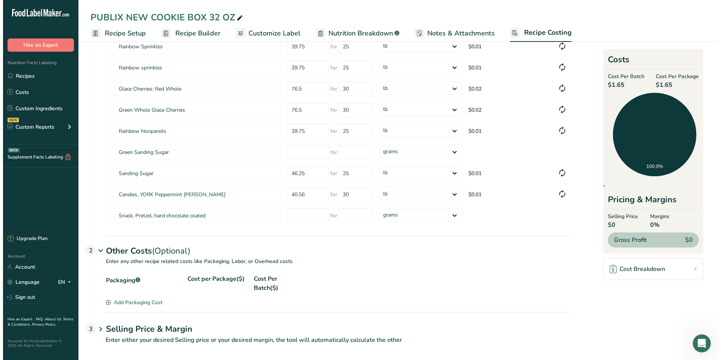
scroll to position [478, 0]
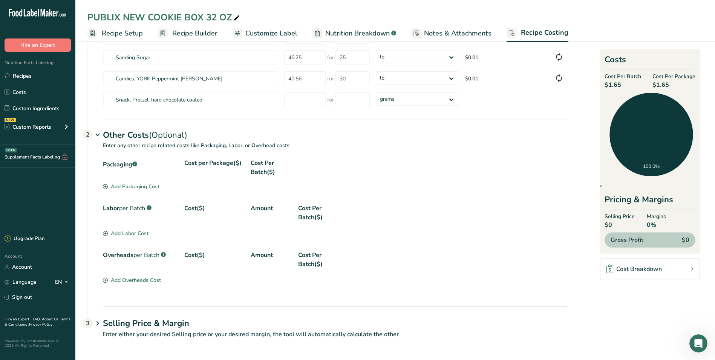
click at [130, 187] on div "Add Packaging Cost" at bounding box center [131, 186] width 57 height 8
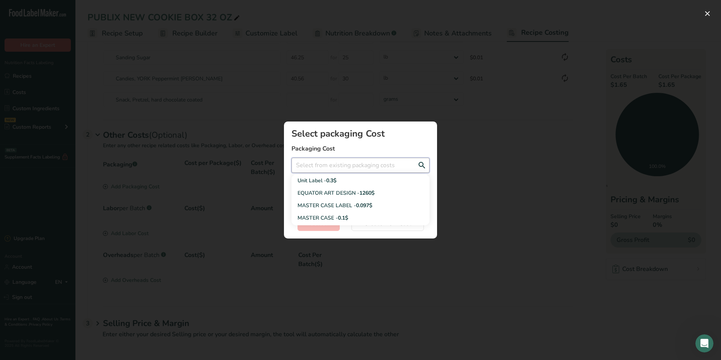
click at [329, 162] on input "Add New Recipe Cost Modal" at bounding box center [360, 165] width 138 height 15
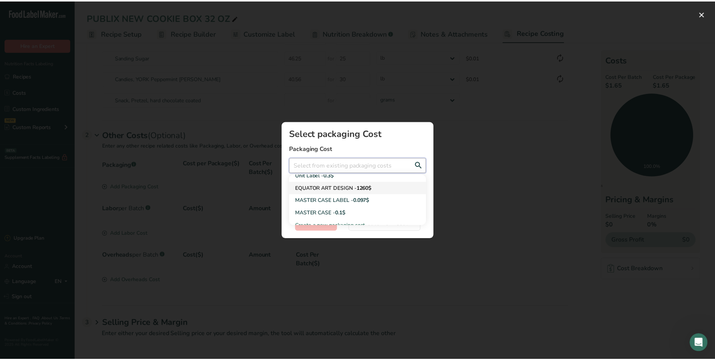
scroll to position [11, 0]
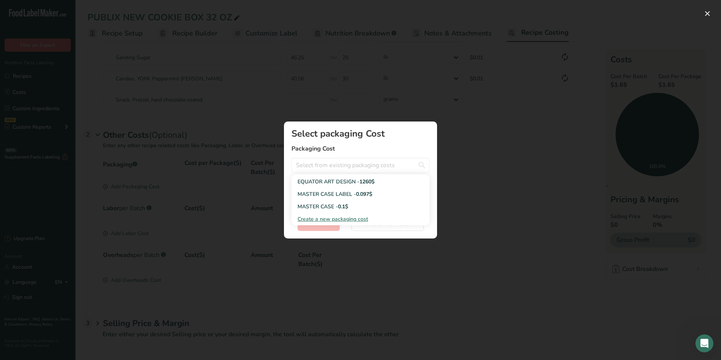
click at [340, 219] on span "Create a new packaging cost" at bounding box center [332, 218] width 70 height 7
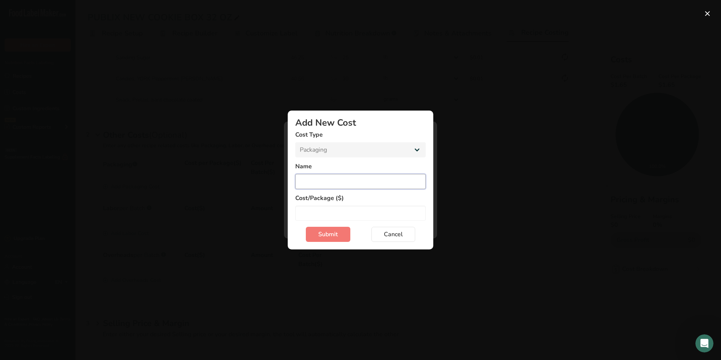
click at [322, 178] on input "Add New Cost Modal" at bounding box center [360, 181] width 130 height 15
click at [345, 212] on input "Add New Cost Modal" at bounding box center [360, 212] width 130 height 15
click at [331, 233] on span "Submit" at bounding box center [328, 234] width 20 height 9
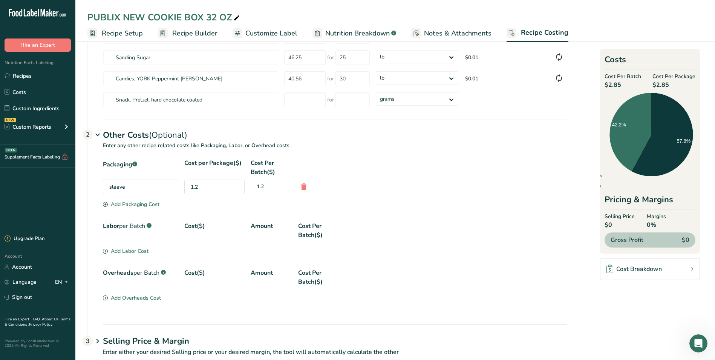
click at [143, 251] on div "Add Labor Cost" at bounding box center [126, 251] width 46 height 8
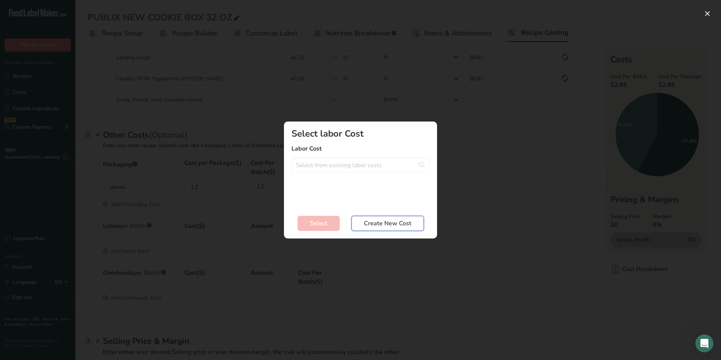
click at [389, 224] on span "Create New Cost" at bounding box center [387, 223] width 47 height 9
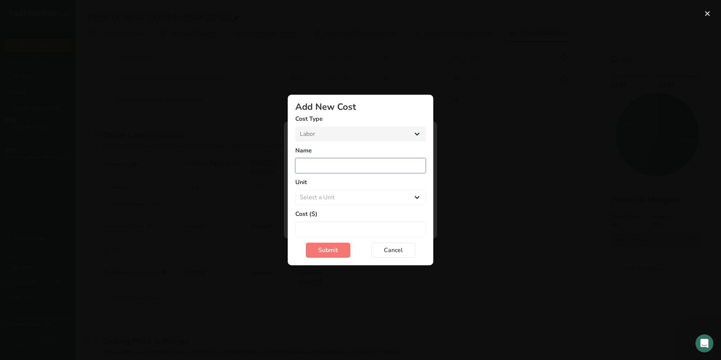
click at [331, 160] on input "Add New Cost Modal" at bounding box center [360, 165] width 130 height 15
click at [375, 197] on select "Select a Unit Day Hour" at bounding box center [360, 197] width 130 height 15
click at [295, 190] on select "Select a Unit Day Hour" at bounding box center [360, 197] width 130 height 15
click at [317, 225] on input "Add New Cost Modal" at bounding box center [360, 228] width 130 height 15
click at [326, 251] on span "Submit" at bounding box center [328, 249] width 20 height 9
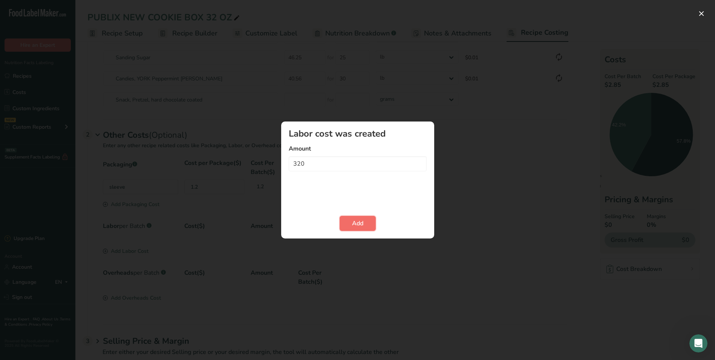
click at [358, 223] on span "Add" at bounding box center [357, 223] width 11 height 9
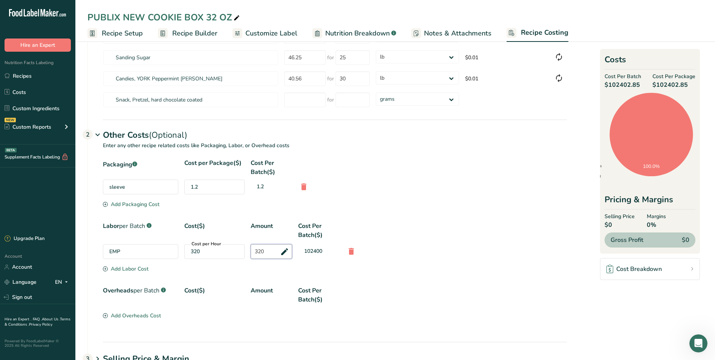
click at [280, 252] on input "320" at bounding box center [271, 251] width 41 height 15
click at [283, 251] on input "320" at bounding box center [271, 251] width 41 height 15
drag, startPoint x: 269, startPoint y: 251, endPoint x: 225, endPoint y: 238, distance: 46.9
click at [227, 245] on div "EMP Cost per Hour 320 320 102400" at bounding box center [335, 251] width 464 height 15
drag, startPoint x: 205, startPoint y: 251, endPoint x: 200, endPoint y: 251, distance: 4.5
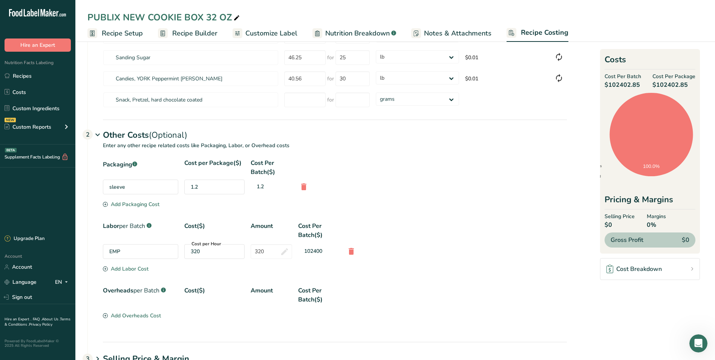
click at [201, 251] on div "320" at bounding box center [214, 251] width 47 height 8
click at [199, 252] on div "320" at bounding box center [214, 251] width 47 height 8
click at [197, 252] on div "320" at bounding box center [214, 251] width 47 height 8
click at [360, 248] on div "EMP Cost per Hour 320 320 102400" at bounding box center [335, 251] width 464 height 15
click at [354, 251] on icon at bounding box center [351, 251] width 9 height 14
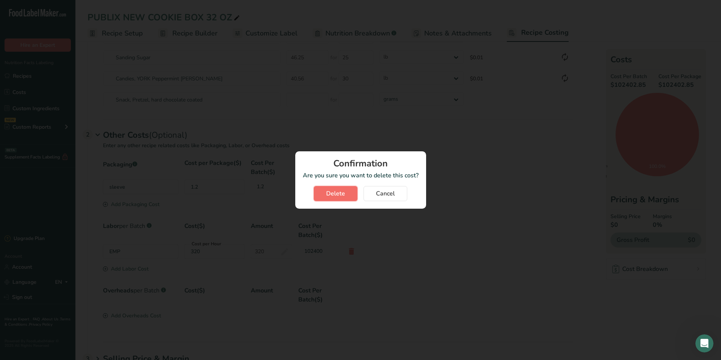
click at [338, 192] on span "Delete" at bounding box center [335, 193] width 19 height 9
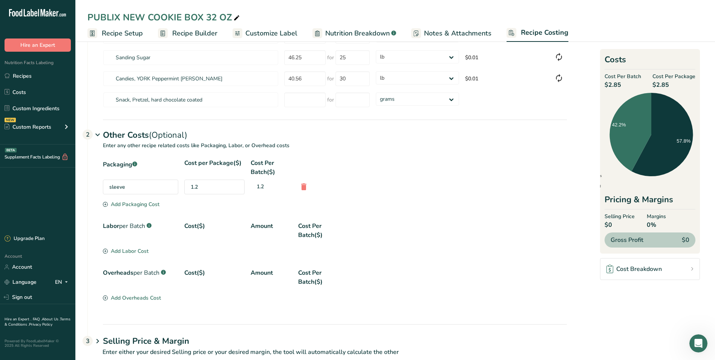
click at [141, 248] on div "Add Labor Cost" at bounding box center [126, 251] width 46 height 8
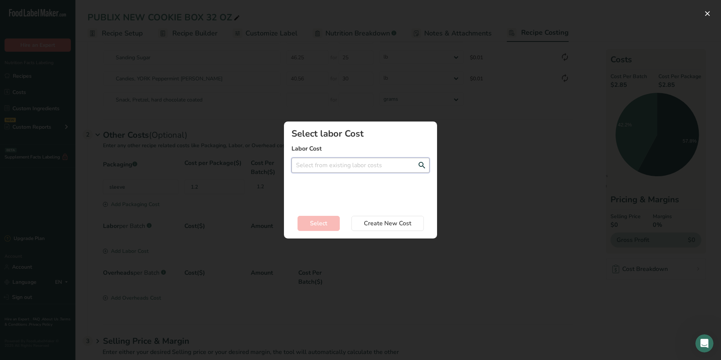
click at [347, 164] on input "Add New Recipe Cost Modal" at bounding box center [360, 165] width 138 height 15
click at [336, 203] on span "Create a new labor cost" at bounding box center [326, 205] width 58 height 7
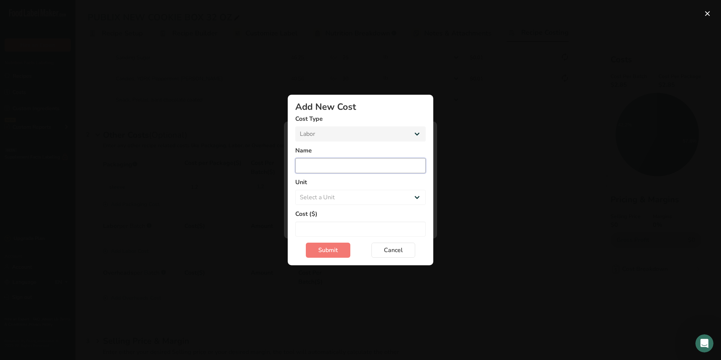
click at [327, 166] on input "Add New Cost Modal" at bounding box center [360, 165] width 130 height 15
click at [350, 190] on select "Select a Unit Day Hour" at bounding box center [360, 197] width 130 height 15
click at [295, 190] on select "Select a Unit Day Hour" at bounding box center [360, 197] width 130 height 15
click at [321, 225] on input "Add New Cost Modal" at bounding box center [360, 228] width 130 height 15
click at [321, 244] on button "Submit" at bounding box center [328, 249] width 44 height 15
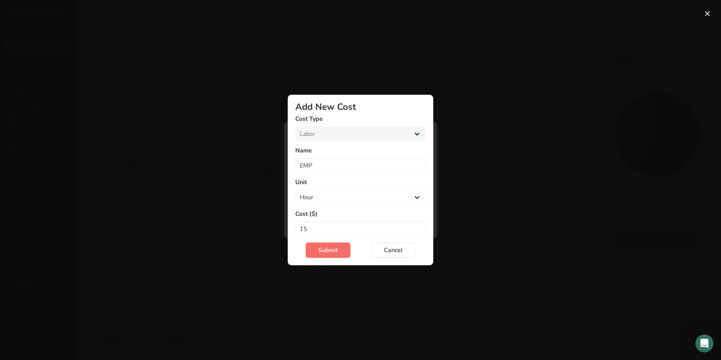
click at [325, 249] on span "Submit" at bounding box center [328, 249] width 20 height 9
click at [392, 246] on span "Cancel" at bounding box center [393, 249] width 19 height 9
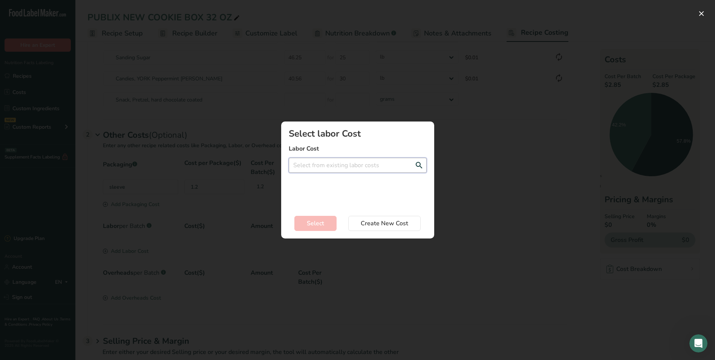
click at [338, 162] on input "Add New Recipe Cost Modal" at bounding box center [358, 165] width 138 height 15
click at [321, 145] on label "Labor Cost" at bounding box center [358, 148] width 138 height 9
click at [476, 207] on div "Add New Recipe Cost Modal" at bounding box center [357, 180] width 715 height 360
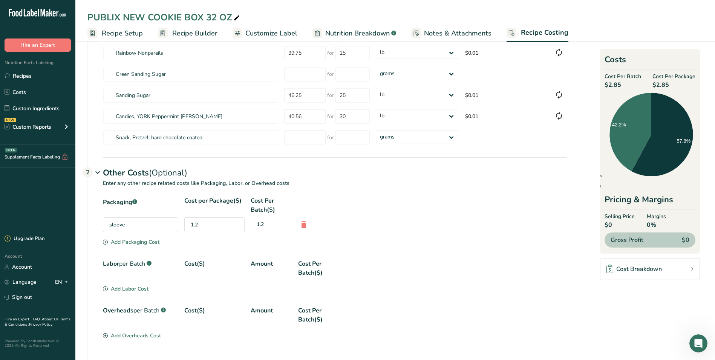
click at [184, 263] on div "Labor per Batch .a-a{fill:#347362;}.b-a{fill:#fff;} Cost($) Amount Cost Per Bat…" at bounding box center [335, 268] width 464 height 18
click at [275, 261] on div "Amount" at bounding box center [271, 268] width 41 height 18
click at [140, 285] on div "Add Labor Cost" at bounding box center [126, 289] width 46 height 8
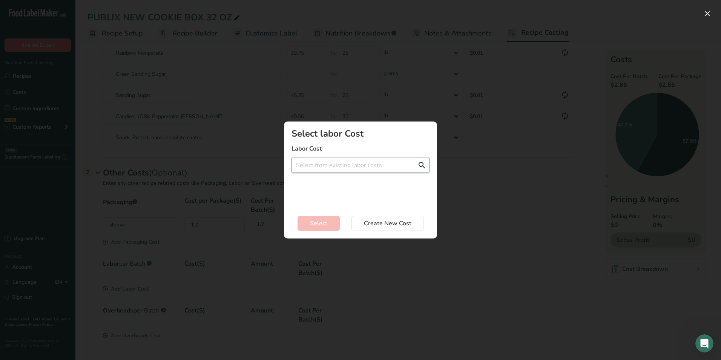
click at [396, 165] on input "Add New Recipe Cost Modal" at bounding box center [360, 165] width 138 height 15
click at [335, 205] on span "Create a new labor cost" at bounding box center [326, 205] width 58 height 7
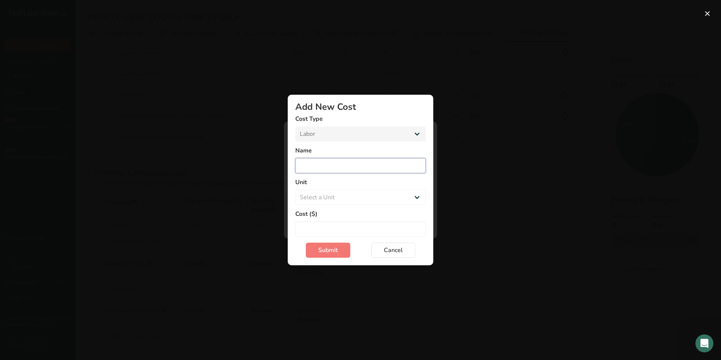
click at [334, 162] on input "Add New Cost Modal" at bounding box center [360, 165] width 130 height 15
click at [367, 164] on input "Add New Cost Modal" at bounding box center [360, 165] width 130 height 15
click at [355, 192] on select "Select a Unit Day Hour" at bounding box center [360, 197] width 130 height 15
click at [295, 190] on select "Select a Unit Day Hour" at bounding box center [360, 197] width 130 height 15
click at [316, 225] on input "Add New Cost Modal" at bounding box center [360, 228] width 130 height 15
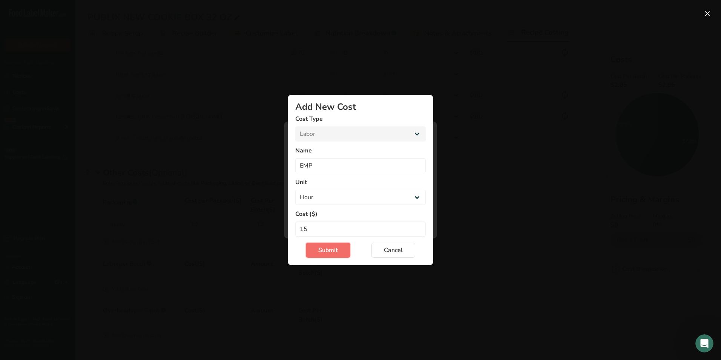
click at [328, 250] on span "Submit" at bounding box center [328, 249] width 20 height 9
click at [337, 167] on input "EMP" at bounding box center [360, 165] width 130 height 15
click at [332, 252] on span "Submit" at bounding box center [328, 249] width 20 height 9
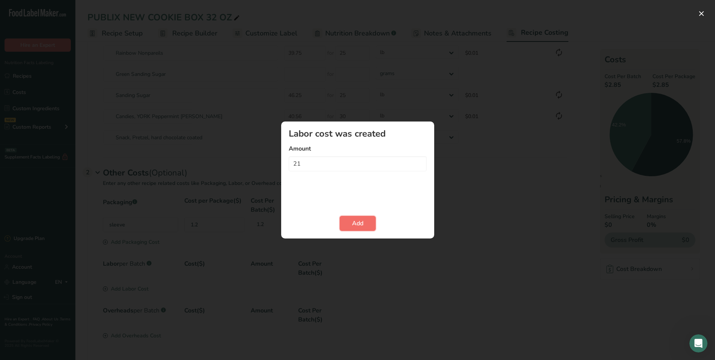
click at [360, 223] on span "Add" at bounding box center [357, 223] width 11 height 9
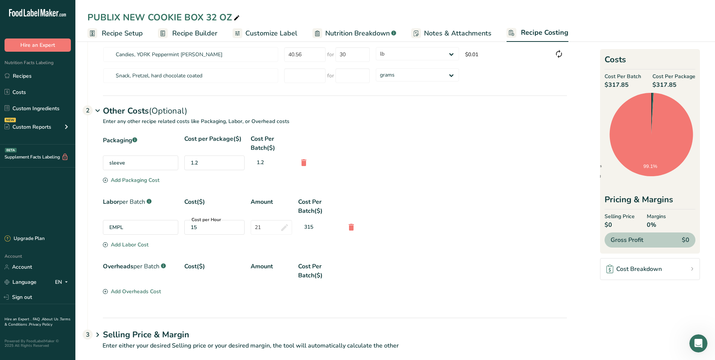
scroll to position [513, 0]
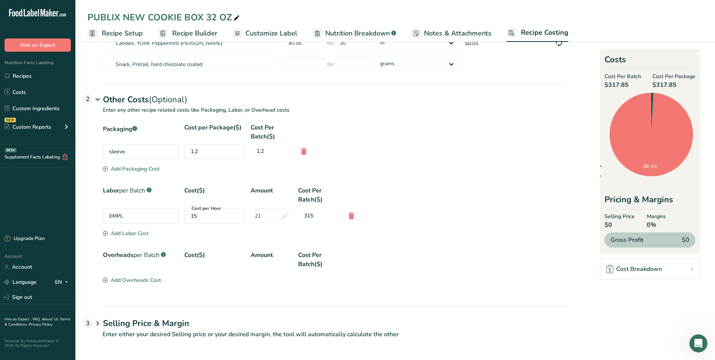
click at [141, 278] on div "Add Overheads Cost" at bounding box center [132, 280] width 58 height 8
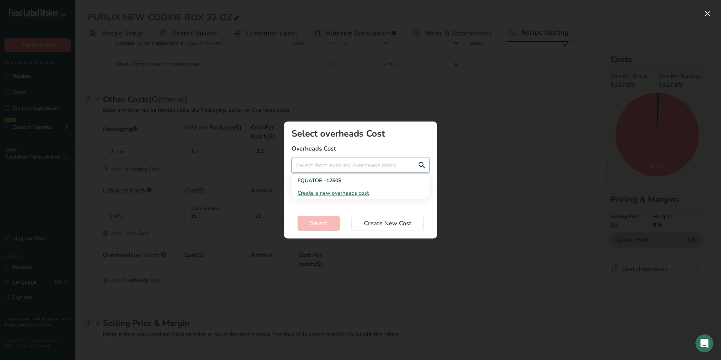
click at [351, 167] on input "Add New Recipe Cost Modal" at bounding box center [360, 165] width 138 height 15
click at [329, 192] on span "Create a new overheads cost" at bounding box center [332, 192] width 71 height 7
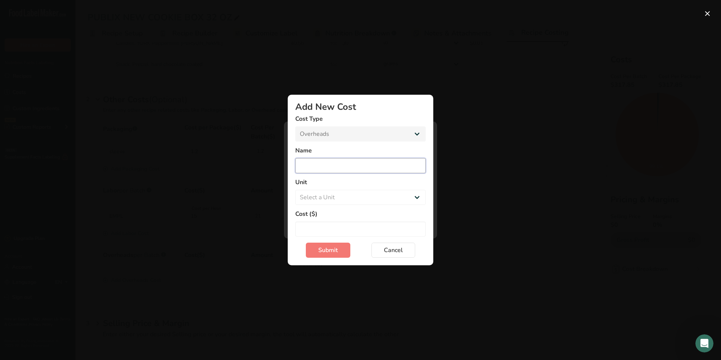
click at [324, 161] on input "Add New Cost Modal" at bounding box center [360, 165] width 130 height 15
click at [326, 200] on select "Select a Unit Day Hour Flat Fee" at bounding box center [360, 197] width 130 height 15
click at [295, 190] on select "Select a Unit Day Hour Flat Fee" at bounding box center [360, 197] width 130 height 15
click at [316, 224] on input "Add New Cost Modal" at bounding box center [360, 228] width 130 height 15
click at [326, 254] on span "Submit" at bounding box center [328, 249] width 20 height 9
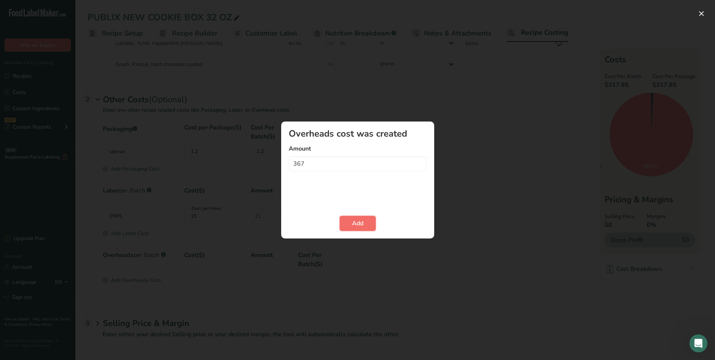
click at [362, 216] on button "Add" at bounding box center [358, 223] width 36 height 15
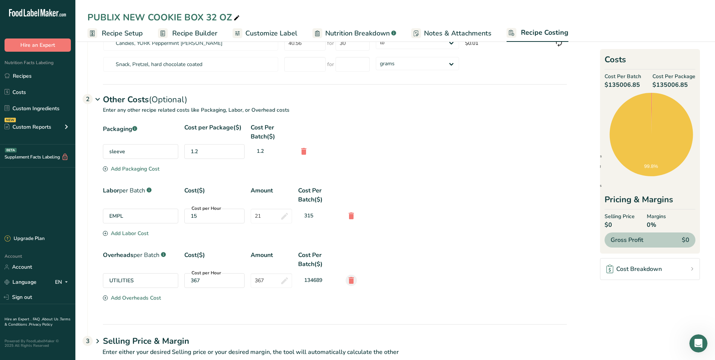
click at [352, 281] on icon at bounding box center [351, 280] width 9 height 14
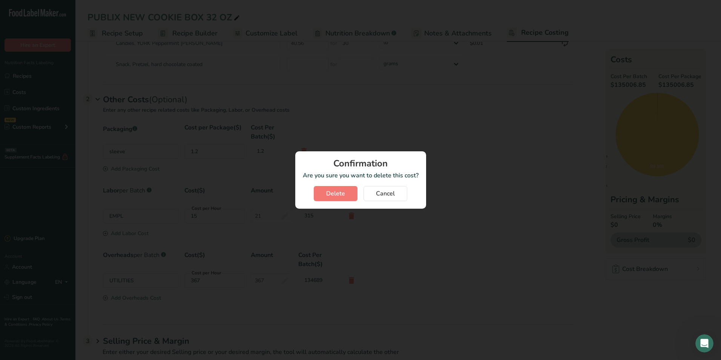
click at [331, 204] on div "Confirmation Are you sure you want to delete this cost? [GEOGRAPHIC_DATA] Cancel" at bounding box center [360, 179] width 131 height 57
click at [336, 188] on button "Delete" at bounding box center [336, 193] width 44 height 15
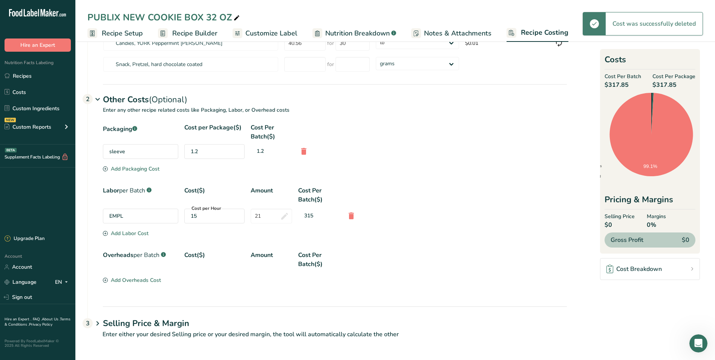
click at [133, 276] on div "Add Overheads Cost" at bounding box center [132, 280] width 58 height 8
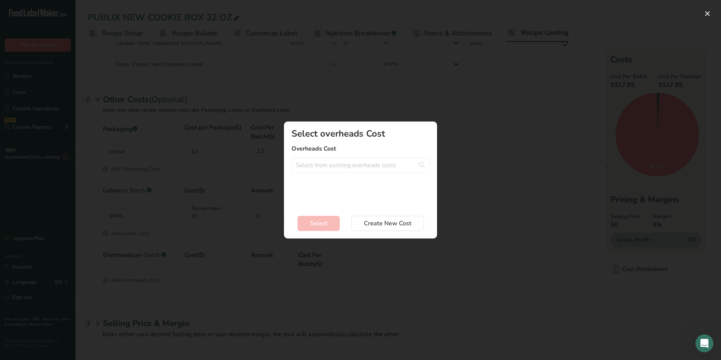
click at [341, 173] on div "Select overheads Cost Overheads Cost UTILITIES - 367$ per Hour EQUATOR - 1260$ …" at bounding box center [360, 168] width 138 height 78
click at [346, 165] on input "Add New Recipe Cost Modal" at bounding box center [360, 165] width 138 height 15
click at [341, 205] on span "Create a new overheads cost" at bounding box center [332, 205] width 71 height 7
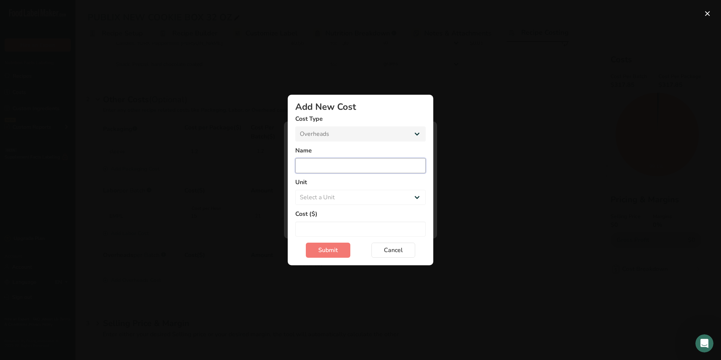
click at [331, 167] on input "Add New Cost Modal" at bounding box center [360, 165] width 130 height 15
click at [344, 196] on select "Select a Unit Day Hour Flat Fee" at bounding box center [360, 197] width 130 height 15
click at [295, 190] on select "Select a Unit Day Hour Flat Fee" at bounding box center [360, 197] width 130 height 15
click at [324, 224] on input "Add New Cost Modal" at bounding box center [360, 228] width 130 height 15
click at [321, 252] on span "Submit" at bounding box center [328, 249] width 20 height 9
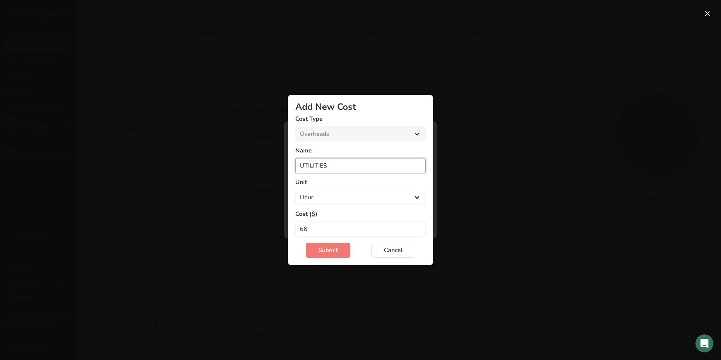
click at [327, 169] on input "UTILITIES" at bounding box center [360, 165] width 130 height 15
click at [329, 244] on button "Submit" at bounding box center [328, 249] width 44 height 15
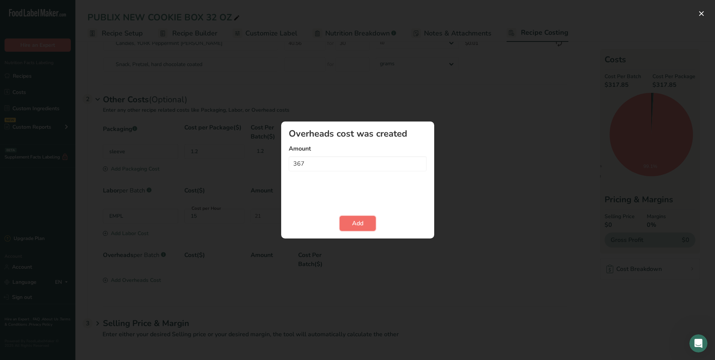
click at [359, 221] on span "Add" at bounding box center [357, 223] width 11 height 9
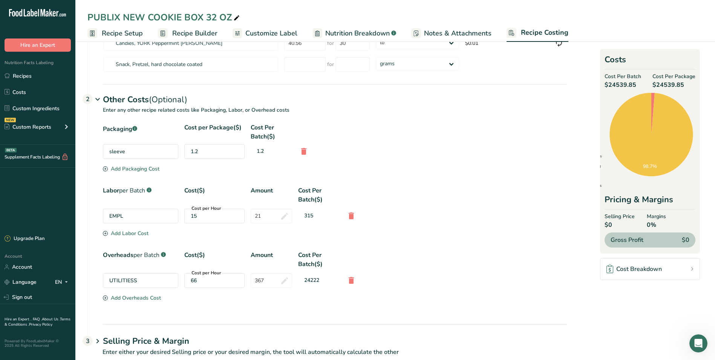
click at [206, 281] on div "66" at bounding box center [214, 280] width 47 height 8
click at [353, 281] on icon at bounding box center [351, 280] width 9 height 14
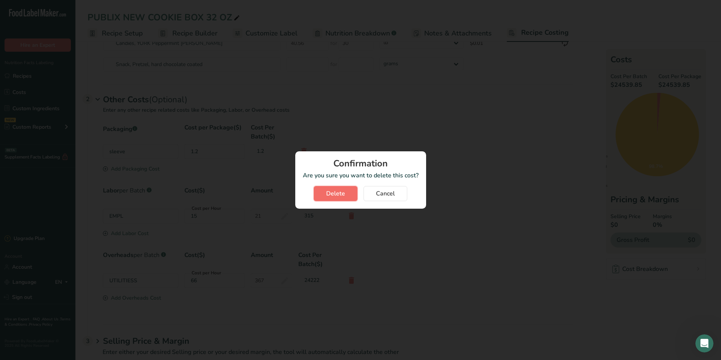
click at [343, 190] on span "Delete" at bounding box center [335, 193] width 19 height 9
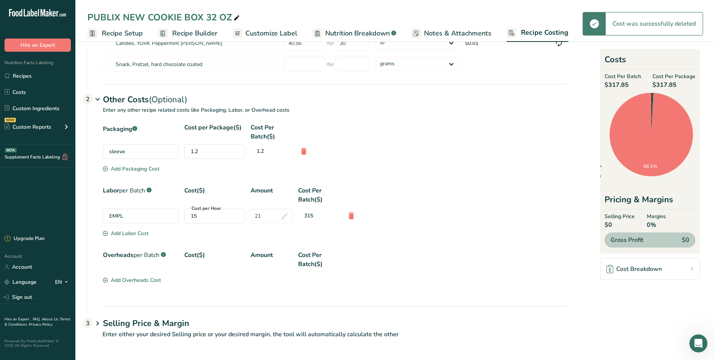
click at [133, 279] on div "Add Overheads Cost" at bounding box center [132, 280] width 58 height 8
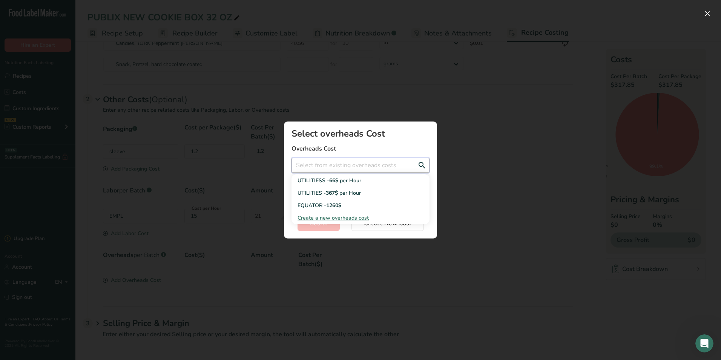
click at [333, 169] on input "Add New Recipe Cost Modal" at bounding box center [360, 165] width 138 height 15
click at [331, 216] on span "Create a new overheads cost" at bounding box center [332, 217] width 71 height 7
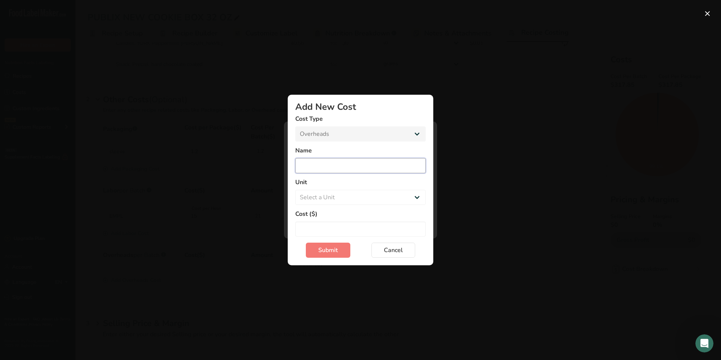
click at [328, 162] on input "Add New Cost Modal" at bounding box center [360, 165] width 130 height 15
click at [330, 198] on select "Select a Unit Day Hour Flat Fee" at bounding box center [360, 197] width 130 height 15
click at [295, 190] on select "Select a Unit Day Hour Flat Fee" at bounding box center [360, 197] width 130 height 15
click at [317, 230] on input "Add New Cost Modal" at bounding box center [360, 228] width 130 height 15
click at [337, 249] on span "Submit" at bounding box center [328, 249] width 20 height 9
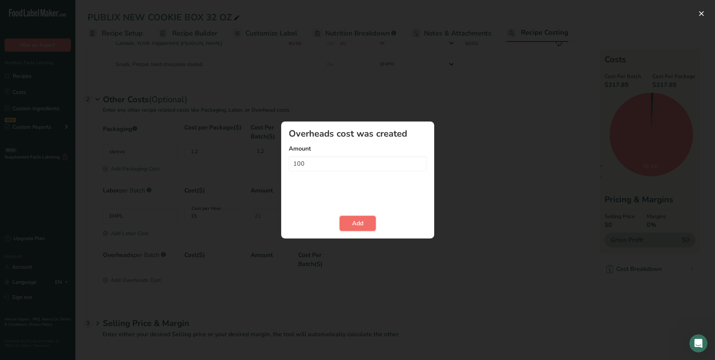
click at [364, 219] on button "Add" at bounding box center [358, 223] width 36 height 15
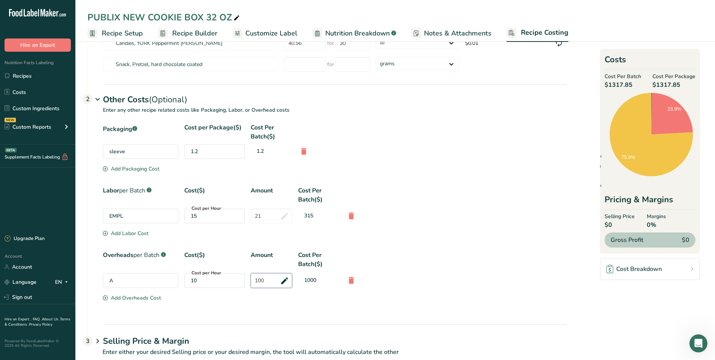
click at [284, 279] on input "100" at bounding box center [271, 280] width 41 height 15
click at [284, 280] on input "100" at bounding box center [271, 280] width 41 height 15
click at [282, 282] on input "100" at bounding box center [271, 280] width 41 height 15
drag, startPoint x: 265, startPoint y: 280, endPoint x: 250, endPoint y: 273, distance: 16.5
click at [249, 275] on div "A Cost per Hour 10 100 1000" at bounding box center [335, 280] width 464 height 15
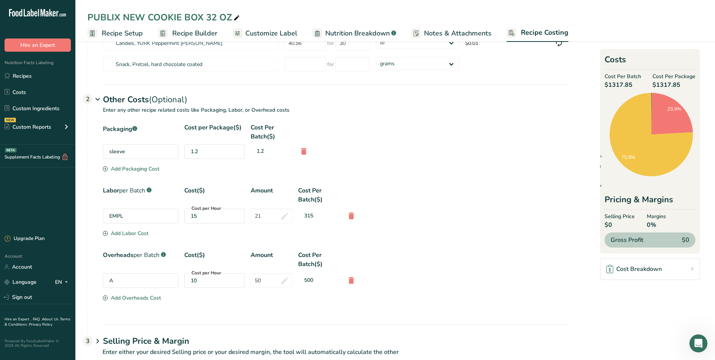
click at [436, 286] on div "Packaging .a-a{fill:#347362;}.b-a{fill:#fff;} Cost per Package($) Cost Per Batc…" at bounding box center [335, 213] width 464 height 180
drag, startPoint x: 264, startPoint y: 283, endPoint x: 248, endPoint y: 283, distance: 15.5
click at [248, 283] on div "A Cost per Hour 10 50 500" at bounding box center [335, 280] width 464 height 15
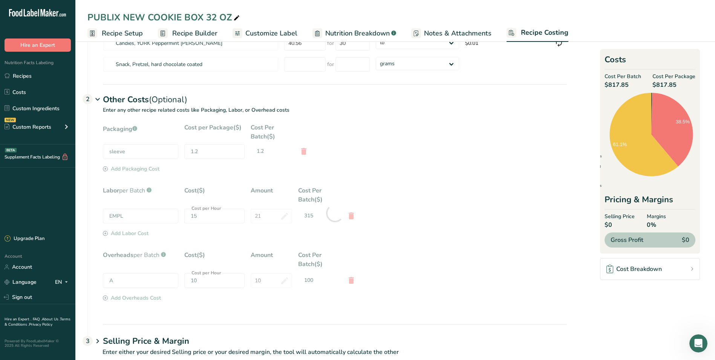
click at [456, 257] on div "Packaging .a-a{fill:#347362;}.b-a{fill:#fff;} Cost per Package($) Cost Per Batc…" at bounding box center [335, 213] width 464 height 180
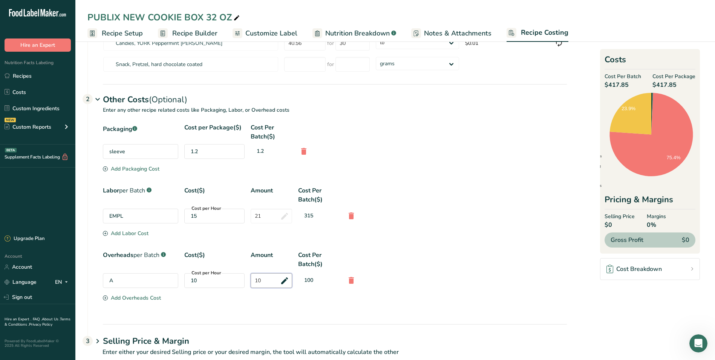
drag, startPoint x: 268, startPoint y: 280, endPoint x: 277, endPoint y: 174, distance: 106.3
click at [243, 271] on div "Overheads per Batch .a-a{fill:#347362;}.b-a{fill:#fff;} Cost($) Amount Cost Per…" at bounding box center [335, 271] width 464 height 43
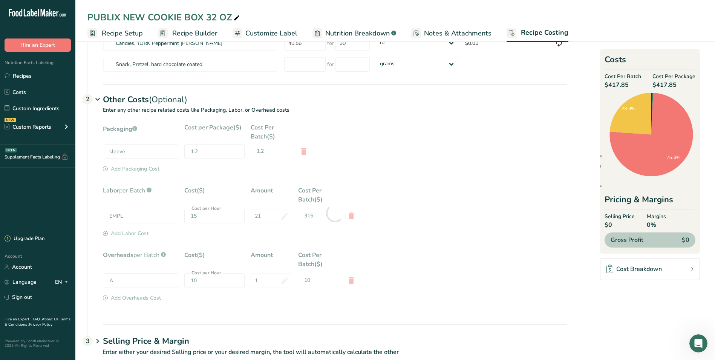
click at [461, 311] on div "Packaging .a-a{fill:#347362;}.b-a{fill:#fff;} Cost per Package($) Cost Per Batc…" at bounding box center [327, 223] width 479 height 201
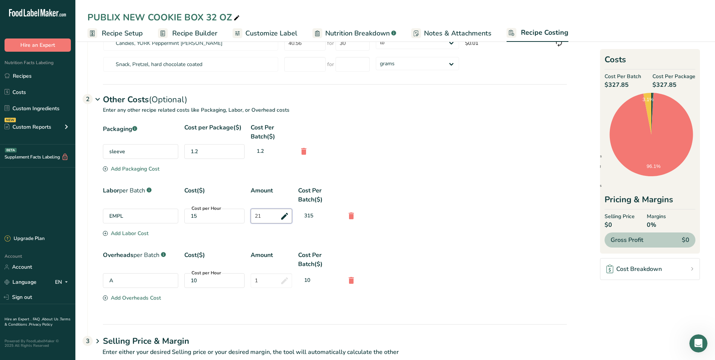
drag, startPoint x: 262, startPoint y: 213, endPoint x: 249, endPoint y: 195, distance: 22.1
click at [249, 211] on div "EMPL Cost per Hour 15 21 315" at bounding box center [335, 215] width 464 height 15
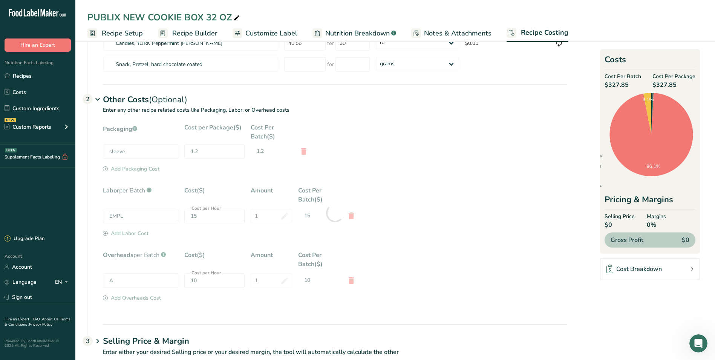
click at [407, 227] on div "Packaging .a-a{fill:#347362;}.b-a{fill:#fff;} Cost per Package($) Cost Per Batc…" at bounding box center [335, 213] width 464 height 180
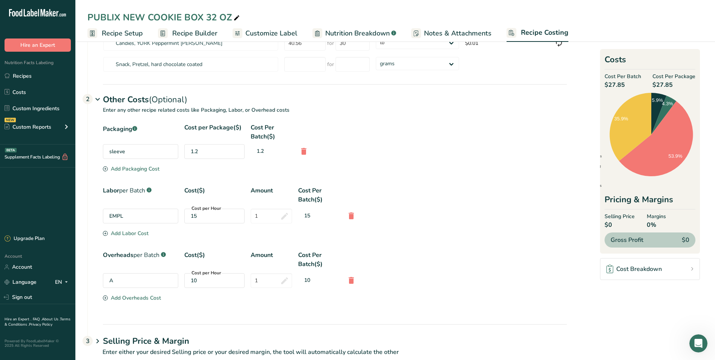
click at [133, 151] on div "sleeve" at bounding box center [140, 151] width 75 height 15
click at [214, 150] on div "1.2" at bounding box center [214, 151] width 60 height 15
drag, startPoint x: 197, startPoint y: 280, endPoint x: 178, endPoint y: 276, distance: 19.6
click at [178, 276] on div "A Cost per Hour 10 1 10" at bounding box center [335, 280] width 464 height 15
click at [350, 279] on icon at bounding box center [351, 280] width 9 height 14
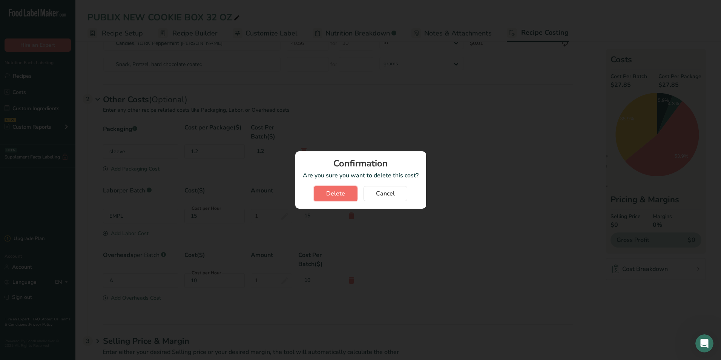
click at [340, 193] on span "Delete" at bounding box center [335, 193] width 19 height 9
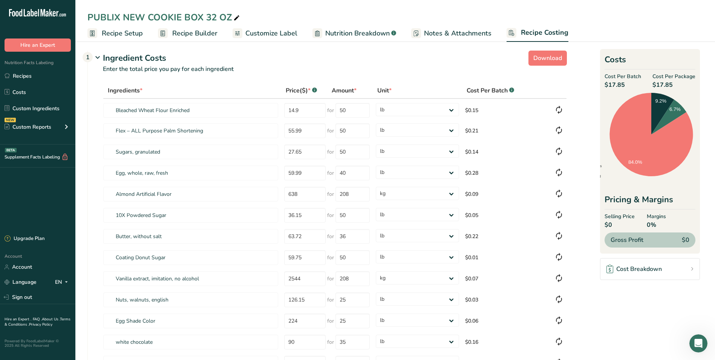
scroll to position [0, 0]
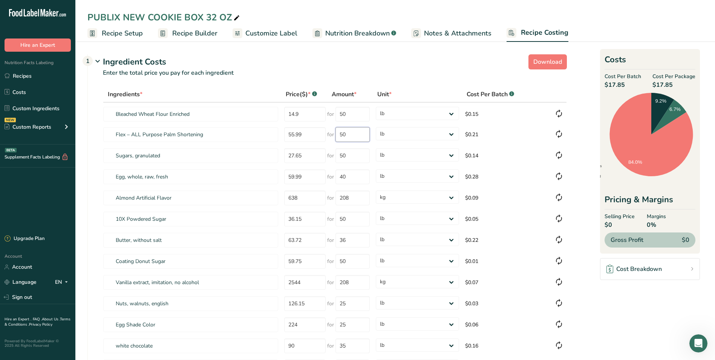
drag, startPoint x: 350, startPoint y: 133, endPoint x: 364, endPoint y: 60, distance: 74.2
click at [326, 129] on tr "Flex – ALL Purpose Palm Shortening 55.99 for 50 grams kg mg mcg lb oz $0.21" at bounding box center [334, 134] width 463 height 21
click at [544, 126] on div "Ingredients * Price($) * .a-a{fill:#347362;}.b-a{fill:#fff;} Amount * Unit * Co…" at bounding box center [335, 337] width 464 height 502
drag, startPoint x: 347, startPoint y: 115, endPoint x: 336, endPoint y: 114, distance: 11.3
click at [336, 114] on input "50" at bounding box center [352, 114] width 34 height 15
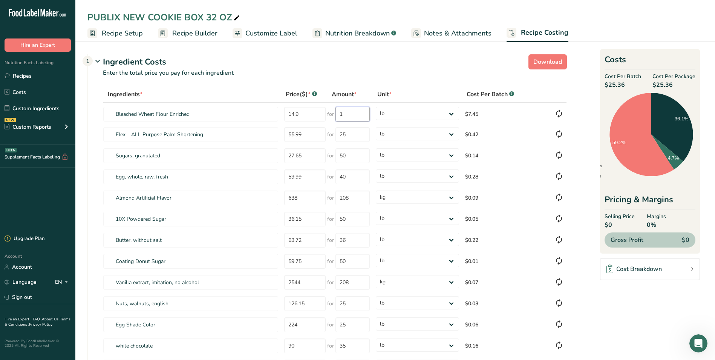
drag, startPoint x: 358, startPoint y: 116, endPoint x: 325, endPoint y: 98, distance: 37.8
click at [325, 111] on tr "Bleached Wheat Flour Enriched 14.9 for 1 grams kg mg mcg lb oz $7.45" at bounding box center [334, 113] width 463 height 21
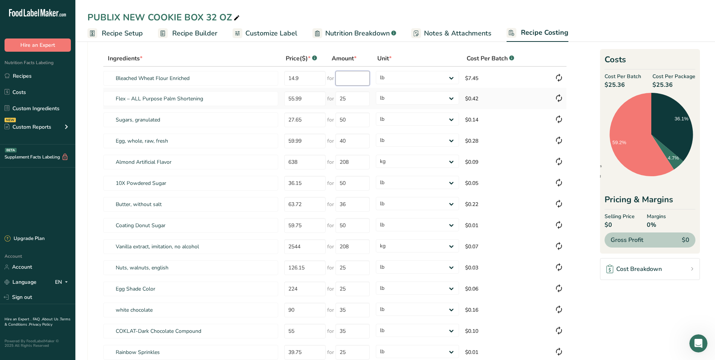
scroll to position [38, 0]
click at [350, 76] on input "number" at bounding box center [352, 76] width 34 height 15
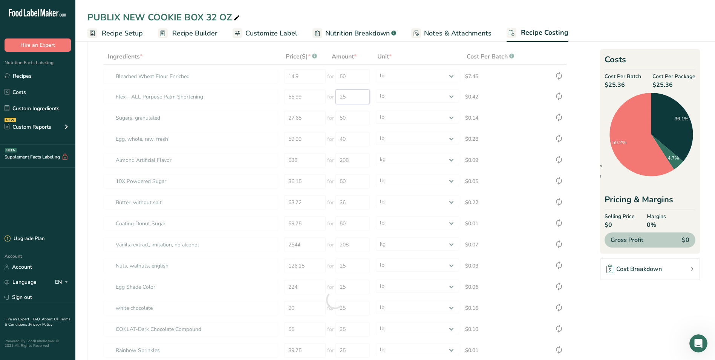
drag, startPoint x: 351, startPoint y: 96, endPoint x: 335, endPoint y: 97, distance: 16.2
click at [335, 97] on div "Ingredients * Price($) * .a-a{fill:#347362;}.b-a{fill:#fff;} Amount * Unit * Co…" at bounding box center [335, 300] width 464 height 502
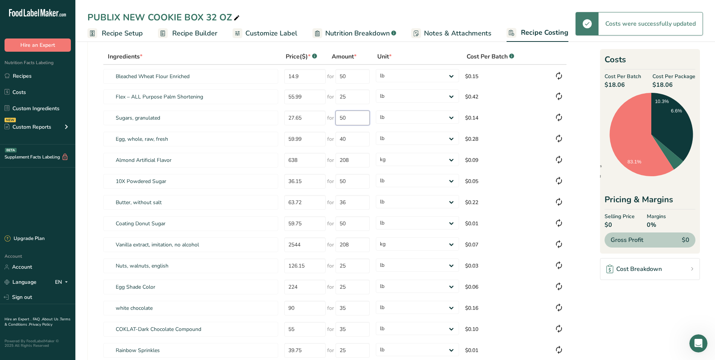
drag, startPoint x: 358, startPoint y: 116, endPoint x: 382, endPoint y: 17, distance: 102.7
click at [337, 116] on input "50" at bounding box center [352, 117] width 34 height 15
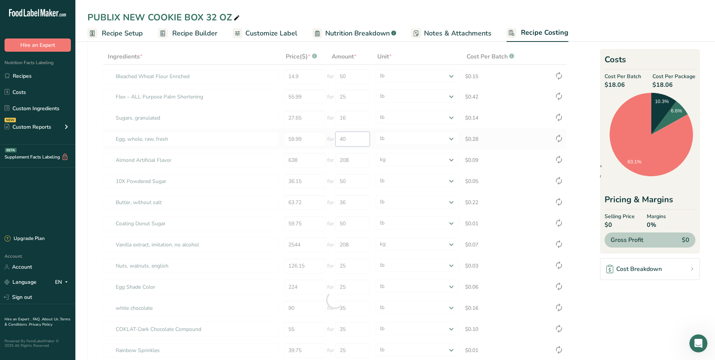
click at [351, 138] on div "Ingredients * Price($) * .a-a{fill:#347362;}.b-a{fill:#fff;} Amount * Unit * Co…" at bounding box center [335, 300] width 464 height 502
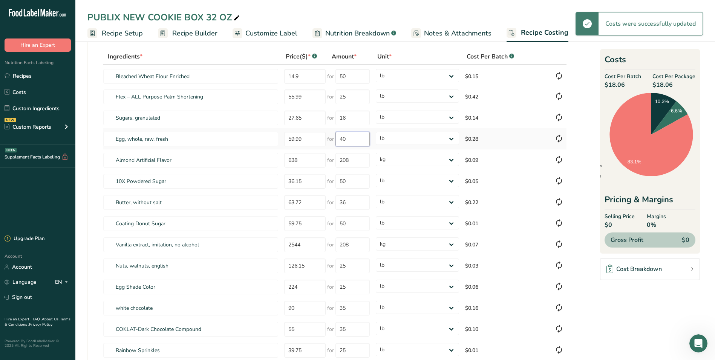
drag, startPoint x: 351, startPoint y: 138, endPoint x: 338, endPoint y: 139, distance: 13.2
click at [338, 139] on input "40" at bounding box center [352, 139] width 34 height 15
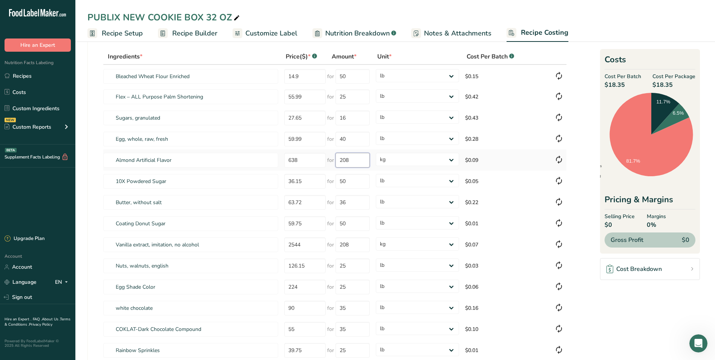
drag, startPoint x: 363, startPoint y: 161, endPoint x: 338, endPoint y: 160, distance: 25.3
click at [338, 160] on input "208" at bounding box center [352, 160] width 34 height 15
click at [353, 160] on input "208" at bounding box center [352, 160] width 34 height 15
drag, startPoint x: 355, startPoint y: 155, endPoint x: 338, endPoint y: 157, distance: 16.7
click at [338, 157] on input "208" at bounding box center [352, 160] width 34 height 15
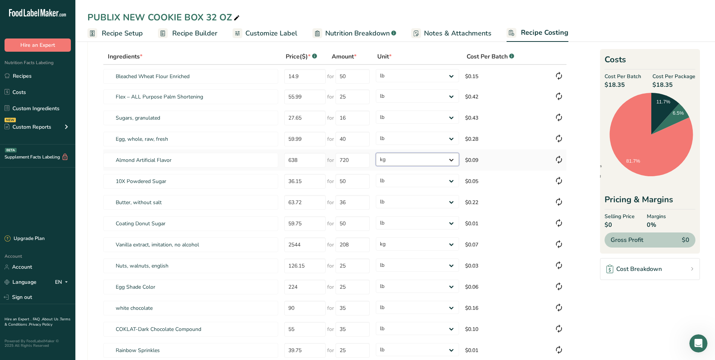
click at [402, 159] on div "Ingredients * Price($) * .a-a{fill:#347362;}.b-a{fill:#fff;} Amount * Unit * Co…" at bounding box center [335, 300] width 464 height 502
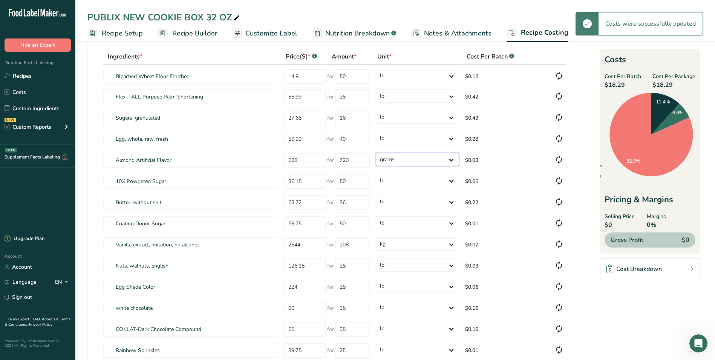
drag, startPoint x: 402, startPoint y: 159, endPoint x: 399, endPoint y: 167, distance: 8.0
click at [376, 153] on select "grams kg mg mcg lb oz" at bounding box center [417, 159] width 83 height 13
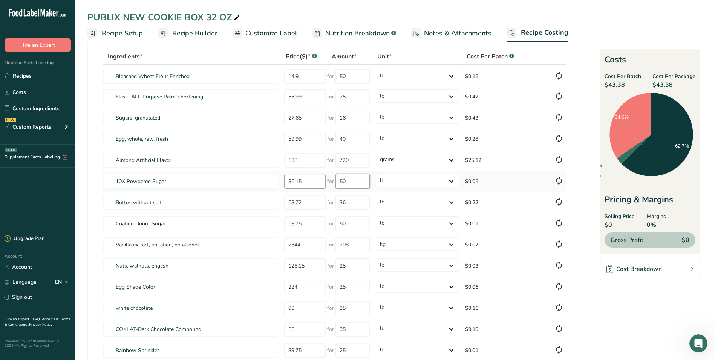
drag, startPoint x: 358, startPoint y: 186, endPoint x: 370, endPoint y: 46, distance: 140.7
click at [288, 175] on tr "10X Powdered Sugar 36.15 for 50 grams kg mg mcg lb oz $0.05" at bounding box center [334, 180] width 463 height 21
